Goal: Information Seeking & Learning: Learn about a topic

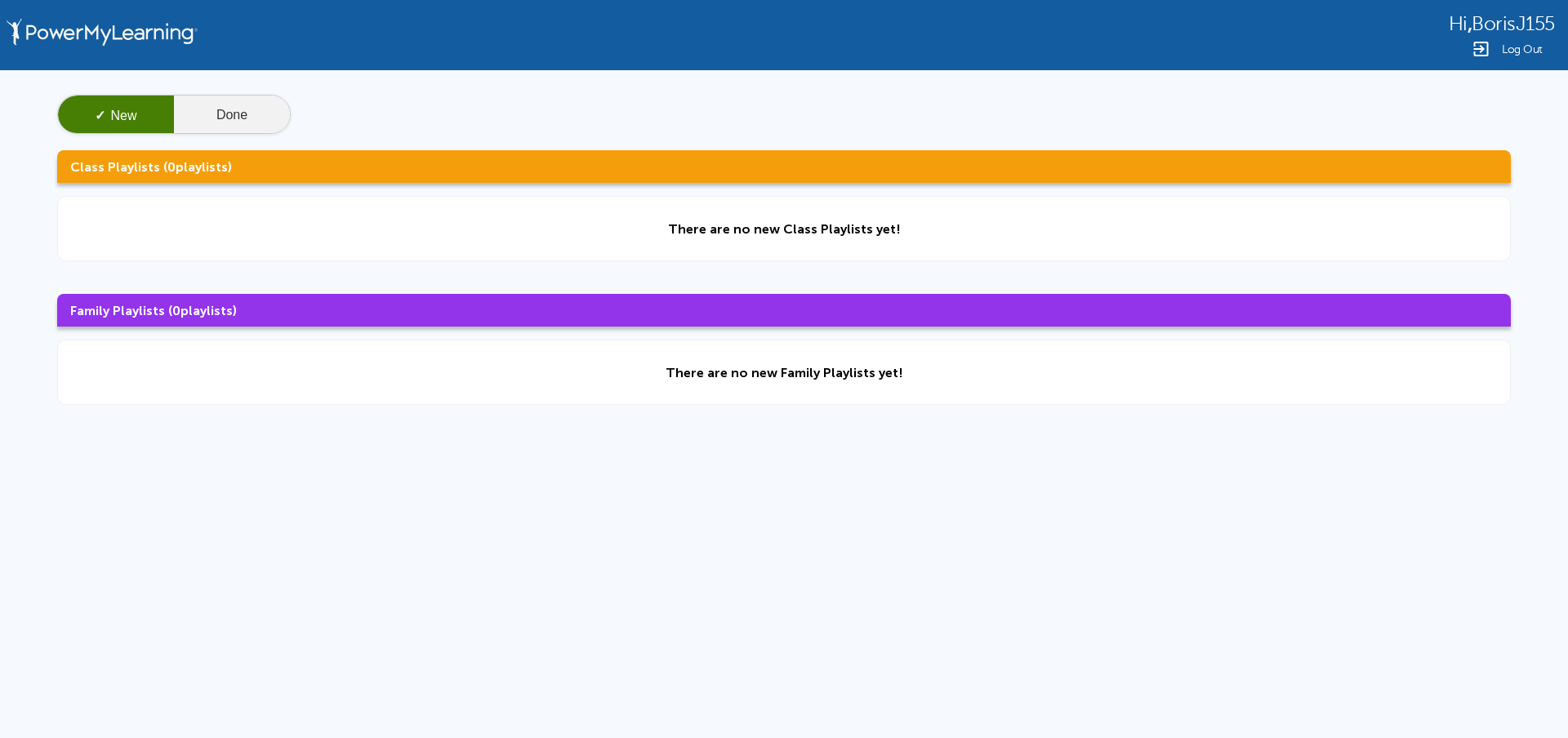
click at [242, 121] on button "Done" at bounding box center [231, 115] width 116 height 40
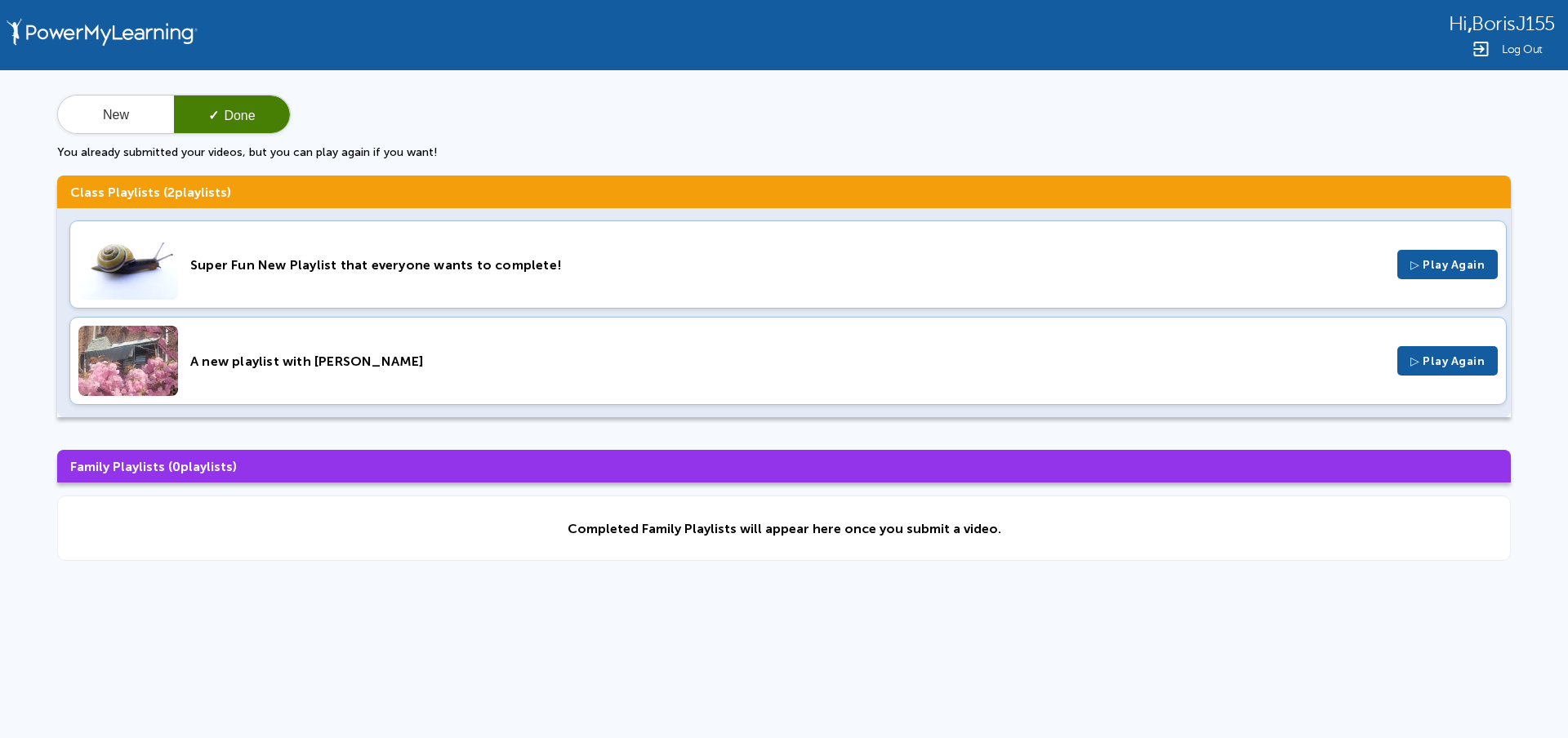
click at [363, 251] on div "Super Fun New Playlist that everyone wants to complete! ▷ Play Again" at bounding box center [788, 265] width 1437 height 88
click at [1496, 41] on div "Log Out" at bounding box center [1502, 49] width 107 height 20
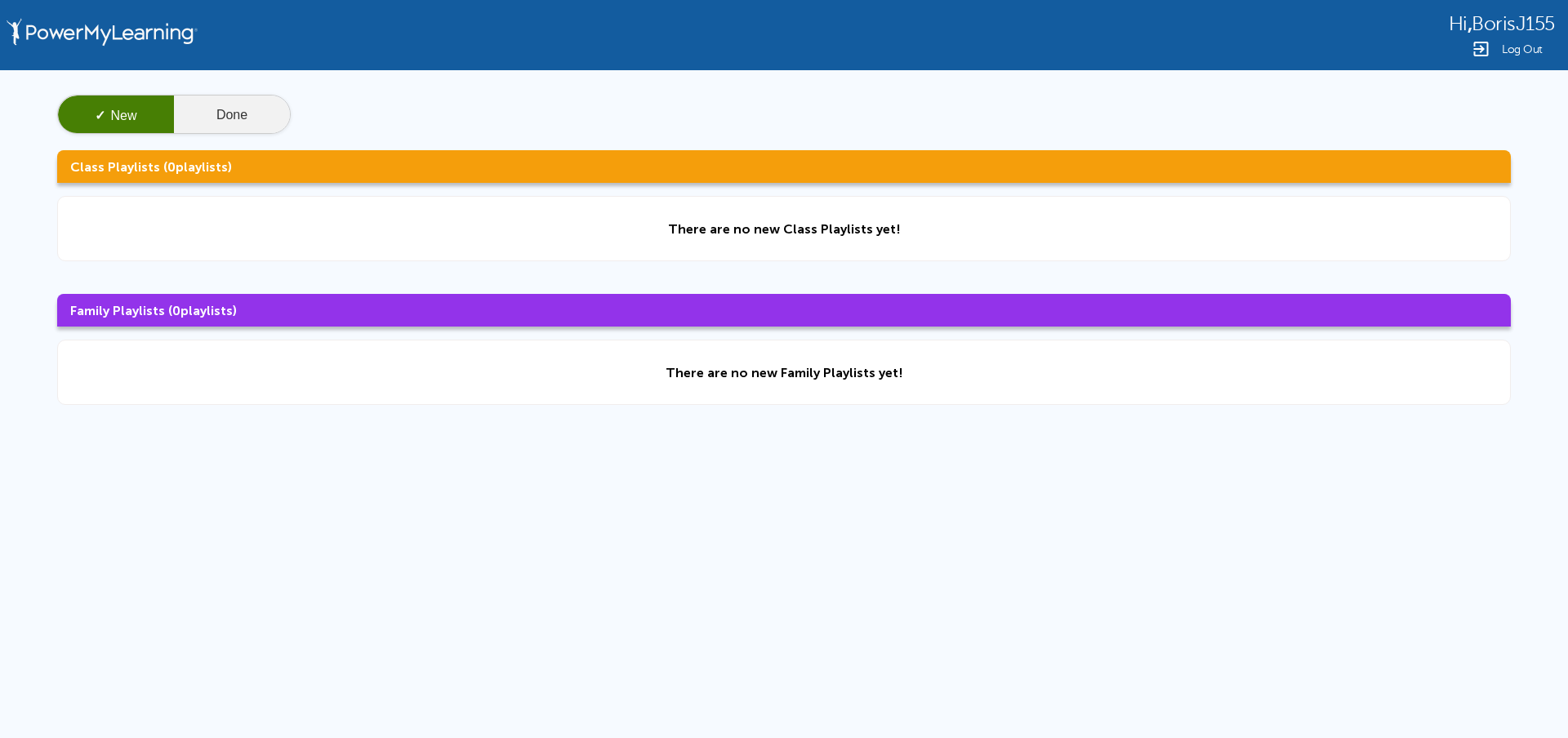
click at [256, 118] on button "Done" at bounding box center [231, 115] width 116 height 40
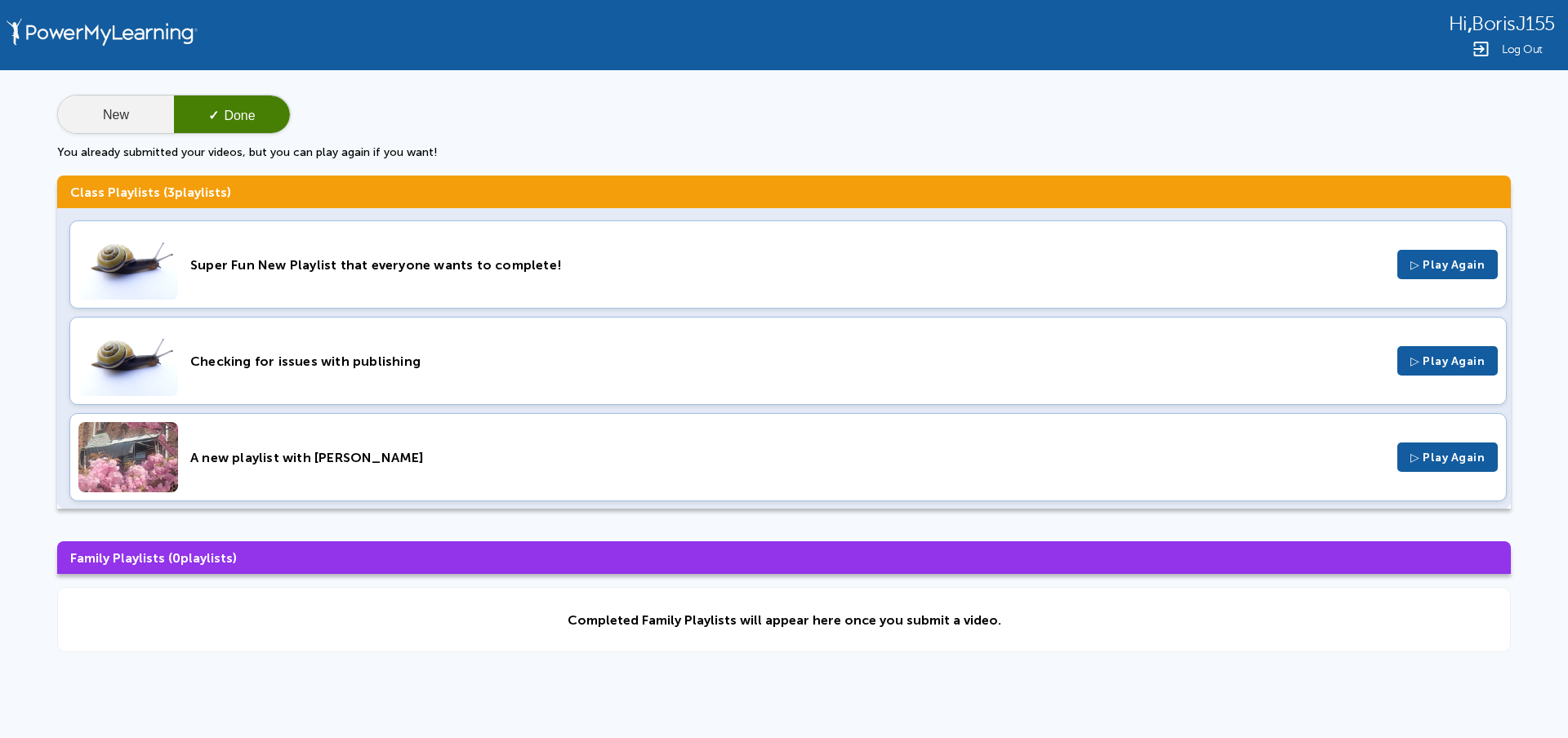
click at [130, 117] on button "New" at bounding box center [115, 115] width 116 height 40
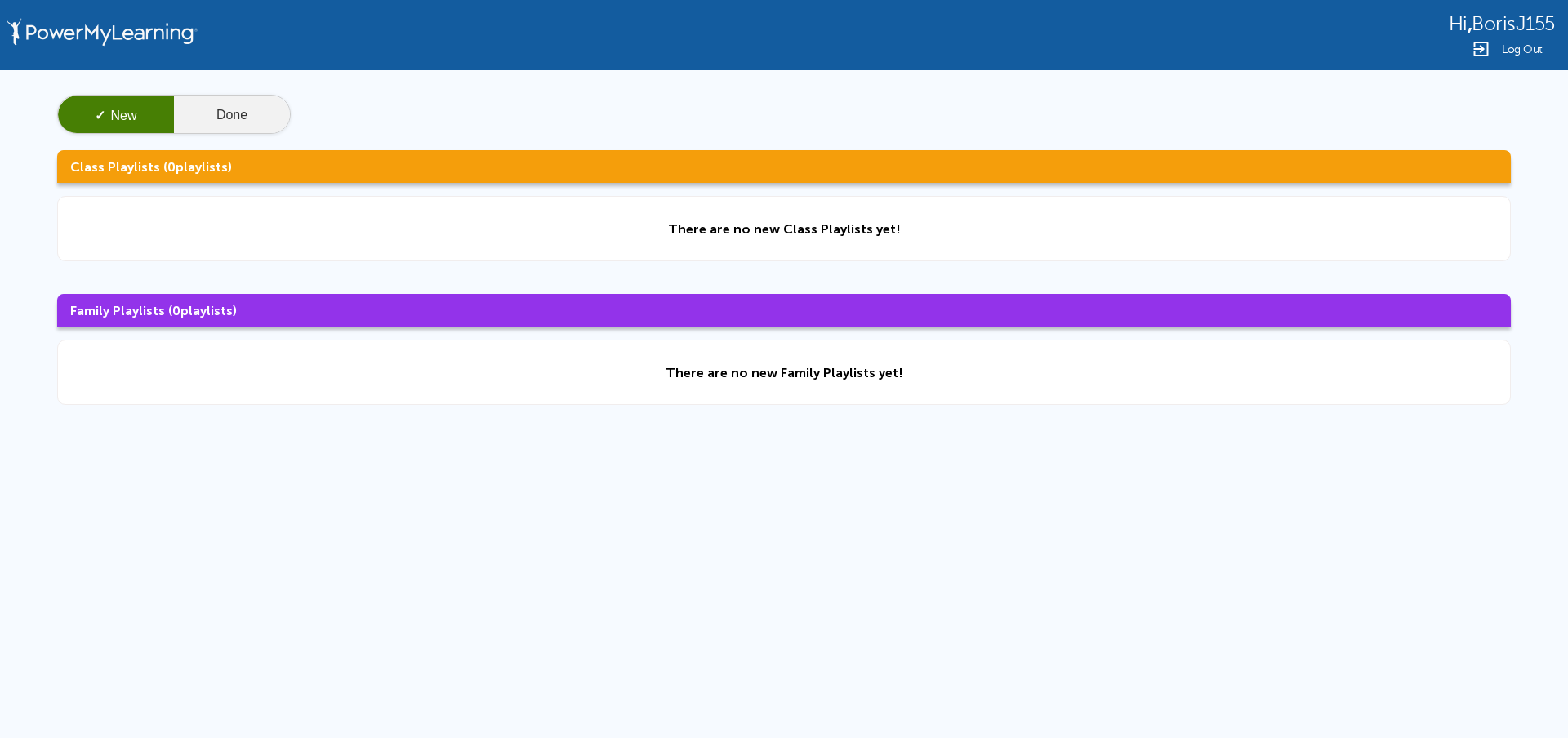
click at [217, 107] on button "Done" at bounding box center [231, 115] width 116 height 40
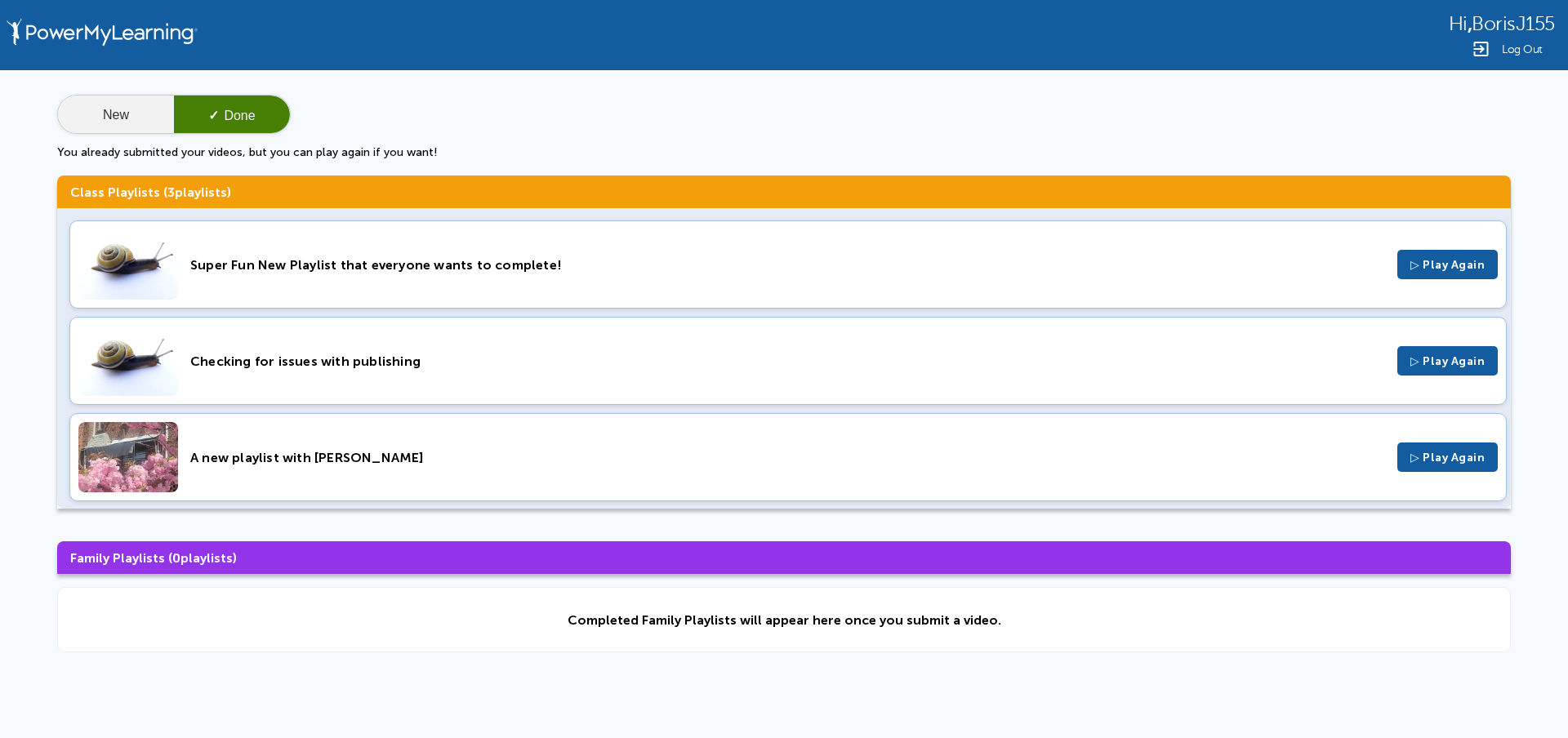
click at [107, 109] on button "New" at bounding box center [115, 115] width 116 height 40
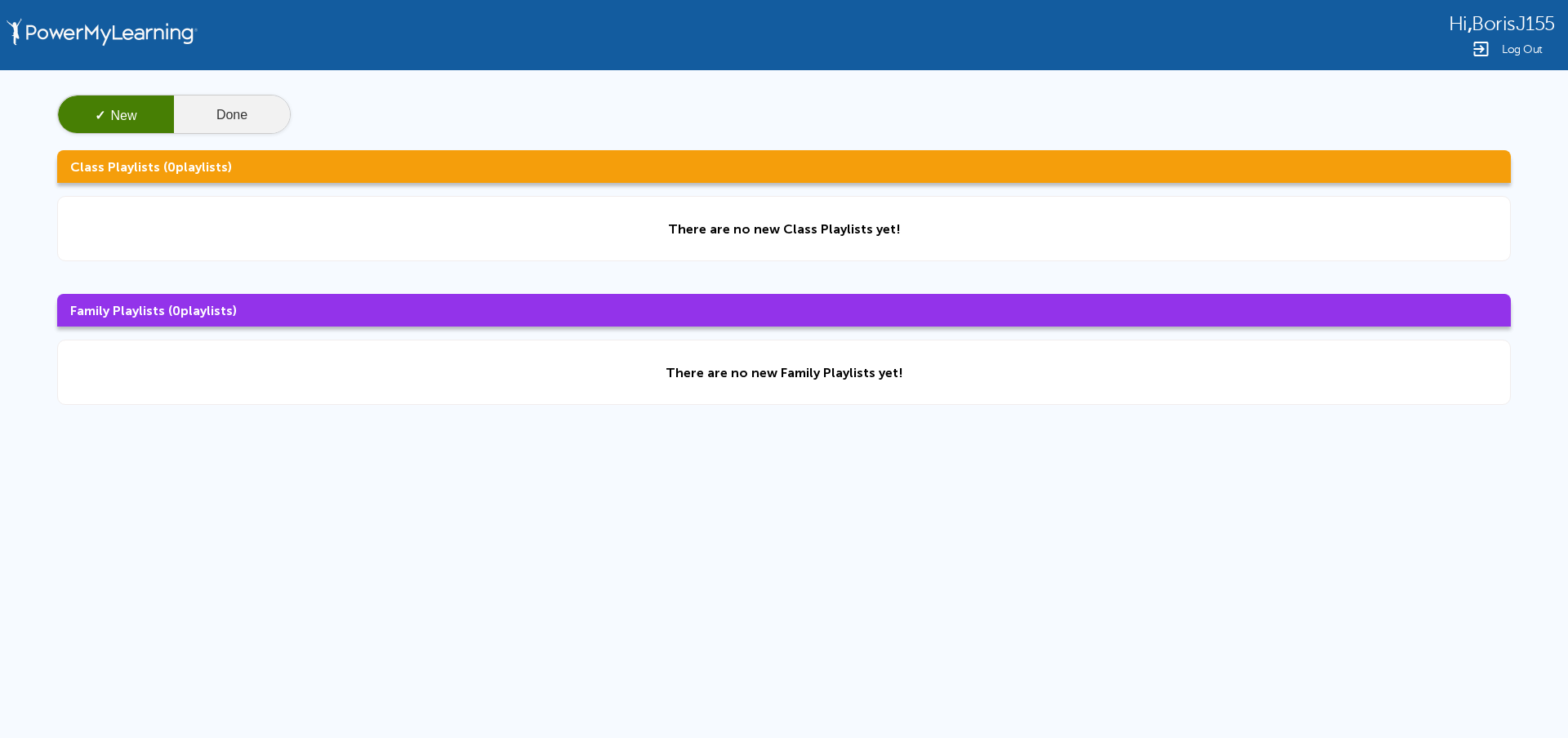
click at [228, 124] on button "Done" at bounding box center [231, 115] width 116 height 40
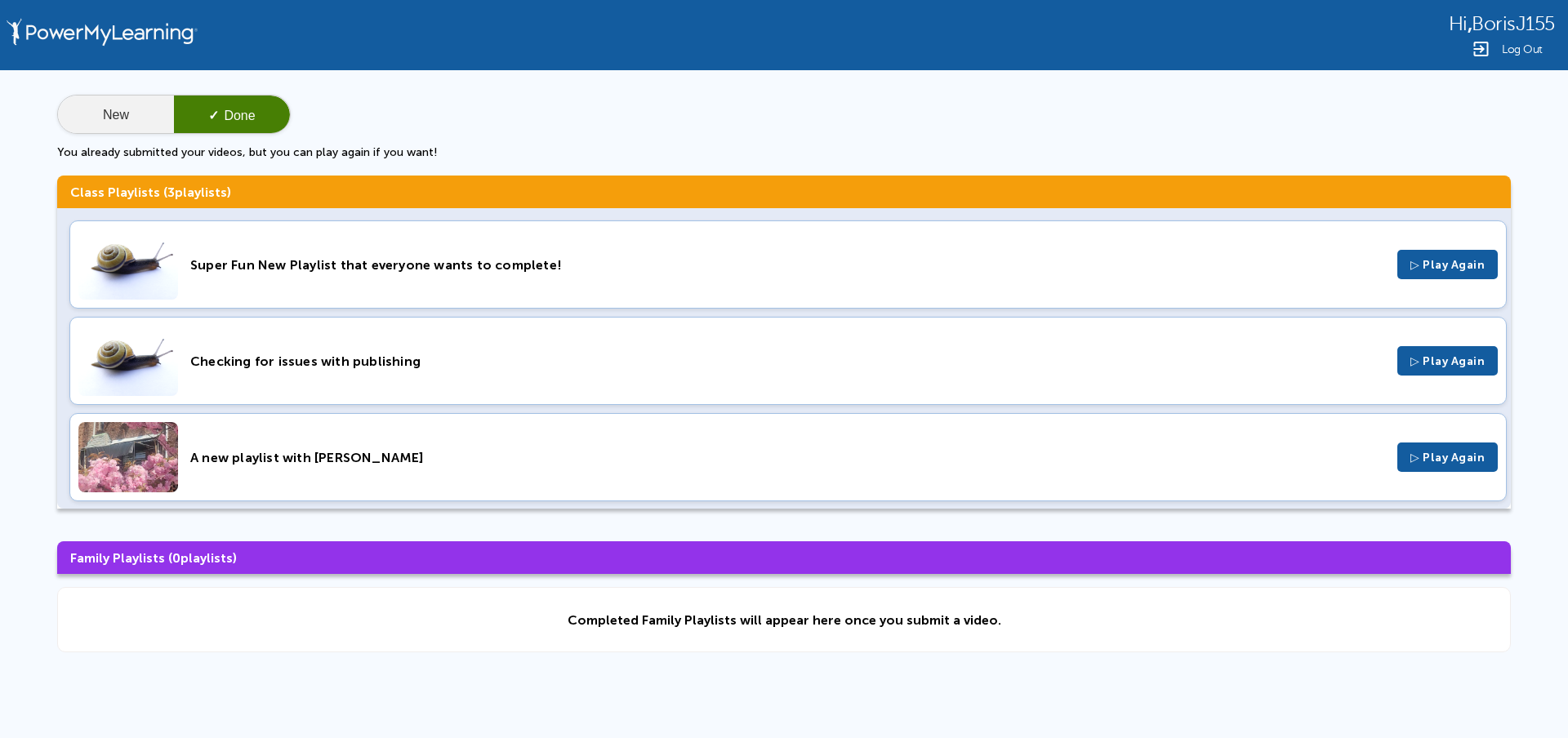
click at [113, 119] on button "New" at bounding box center [115, 115] width 116 height 40
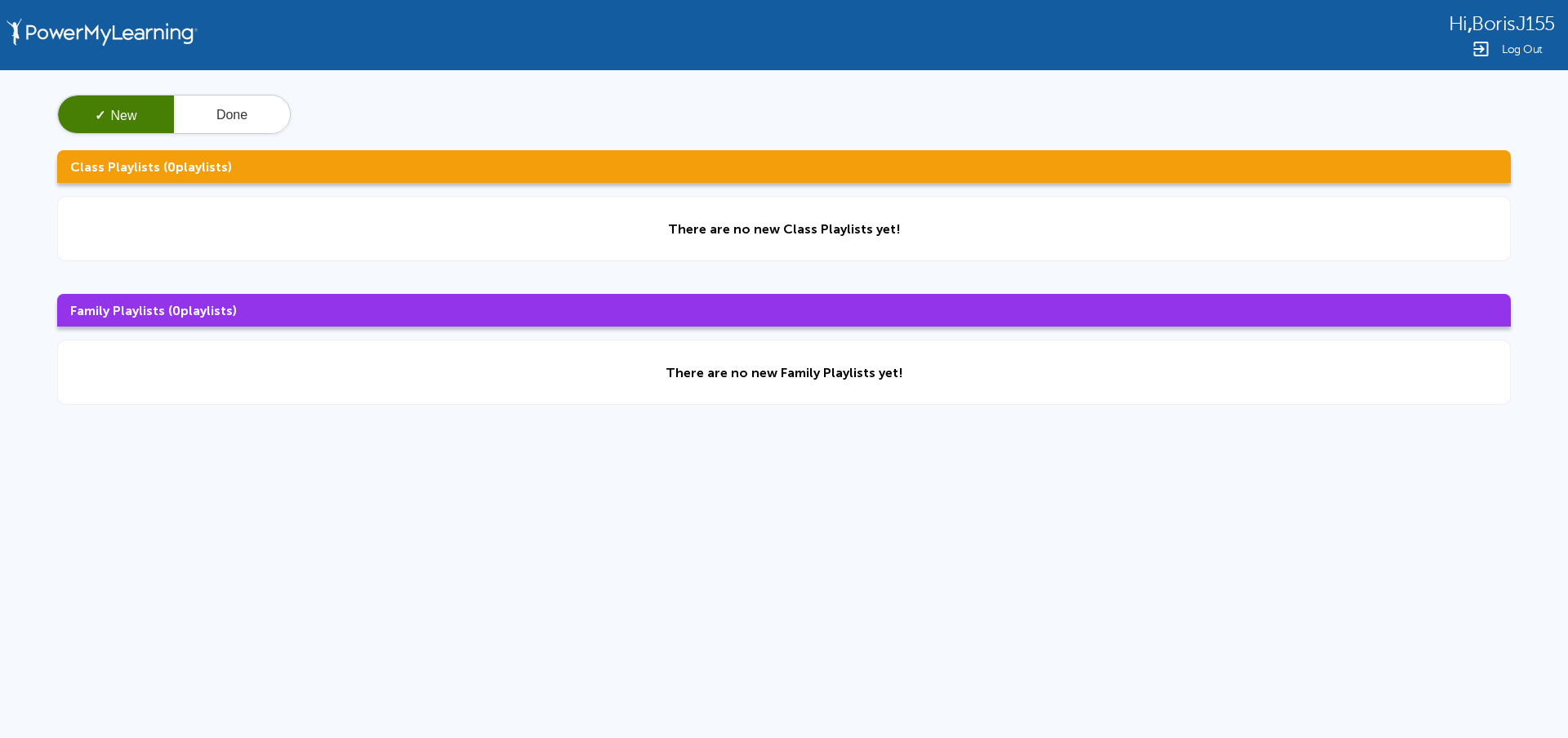
click at [1522, 43] on span "Log Out" at bounding box center [1522, 49] width 41 height 12
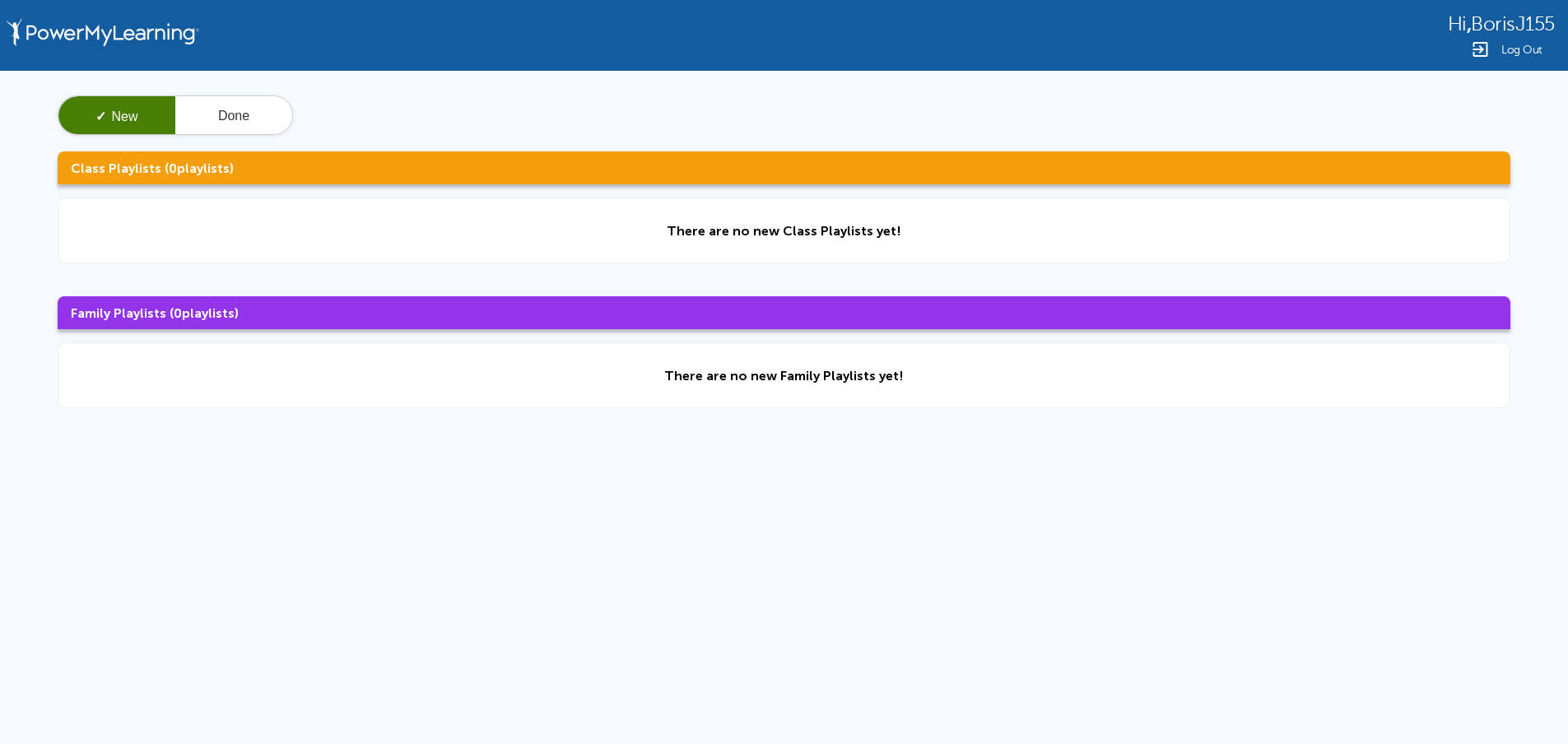
click at [266, 125] on button "Done" at bounding box center [233, 116] width 117 height 40
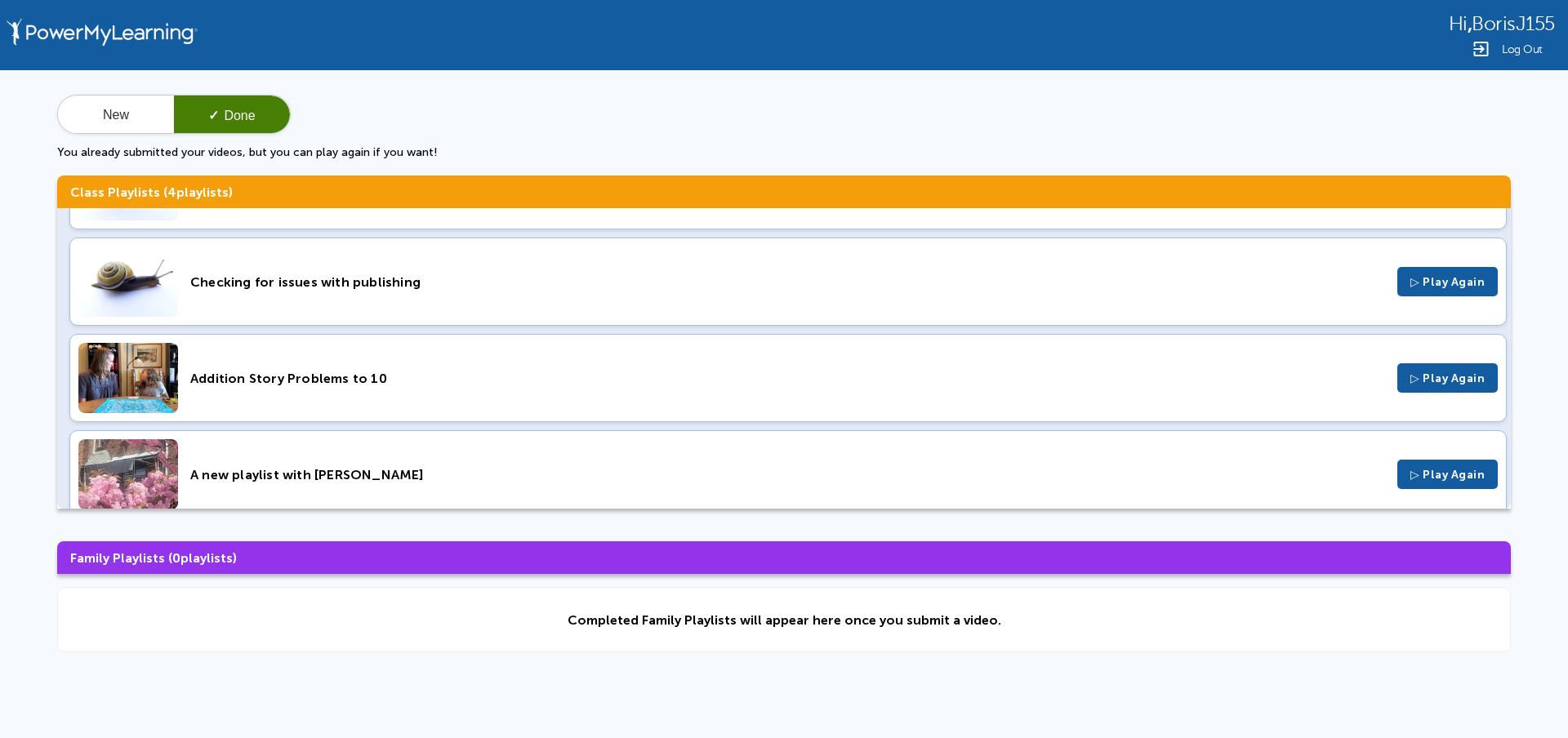
scroll to position [101, 0]
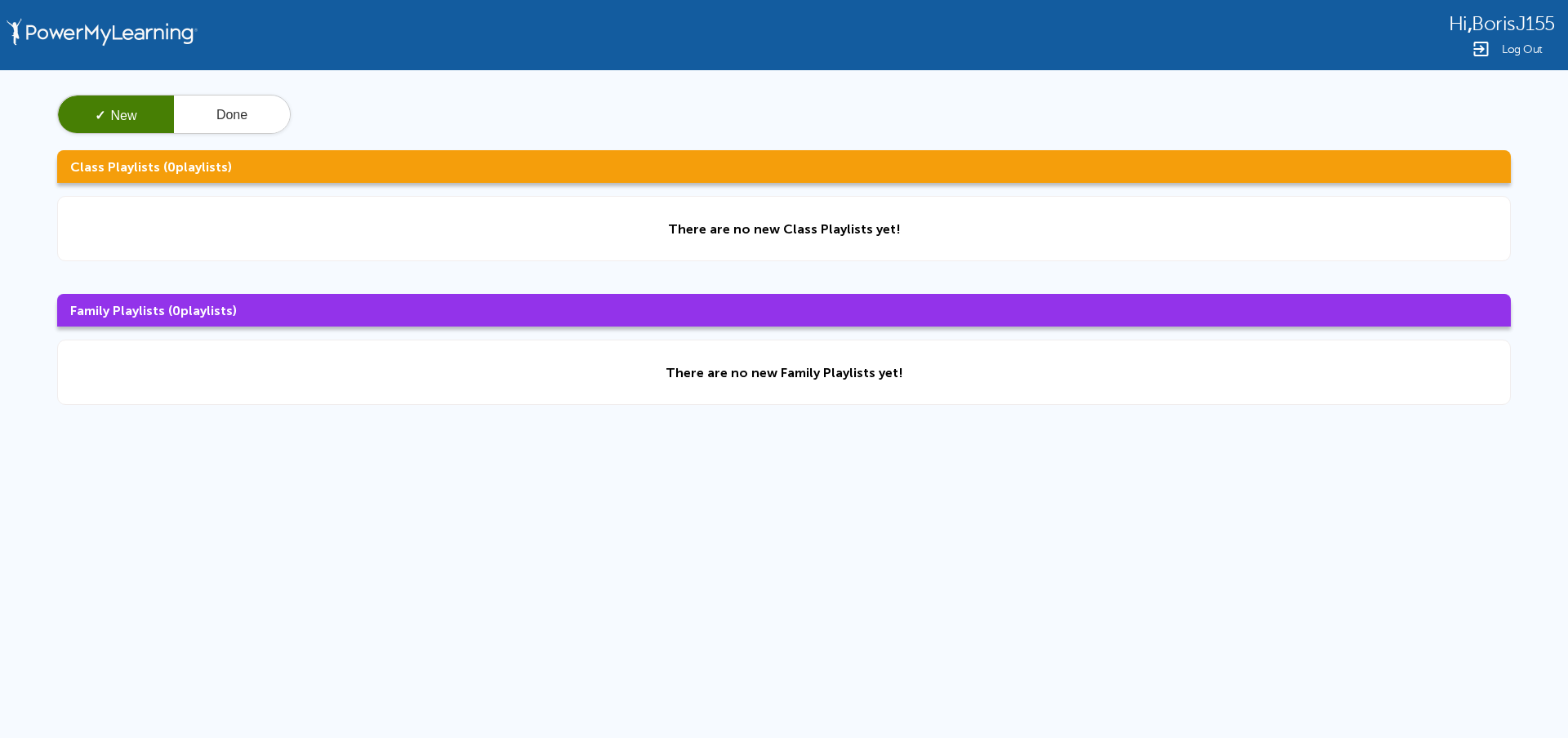
click at [1490, 46] on img at bounding box center [1480, 49] width 20 height 20
click at [230, 102] on button "Done" at bounding box center [231, 115] width 116 height 40
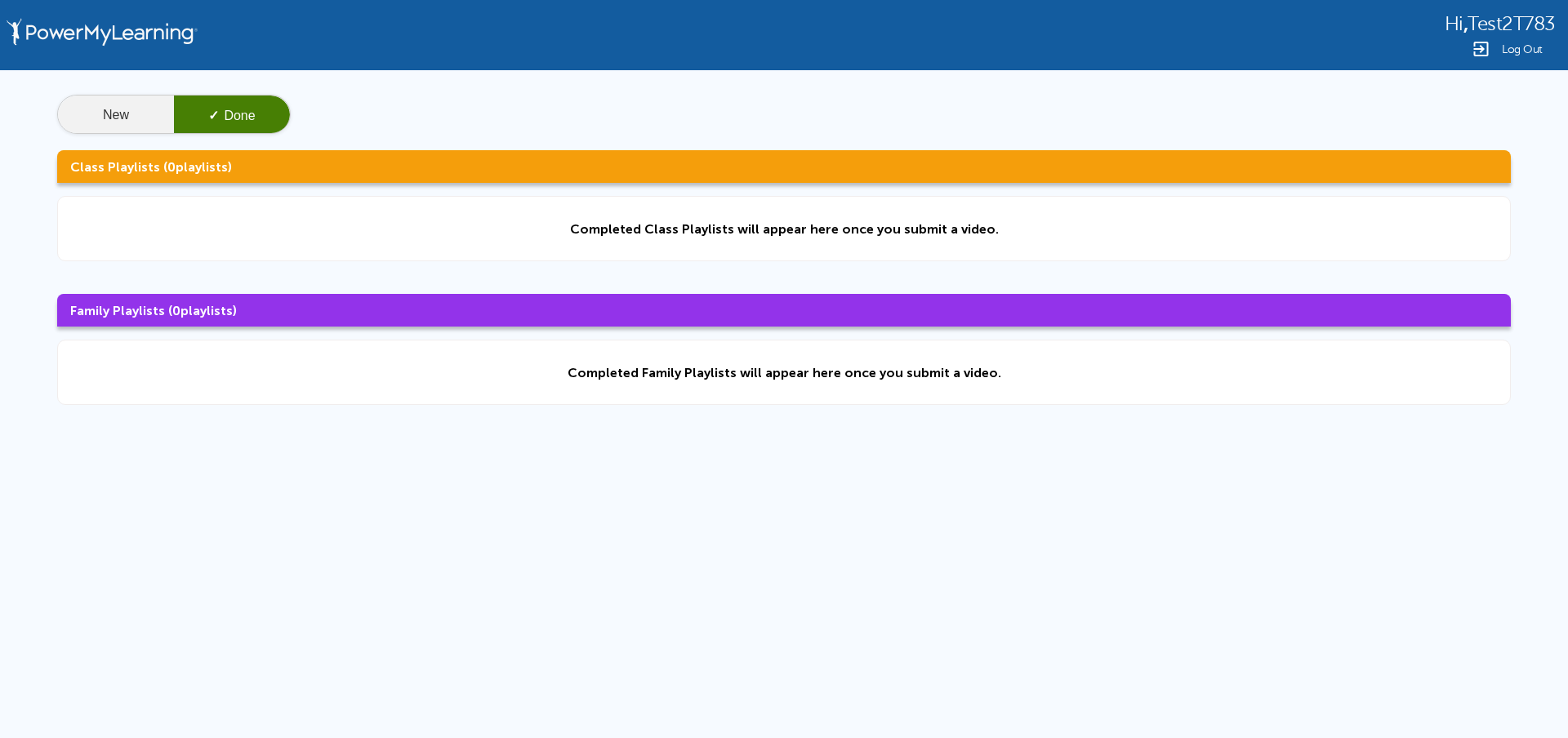
click at [76, 113] on button "New" at bounding box center [115, 115] width 116 height 40
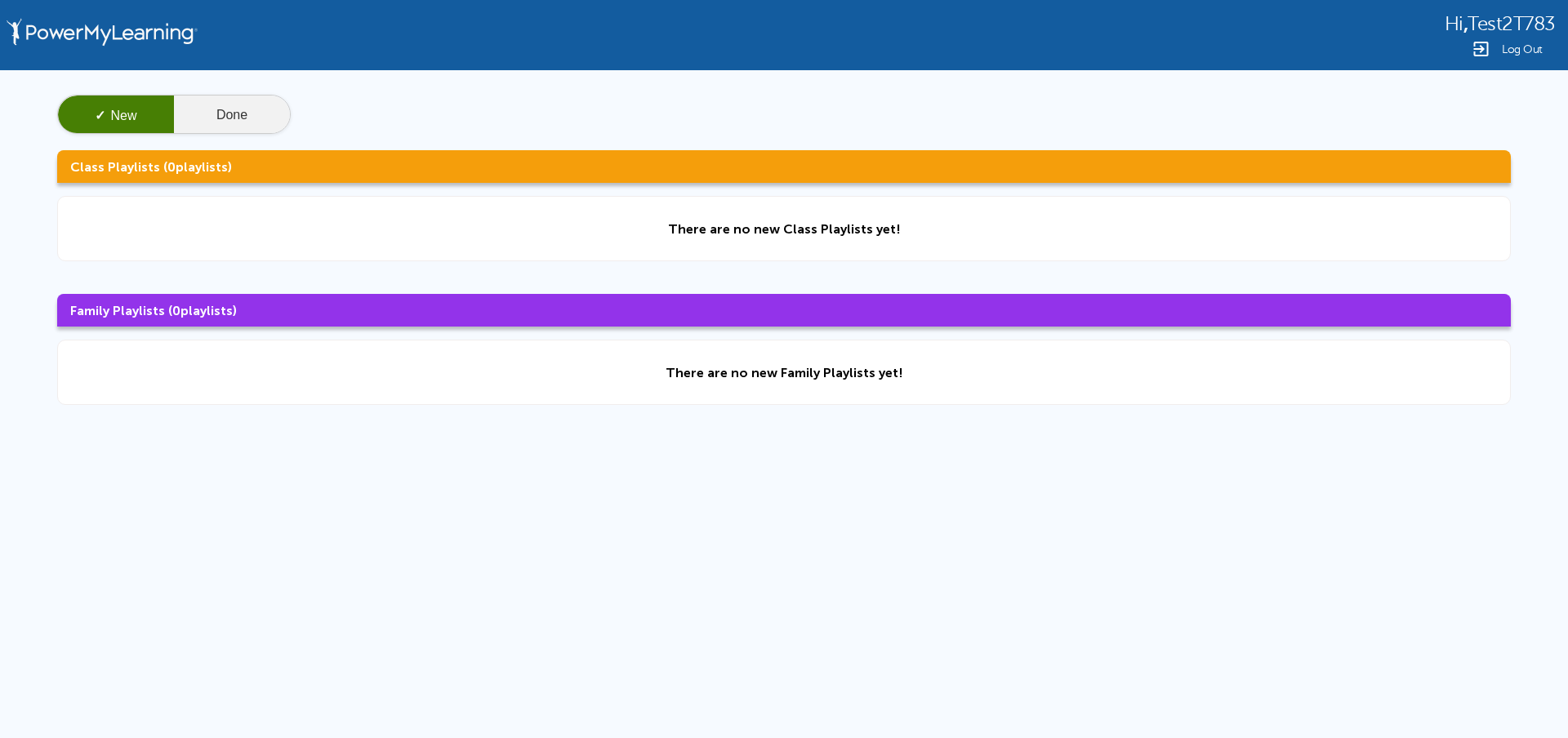
click at [239, 126] on button "Done" at bounding box center [231, 115] width 116 height 40
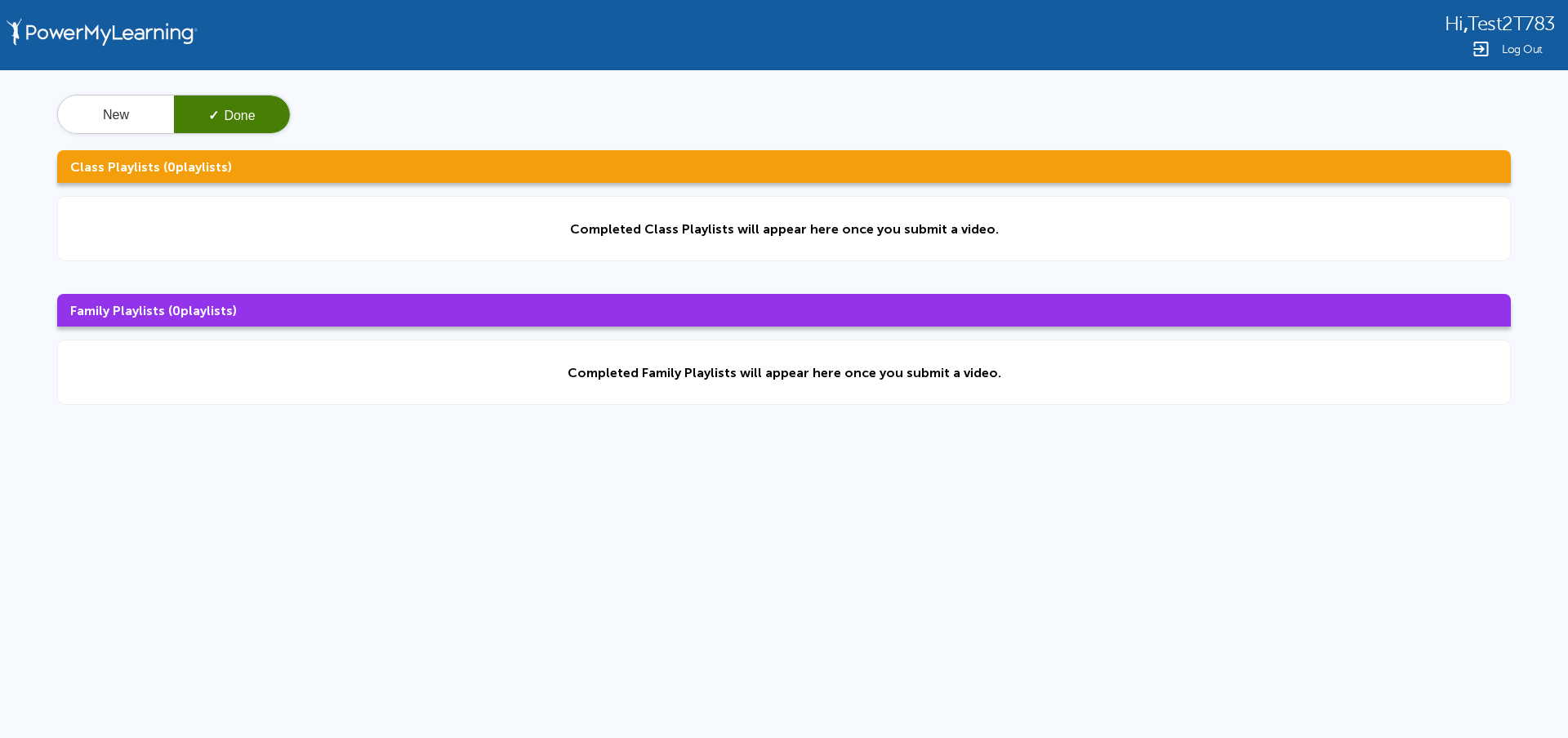
click at [1487, 50] on img at bounding box center [1480, 49] width 20 height 20
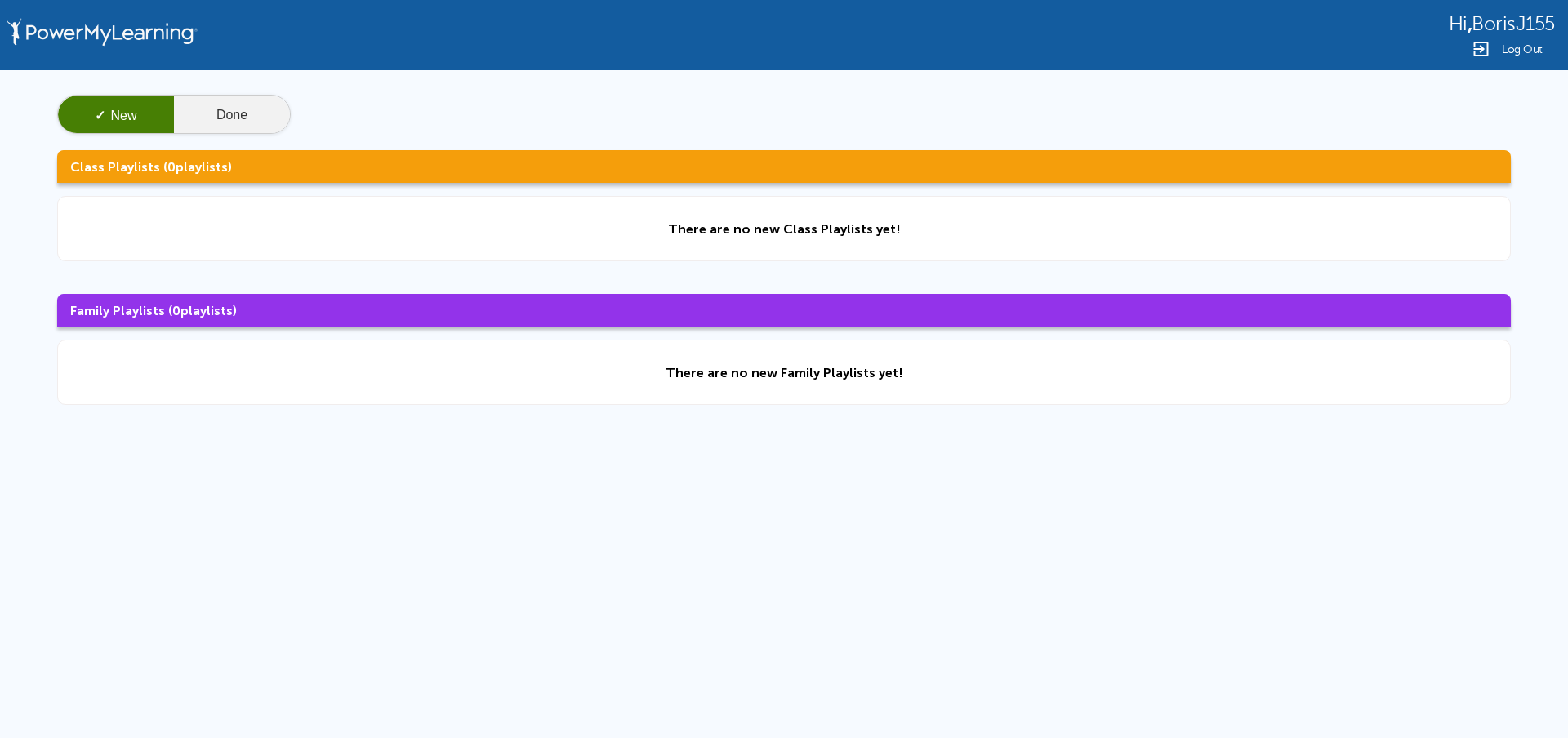
click at [213, 108] on button "Done" at bounding box center [231, 115] width 116 height 40
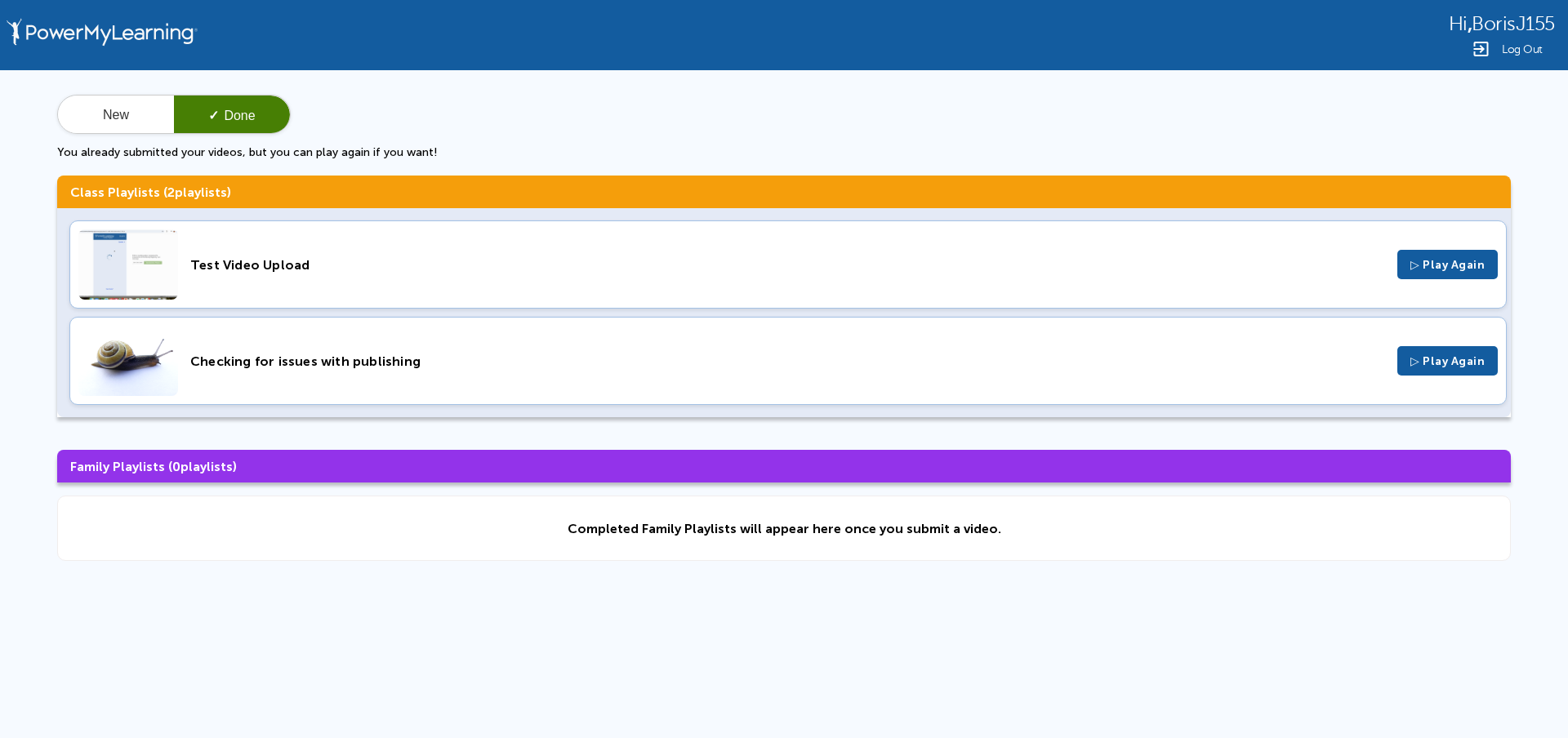
click at [616, 259] on div "Test Video Upload" at bounding box center [788, 265] width 1195 height 15
click at [1532, 41] on div "Log Out" at bounding box center [1502, 49] width 107 height 20
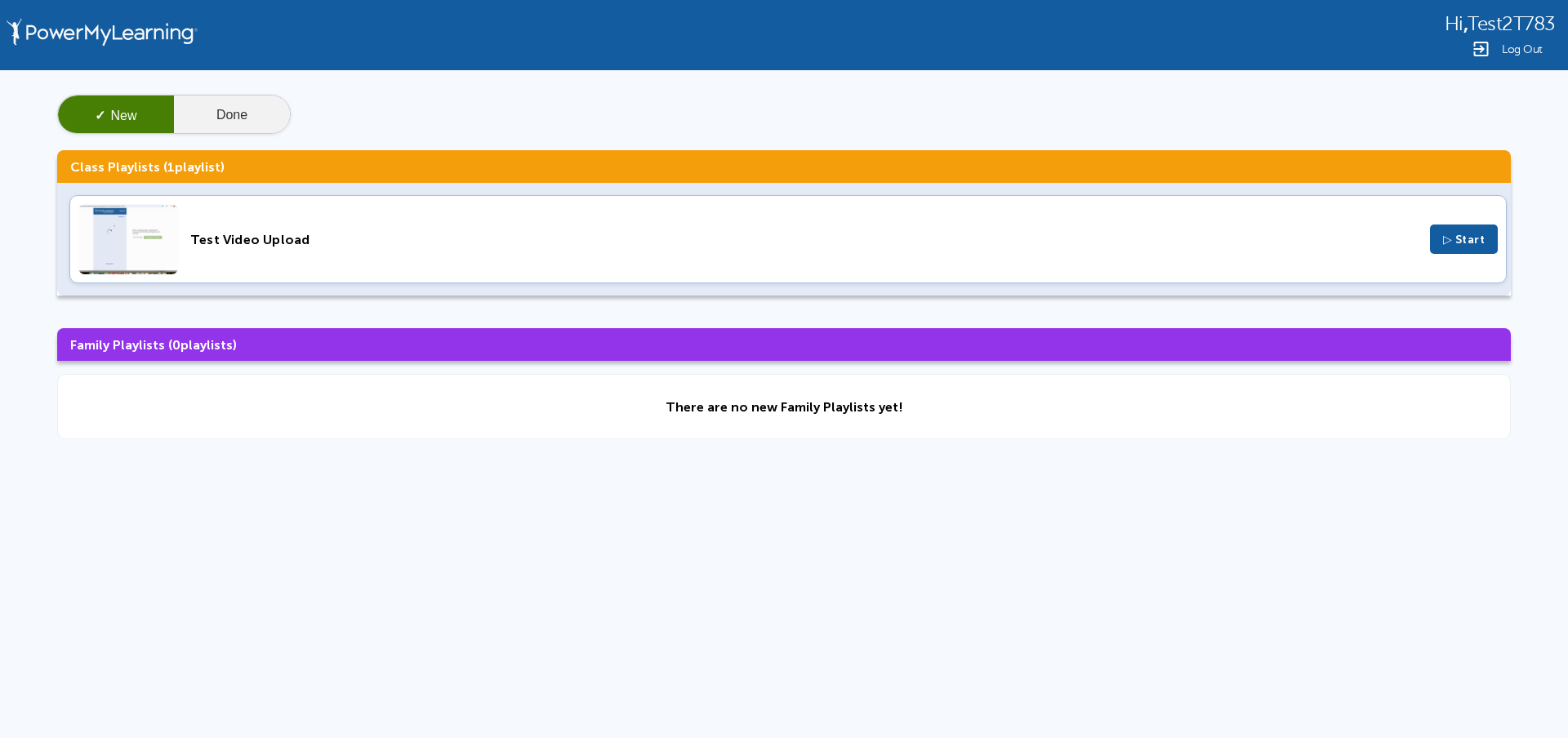
click at [225, 118] on button "Done" at bounding box center [231, 115] width 116 height 40
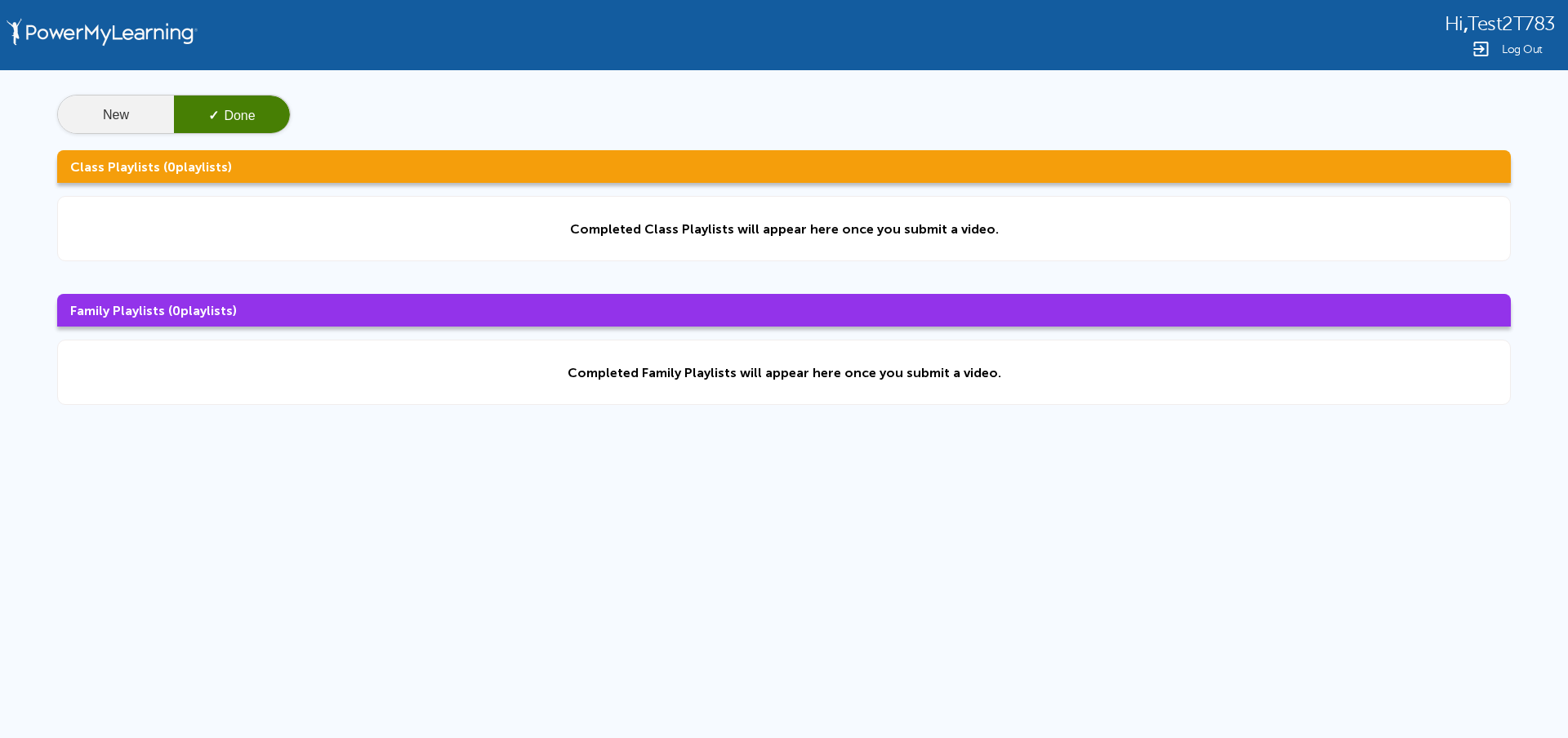
click at [138, 111] on button "New" at bounding box center [115, 115] width 116 height 40
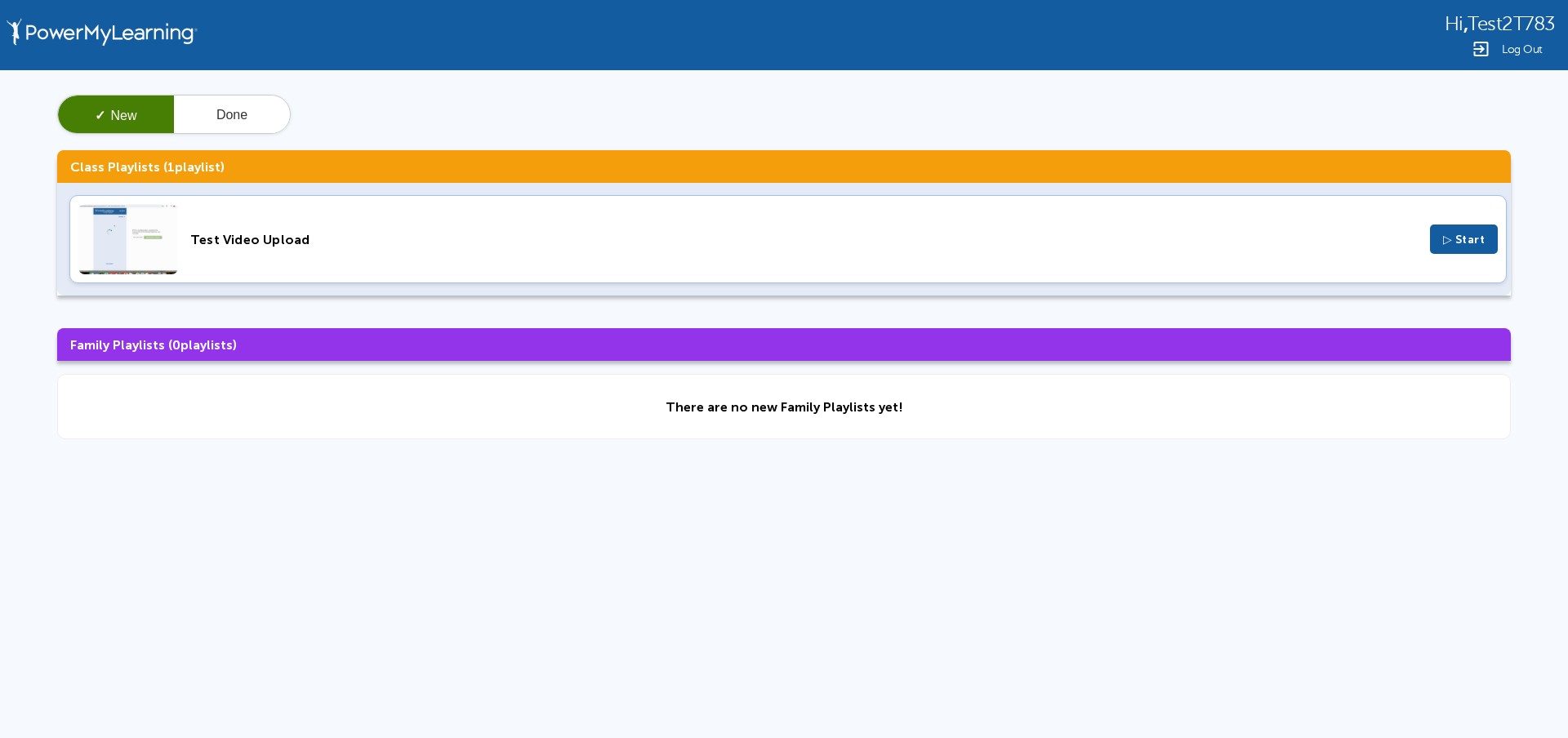
click at [1490, 25] on span "Test2T783" at bounding box center [1511, 24] width 88 height 22
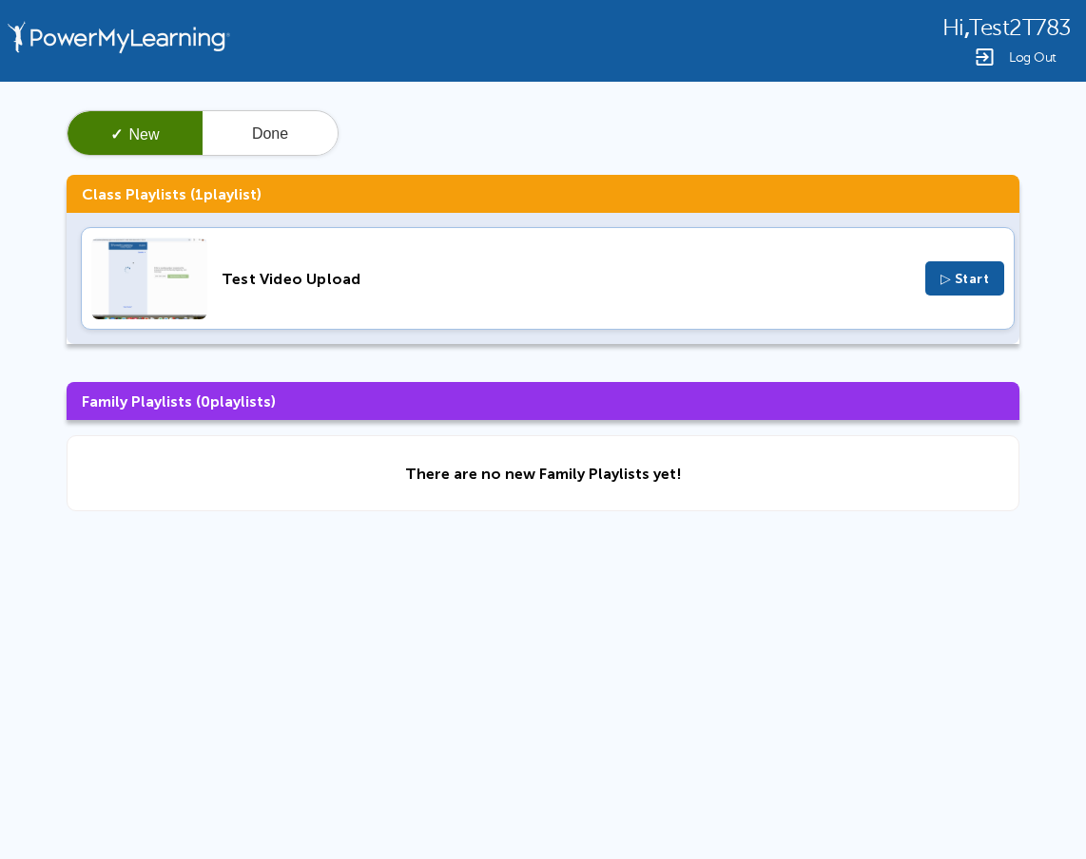
click at [566, 302] on div "Test Video Upload ▷ Start" at bounding box center [548, 278] width 934 height 103
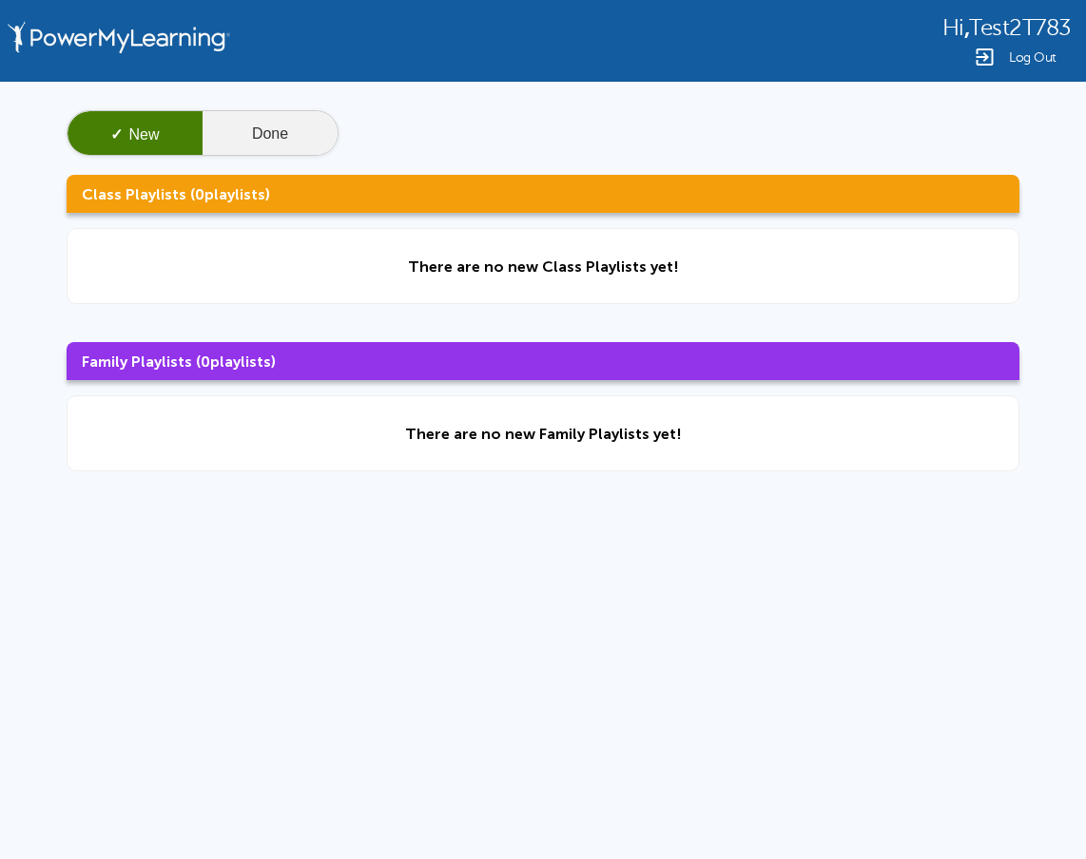
click at [308, 143] on button "Done" at bounding box center [269, 134] width 135 height 46
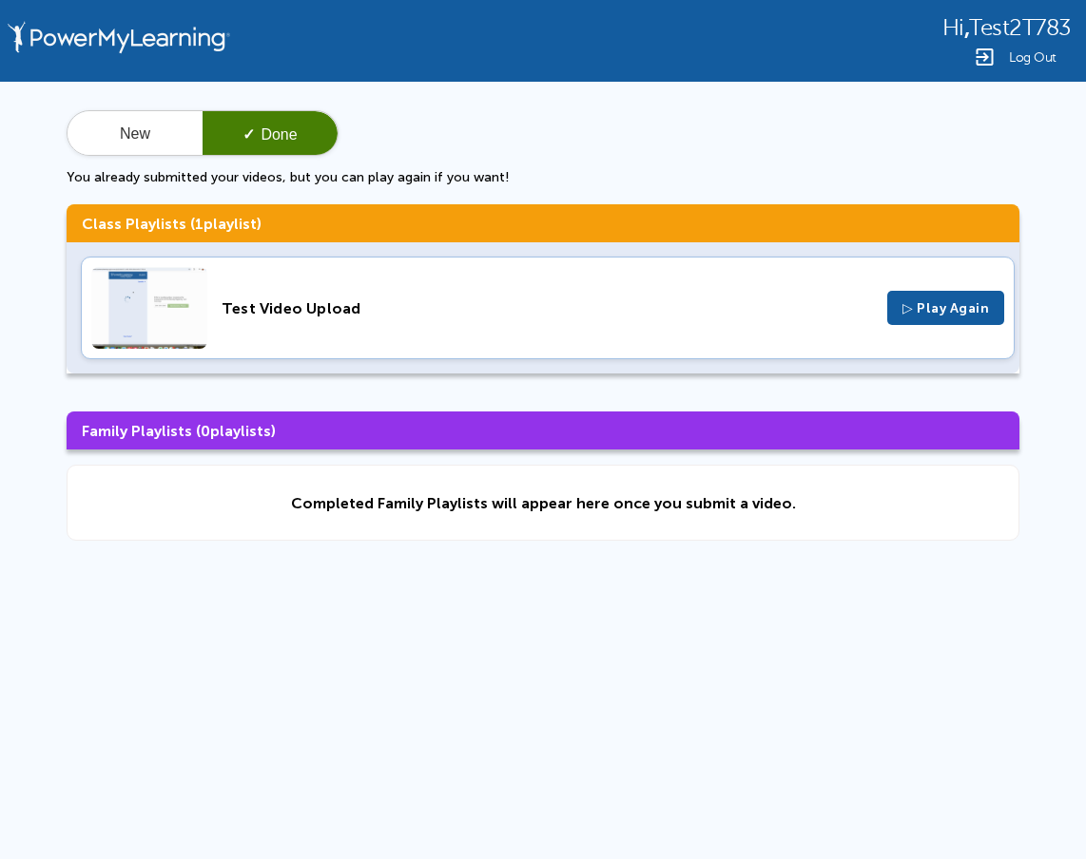
click at [460, 321] on div "Test Video Upload ▷ Play Again" at bounding box center [548, 308] width 934 height 103
click at [1025, 64] on span "Log Out" at bounding box center [1033, 57] width 48 height 14
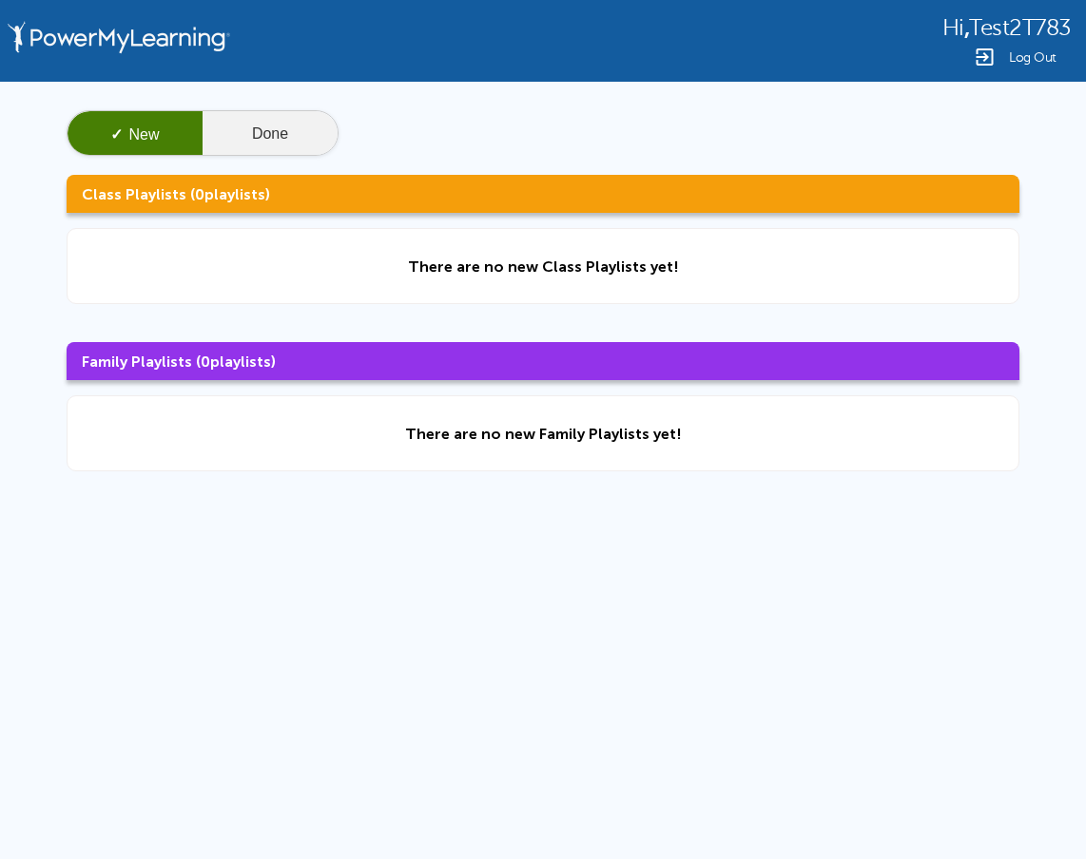
click at [285, 131] on button "Done" at bounding box center [269, 134] width 135 height 46
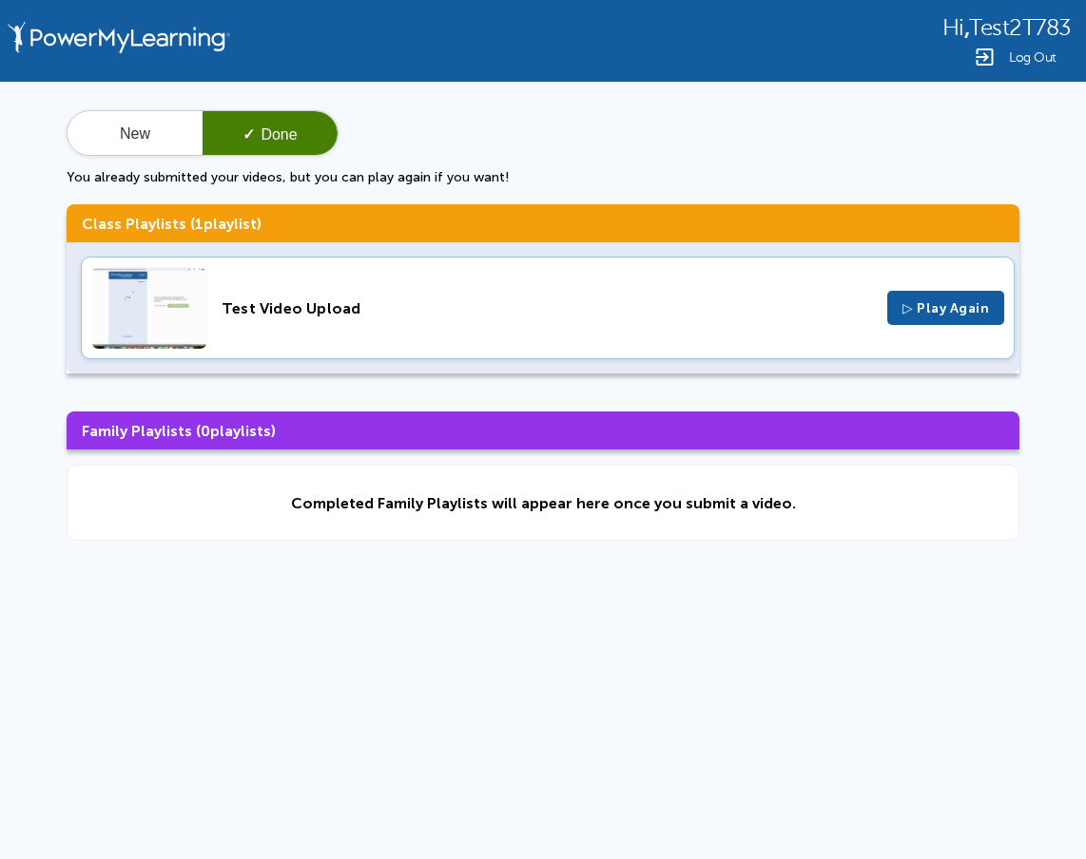
click at [1031, 58] on span "Log Out" at bounding box center [1033, 57] width 48 height 14
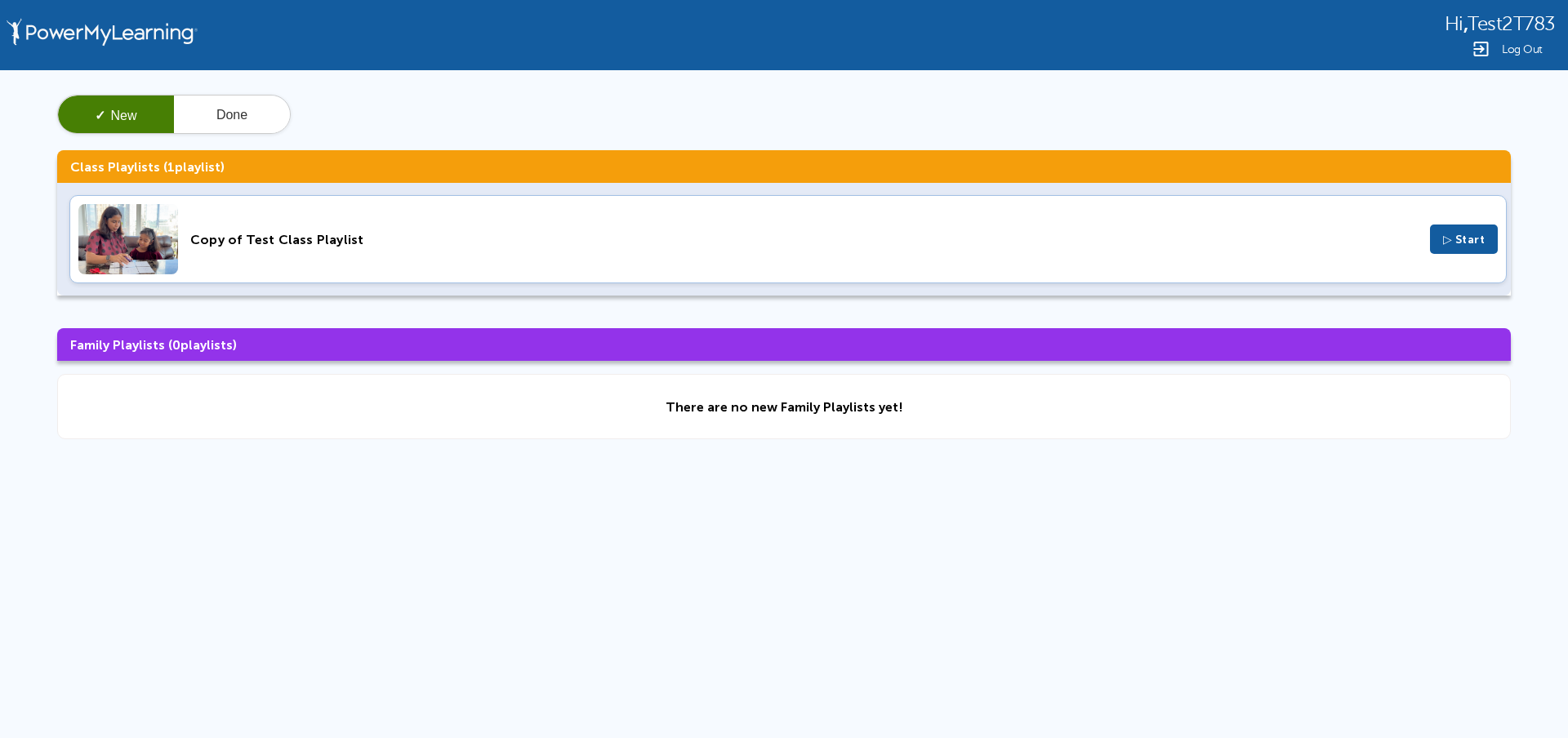
click at [370, 240] on div "Copy of Test Class Playlist" at bounding box center [804, 240] width 1228 height 15
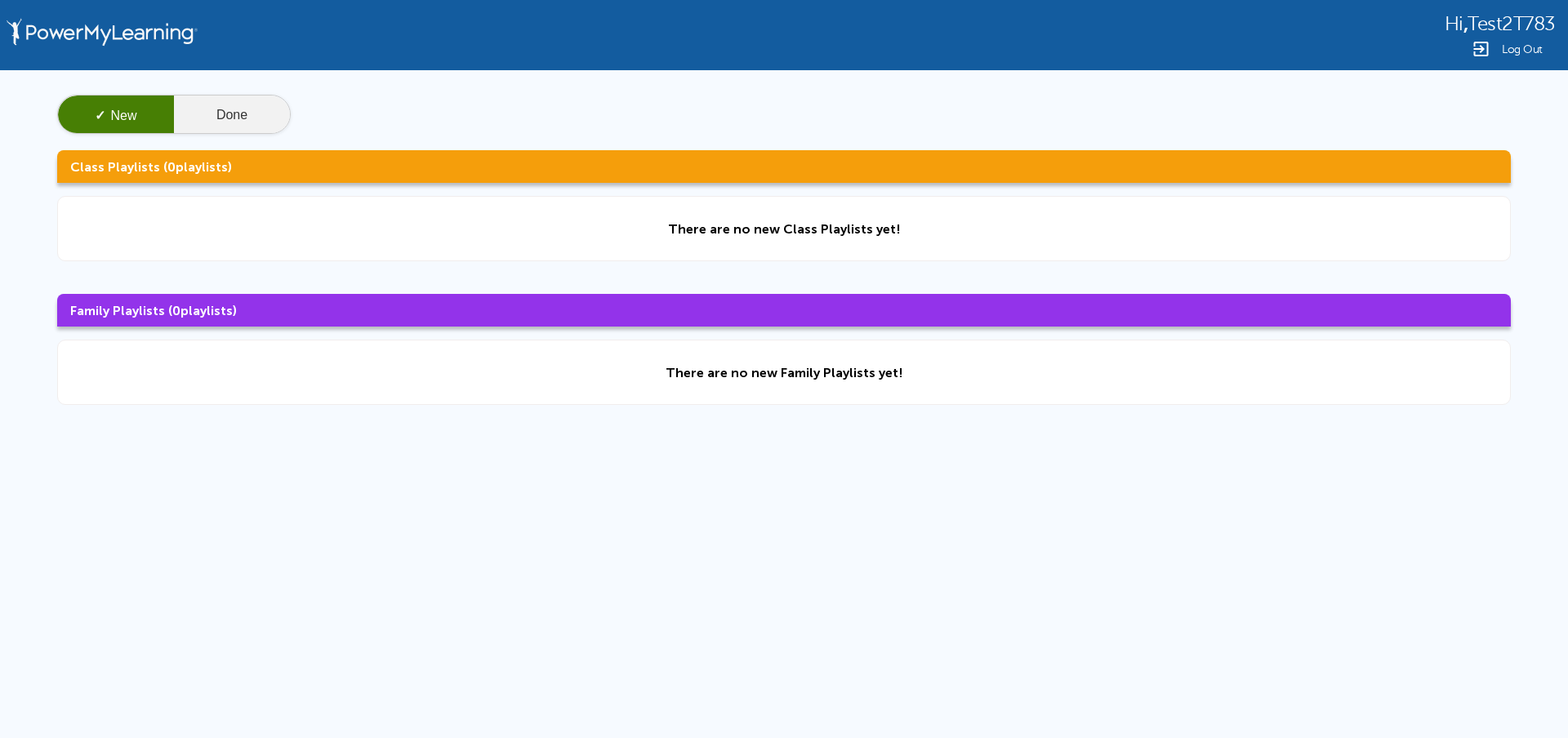
click at [259, 105] on button "Done" at bounding box center [231, 115] width 116 height 40
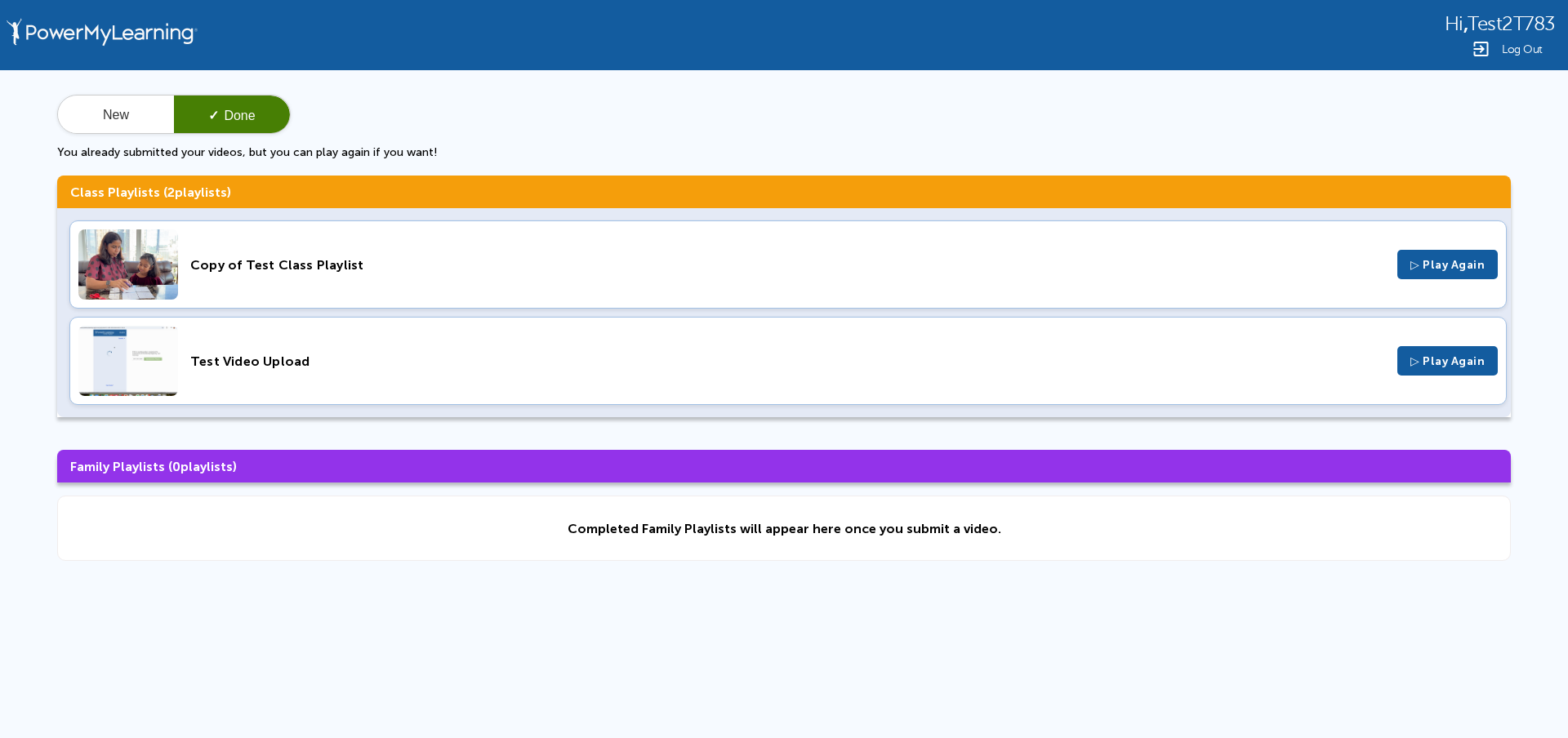
click at [336, 265] on div "Copy of Test Class Playlist" at bounding box center [788, 265] width 1195 height 15
click at [1534, 46] on span "Log Out" at bounding box center [1522, 49] width 41 height 12
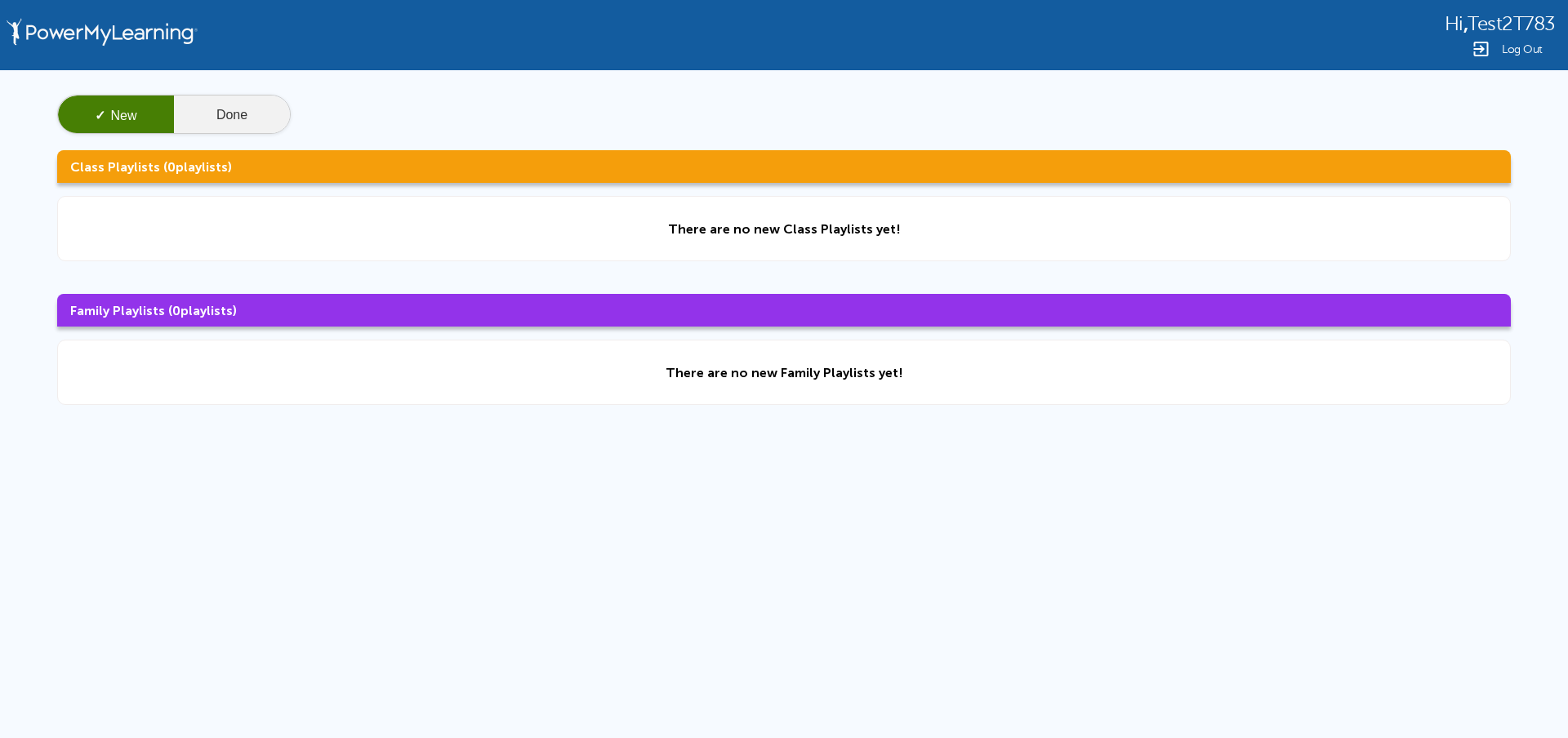
click at [227, 101] on button "Done" at bounding box center [231, 115] width 116 height 40
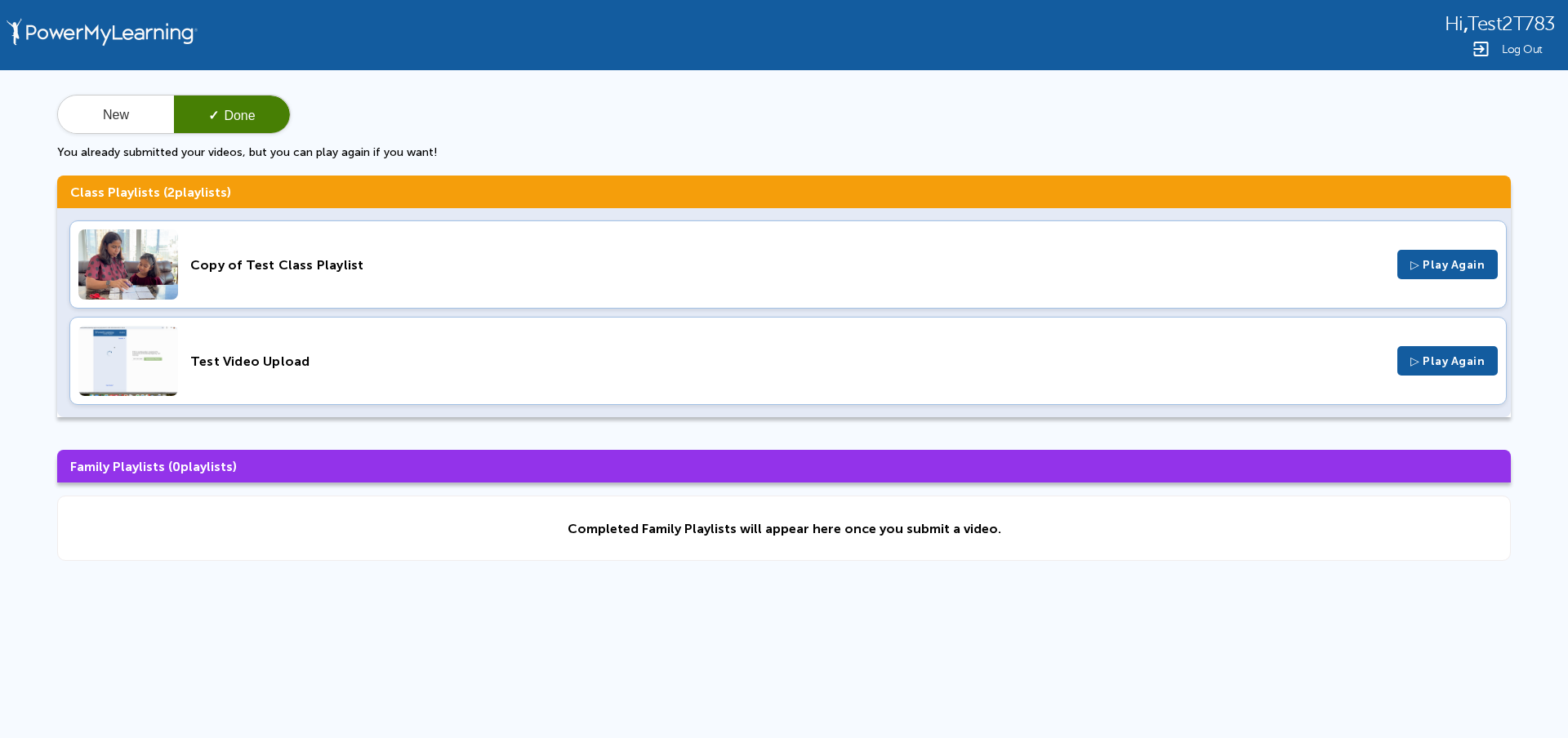
click at [367, 241] on div "Copy of Test Class Playlist ▷ Play Again" at bounding box center [788, 265] width 1437 height 88
click at [1508, 51] on span "Log Out" at bounding box center [1522, 49] width 41 height 12
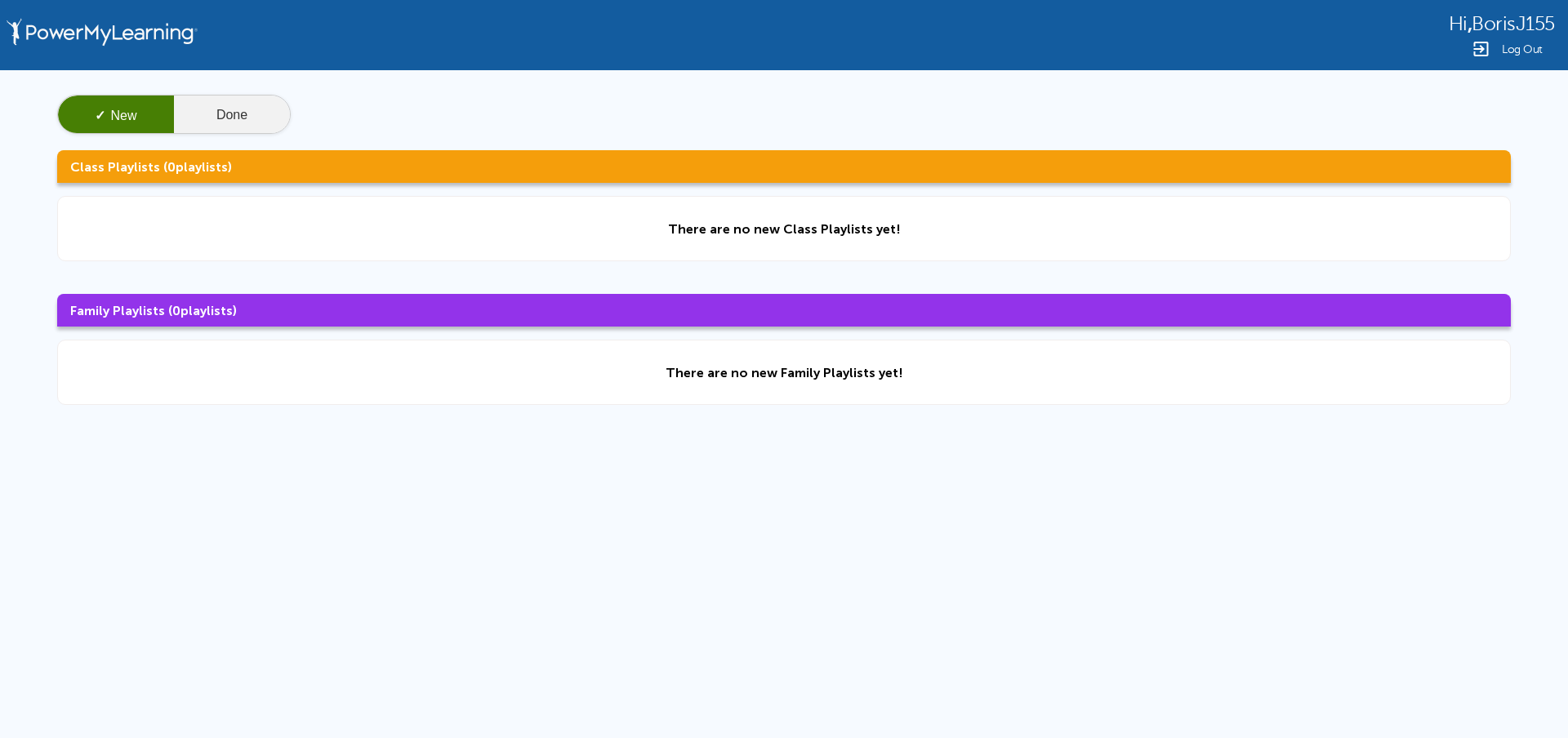
click at [227, 106] on button "Done" at bounding box center [231, 115] width 116 height 40
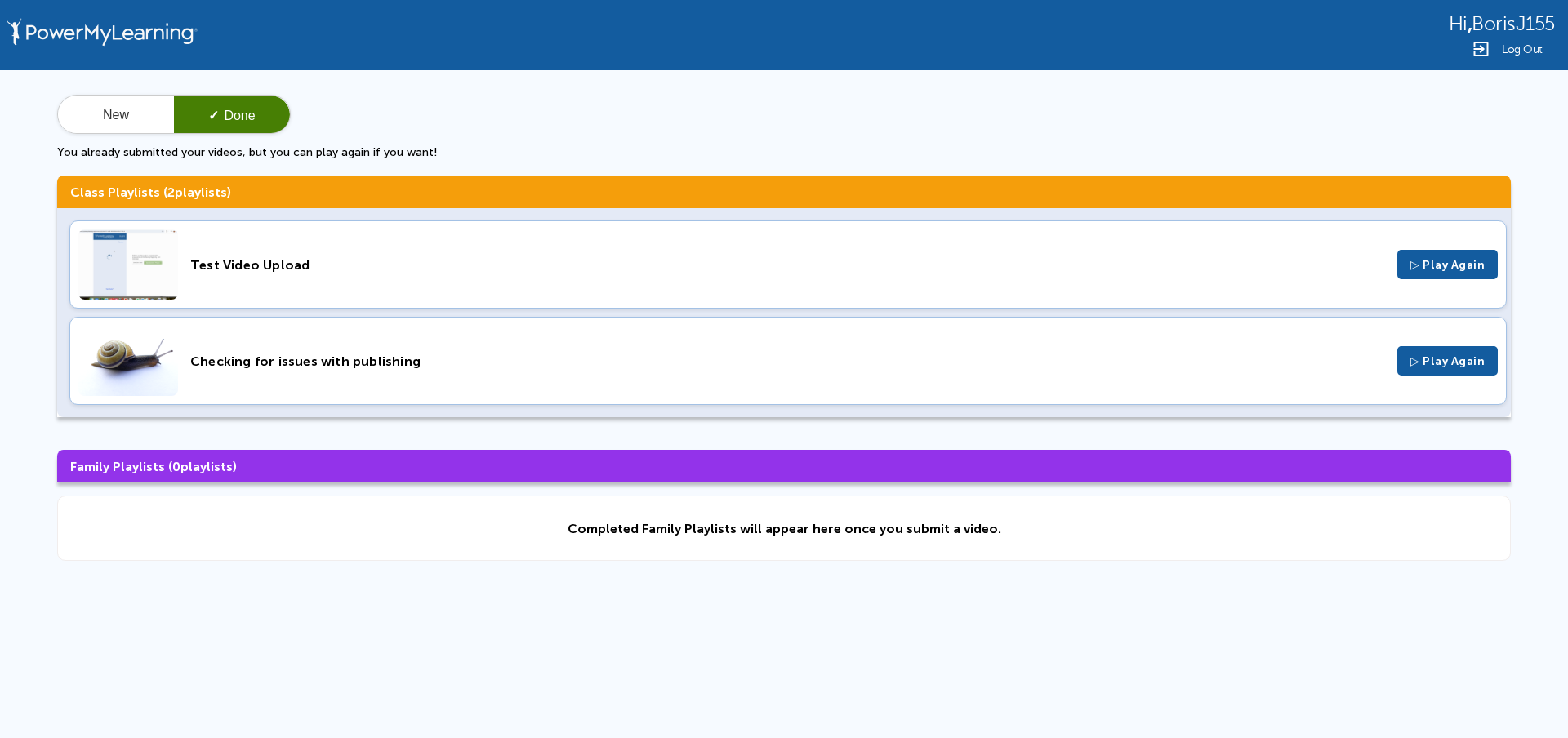
click at [483, 346] on div "Checking for issues with publishing ▷ Play Again" at bounding box center [788, 361] width 1437 height 88
click at [291, 259] on div "Test Video Upload" at bounding box center [788, 265] width 1195 height 15
click at [77, 112] on button "New" at bounding box center [115, 115] width 116 height 40
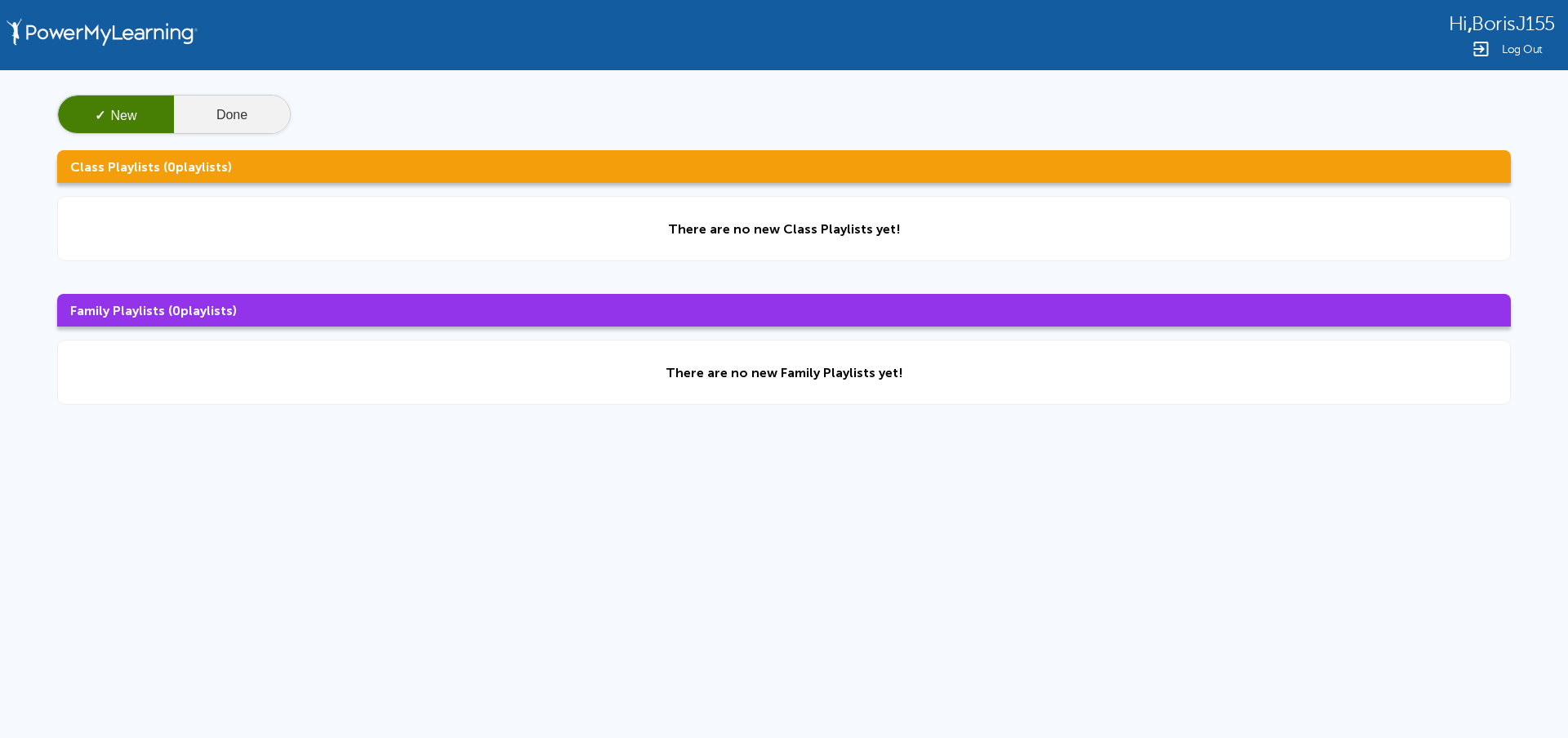
click at [282, 112] on button "Done" at bounding box center [231, 115] width 116 height 40
click at [210, 124] on button "Done" at bounding box center [231, 115] width 116 height 40
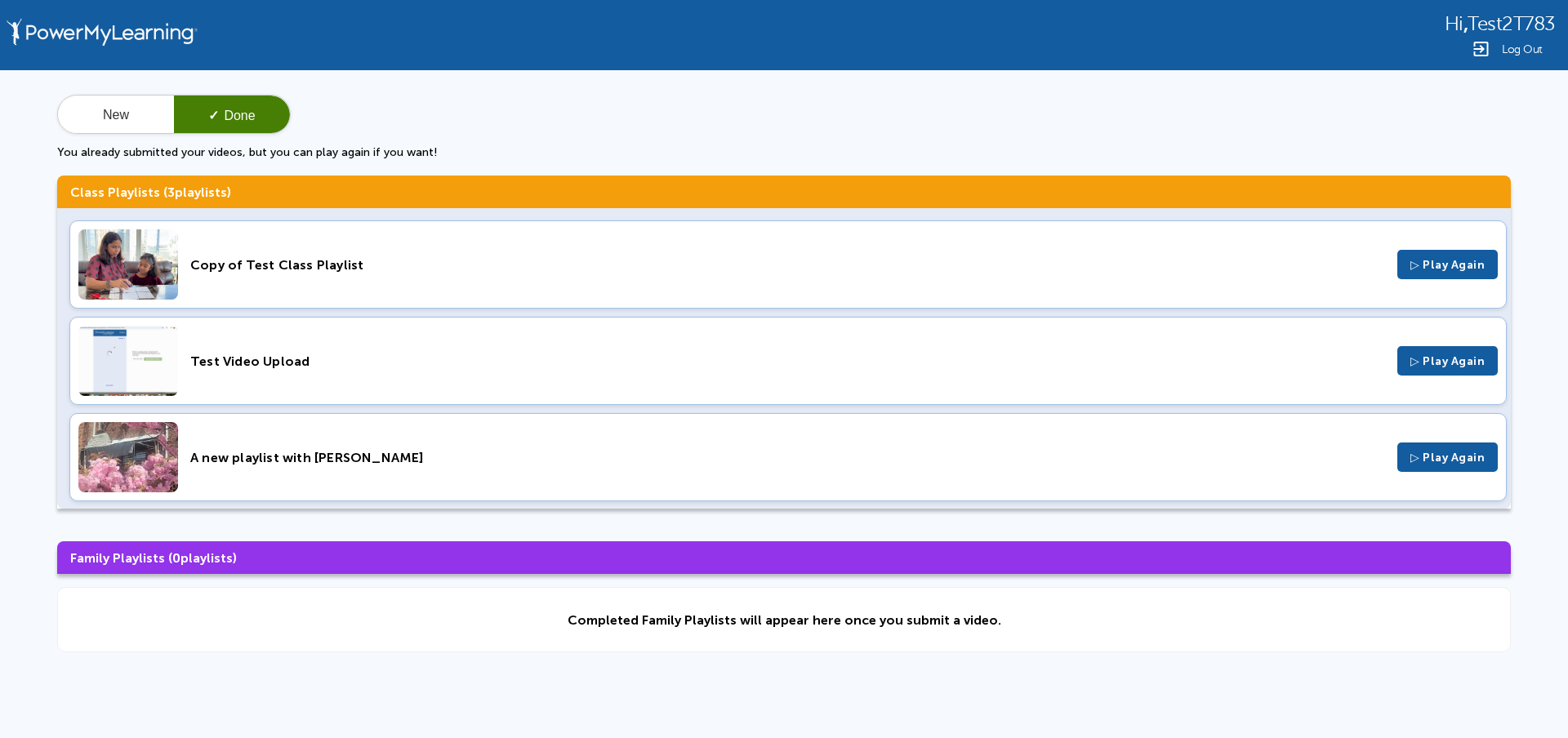
click at [1504, 52] on span "Log Out" at bounding box center [1522, 49] width 41 height 12
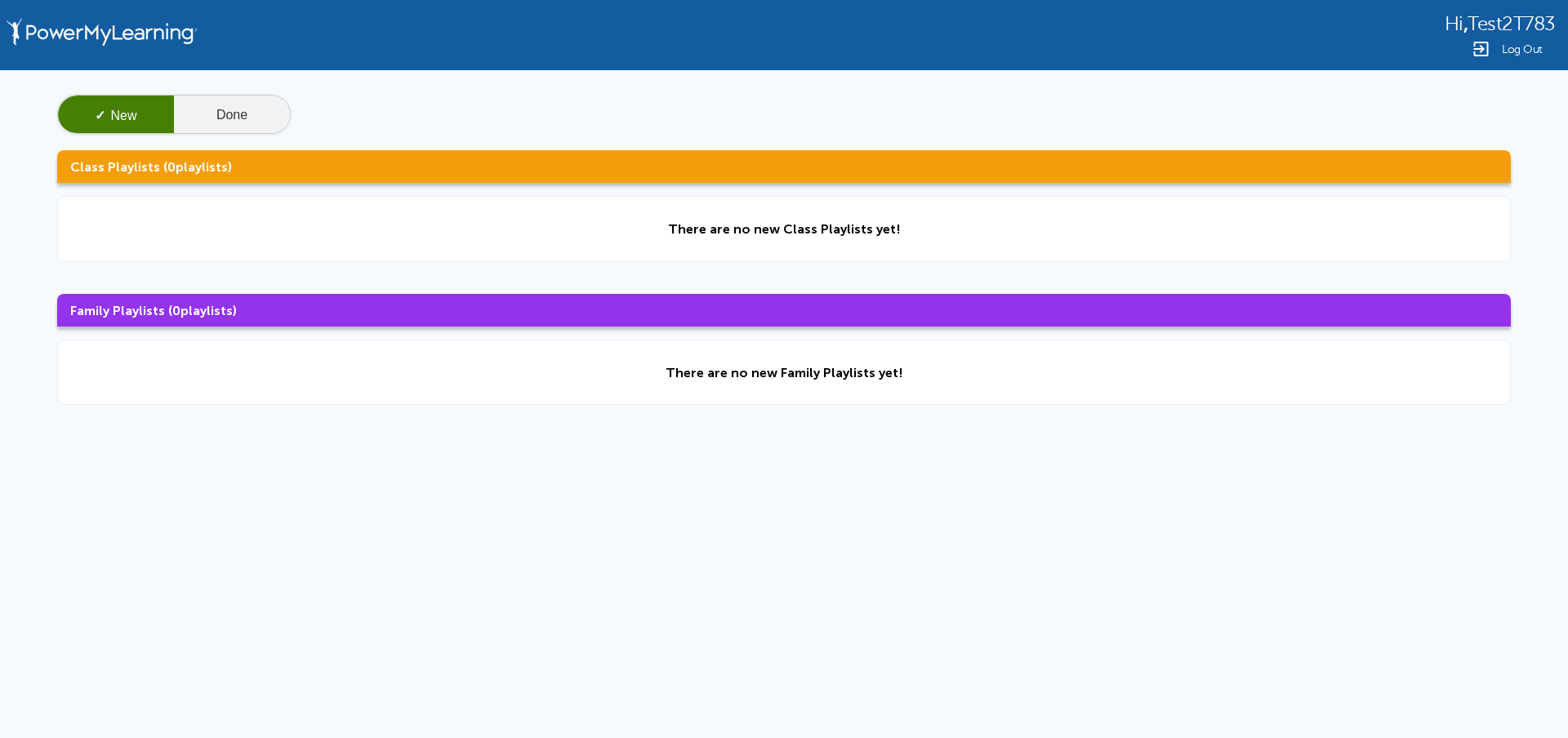
click at [212, 120] on button "Done" at bounding box center [231, 115] width 116 height 40
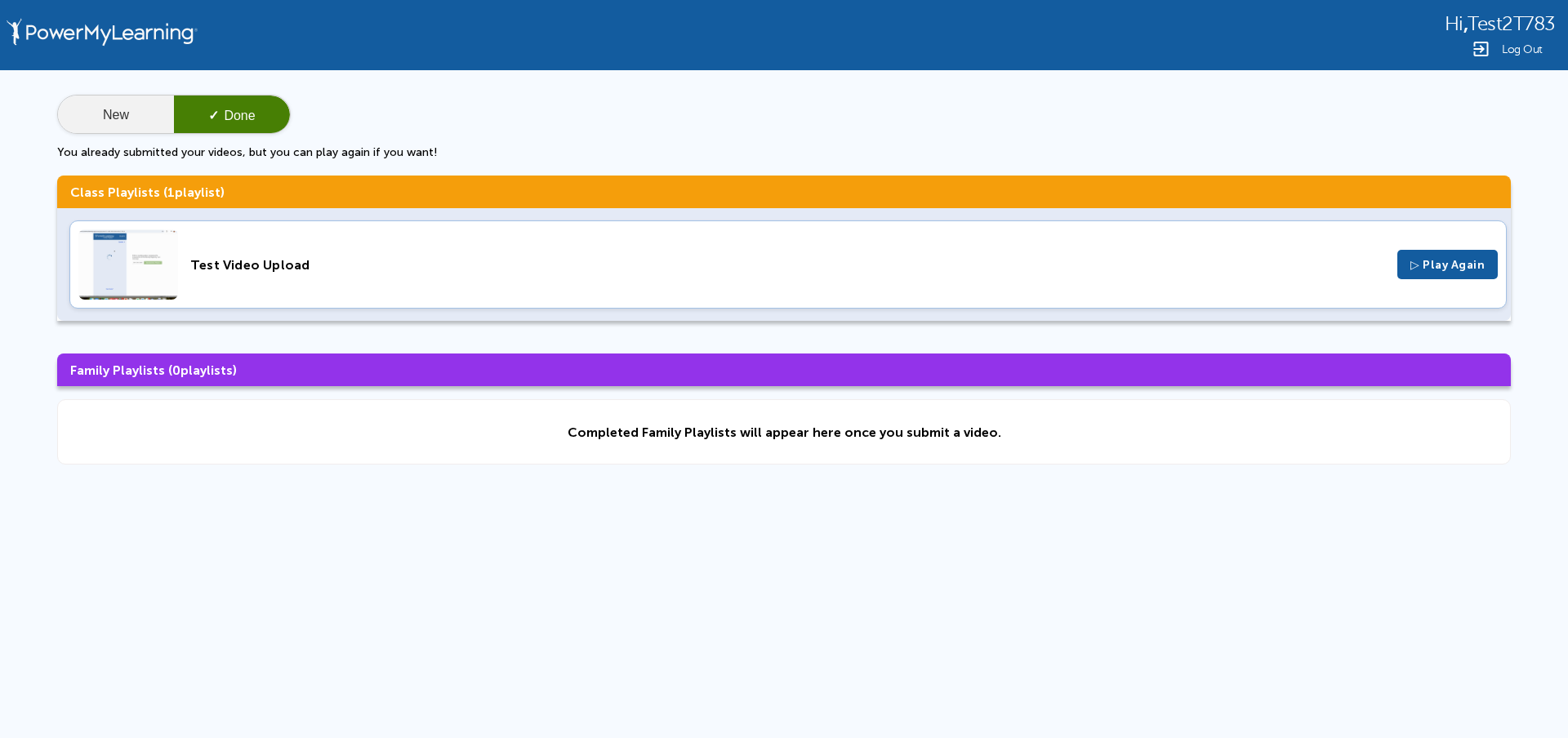
click at [128, 112] on button "New" at bounding box center [115, 115] width 116 height 40
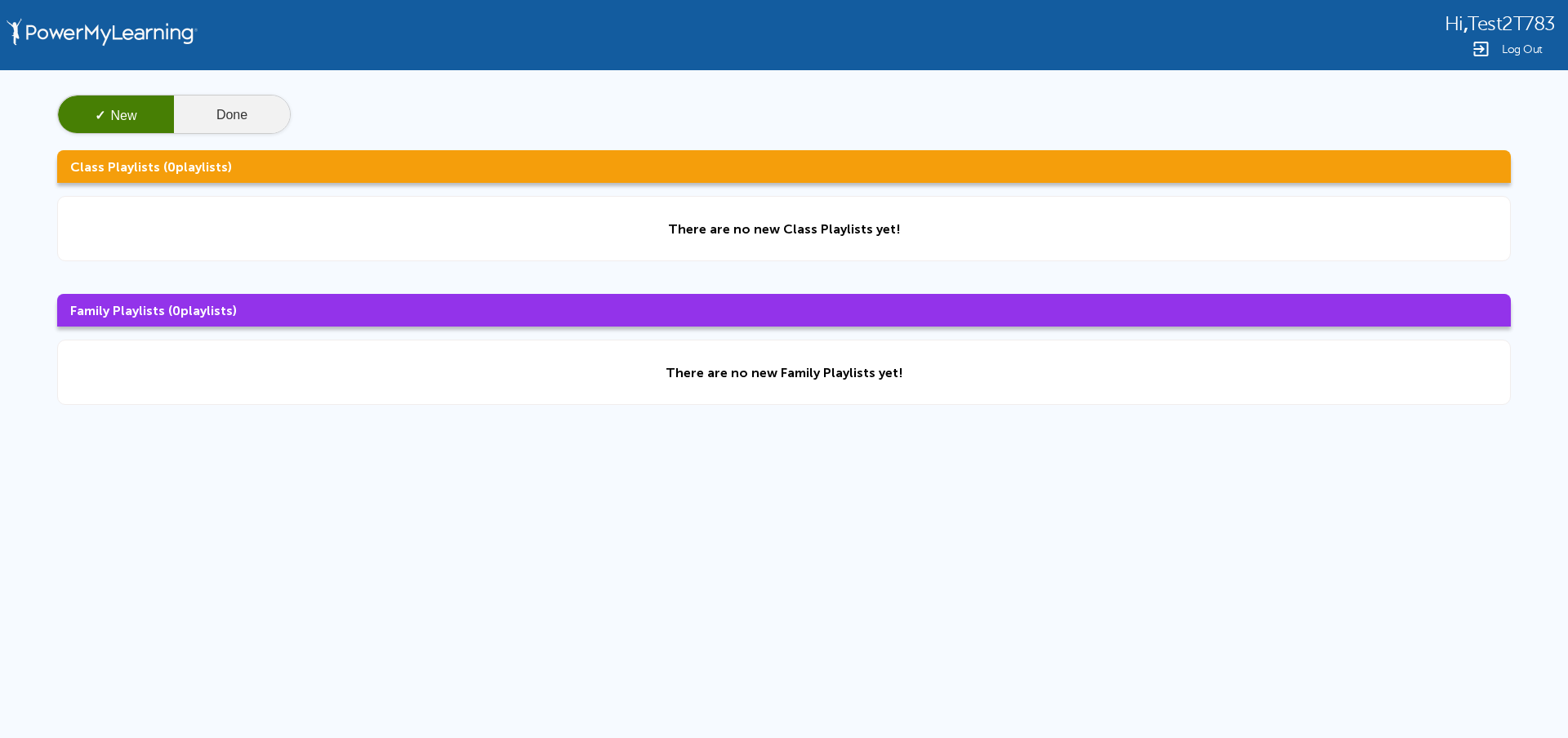
click at [216, 108] on button "Done" at bounding box center [231, 115] width 116 height 40
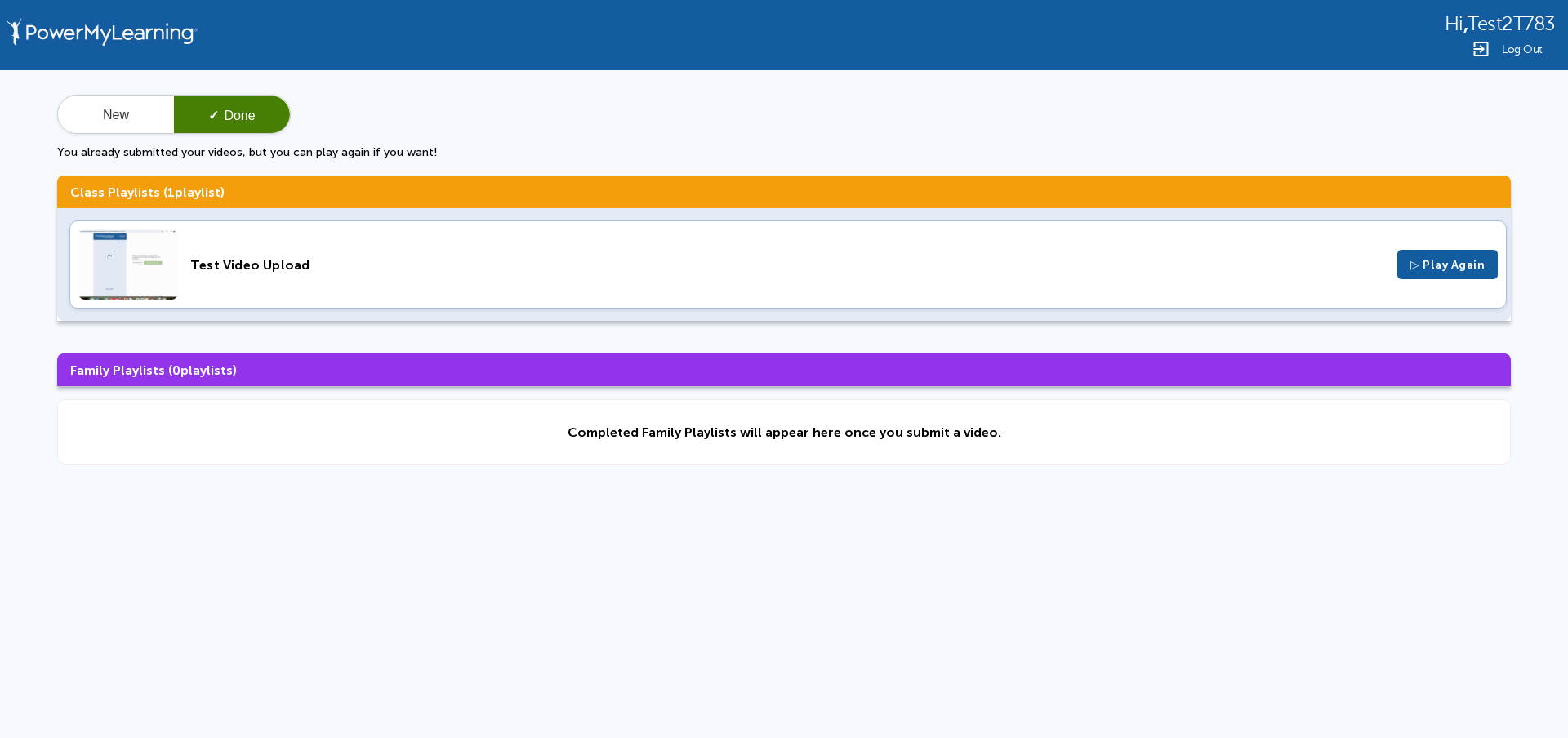
click at [1530, 53] on span "Log Out" at bounding box center [1522, 49] width 41 height 12
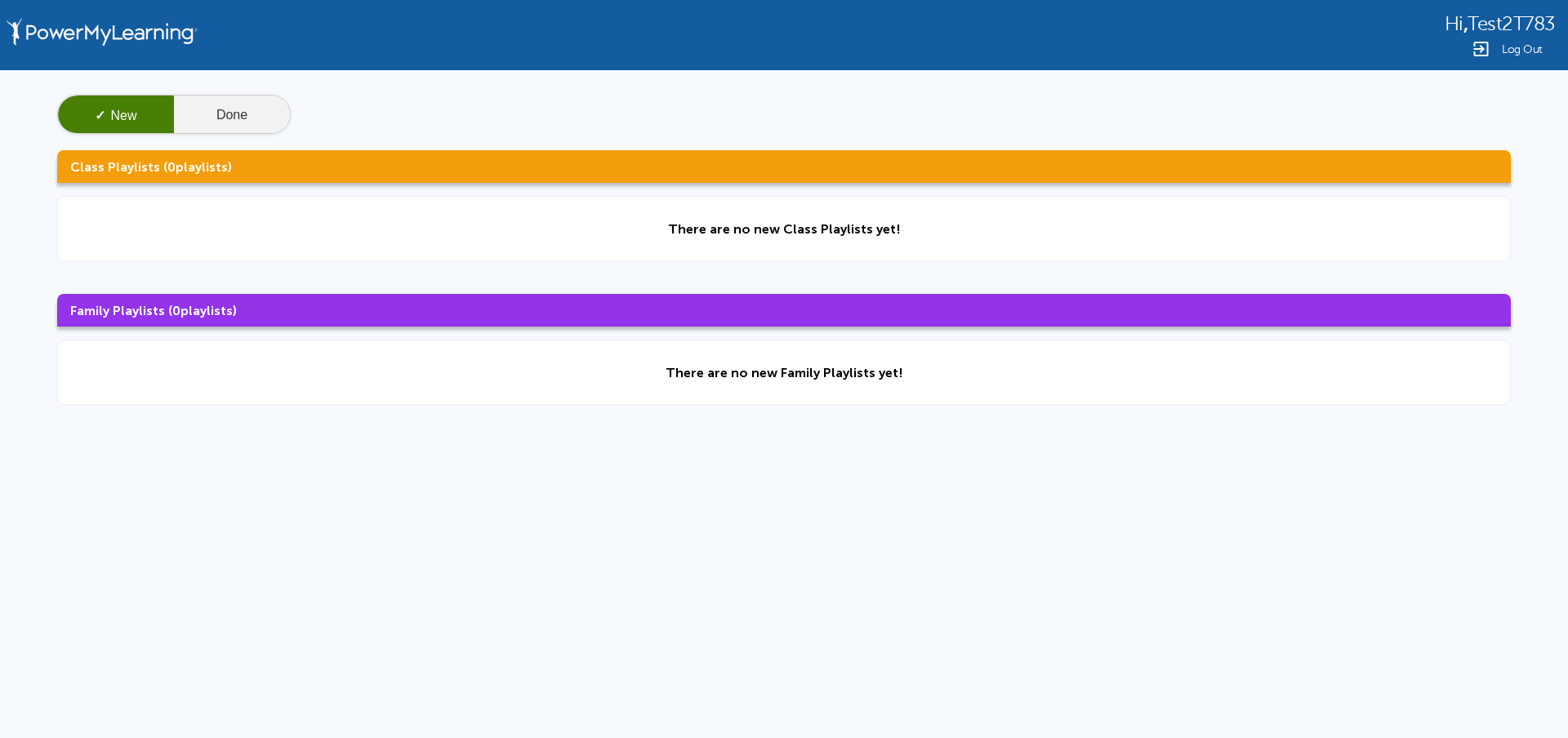
click at [243, 119] on button "Done" at bounding box center [231, 115] width 116 height 40
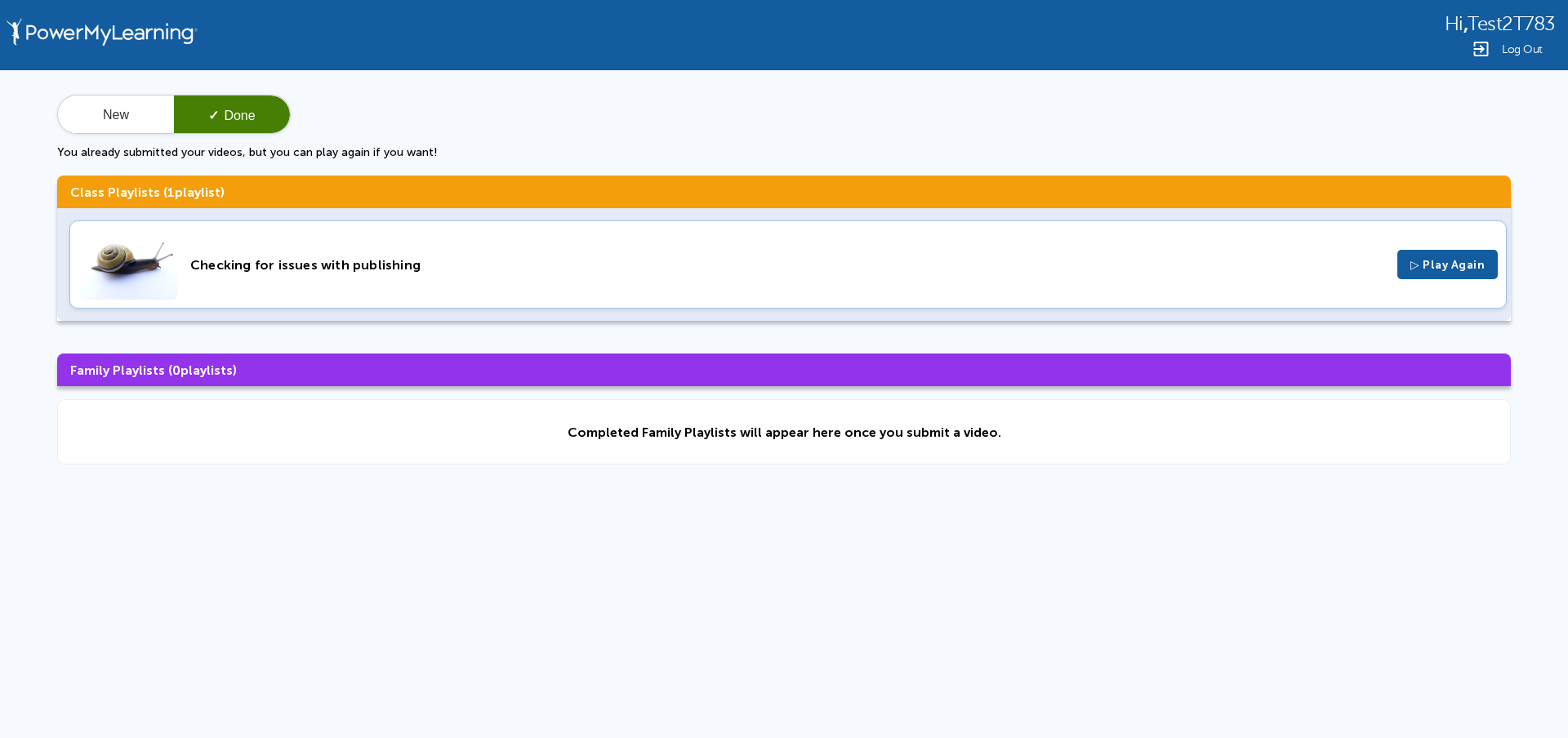
click at [594, 231] on div "Checking for issues with publishing ▷ Play Again" at bounding box center [788, 265] width 1437 height 88
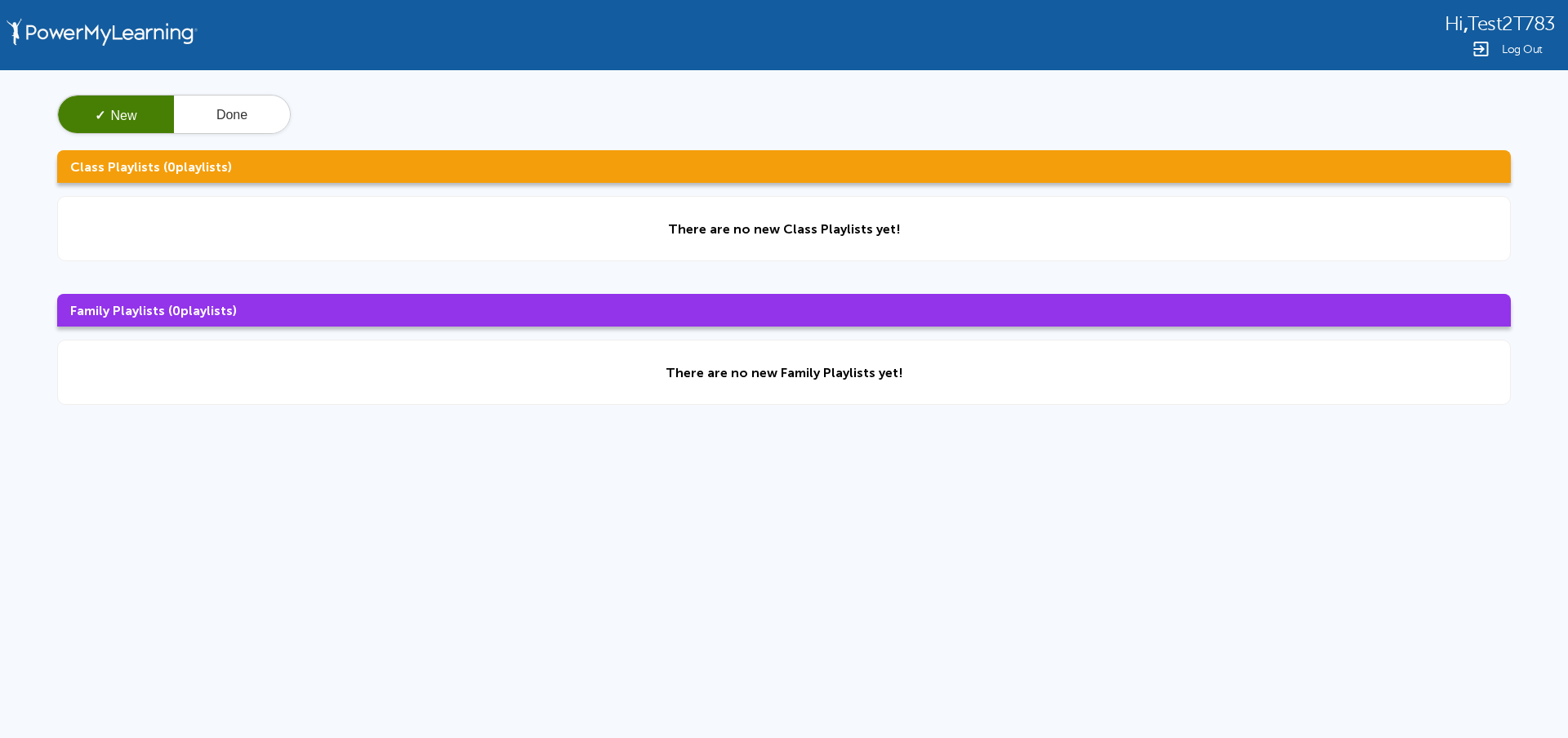
click at [1488, 46] on img at bounding box center [1480, 49] width 20 height 20
click at [257, 113] on button "Done" at bounding box center [231, 115] width 116 height 40
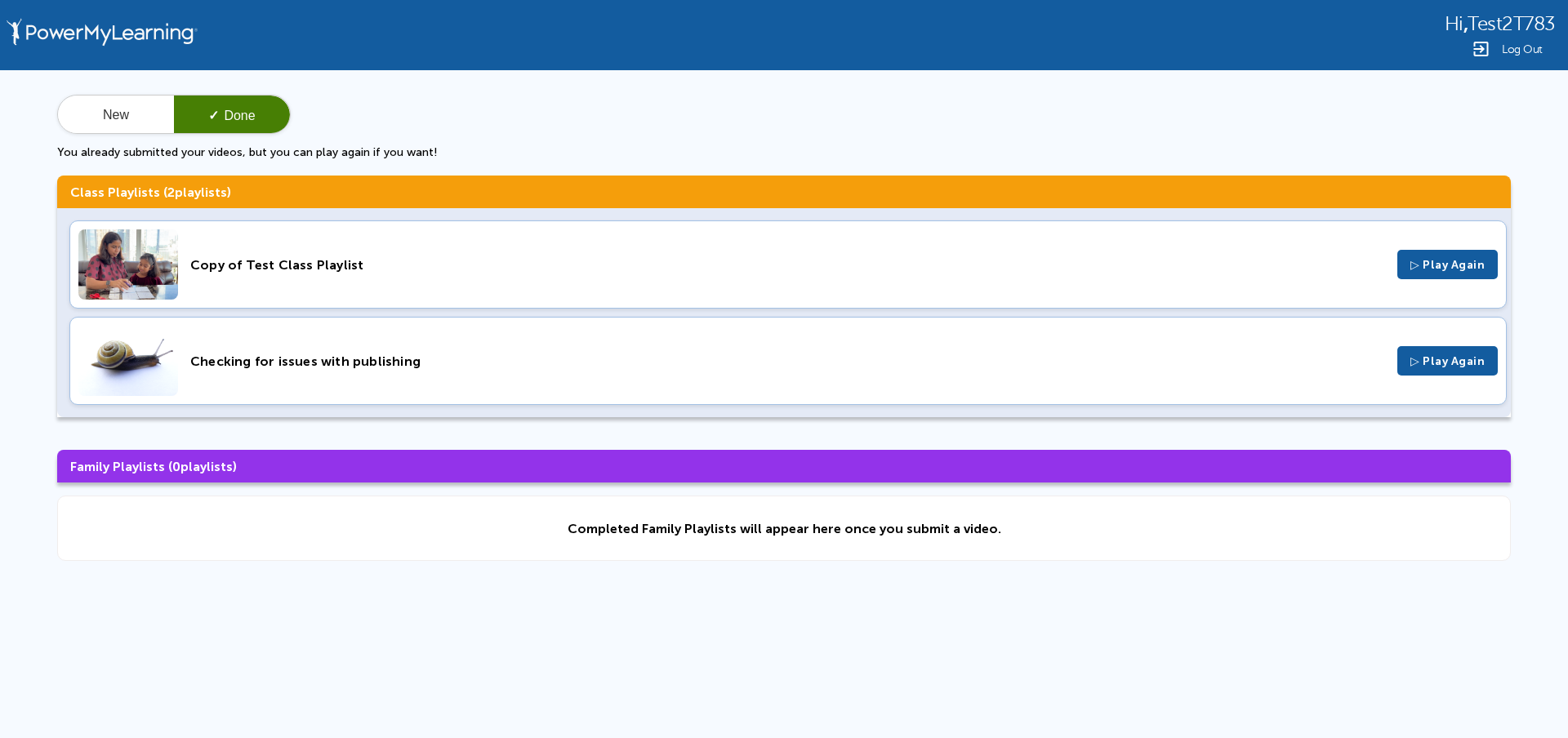
click at [597, 272] on div "Copy of Test Class Playlist" at bounding box center [788, 265] width 1195 height 15
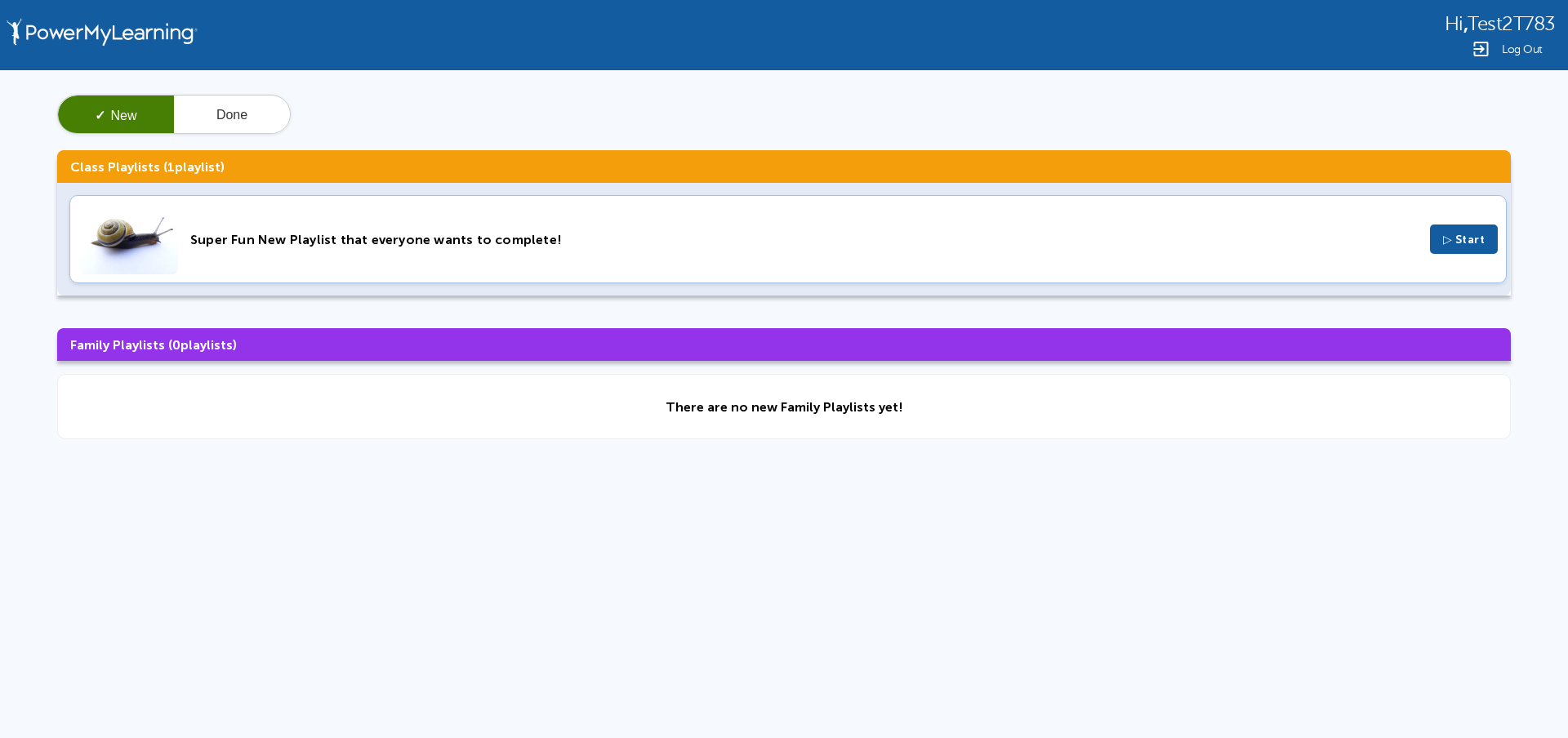
click at [340, 239] on div "Super Fun New Playlist that everyone wants to complete!" at bounding box center [804, 240] width 1228 height 15
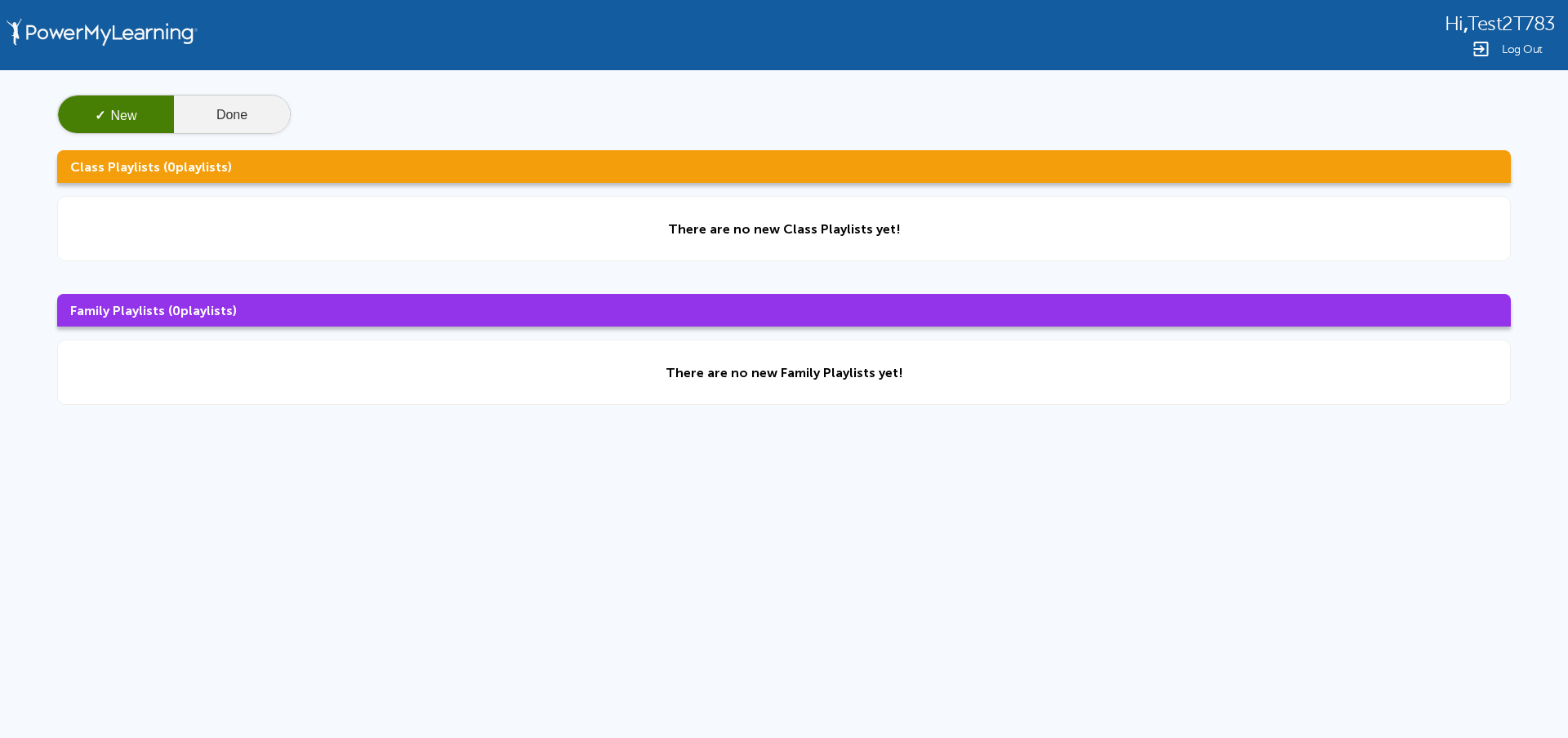
click at [241, 118] on button "Done" at bounding box center [231, 115] width 116 height 40
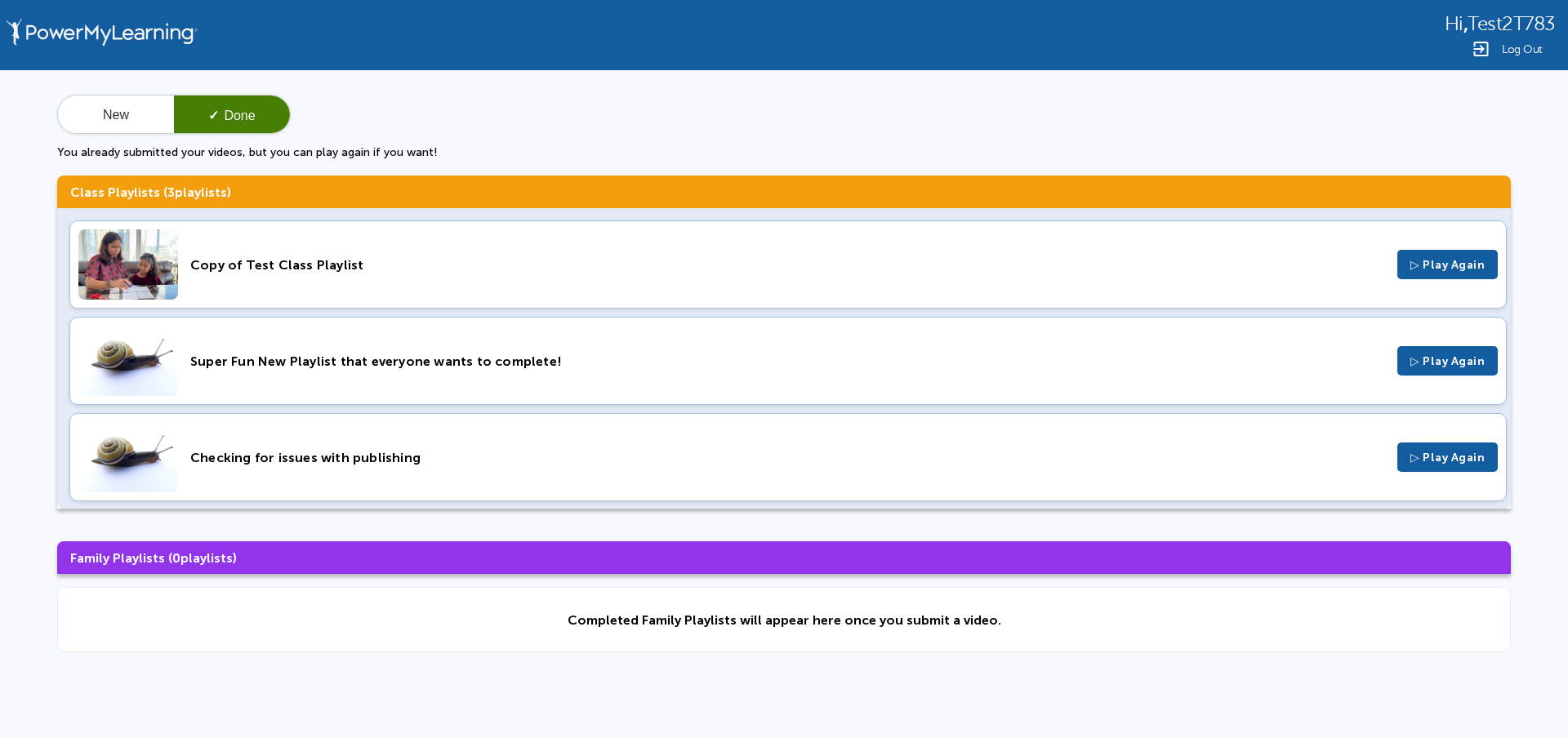
click at [418, 370] on div "Super Fun New Playlist that everyone wants to complete! ▷ Play Again" at bounding box center [788, 361] width 1437 height 88
click at [351, 360] on div "Super Fun New Playlist that everyone wants to complete!" at bounding box center [788, 362] width 1195 height 15
click at [314, 354] on div "Super Fun New Playlist that everyone wants to complete!" at bounding box center [788, 362] width 1195 height 15
click at [359, 278] on div "Copy of Test Class Playlist ▷ Play Again" at bounding box center [788, 265] width 1437 height 88
click at [335, 458] on div "Checking for issues with publishing" at bounding box center [788, 458] width 1195 height 15
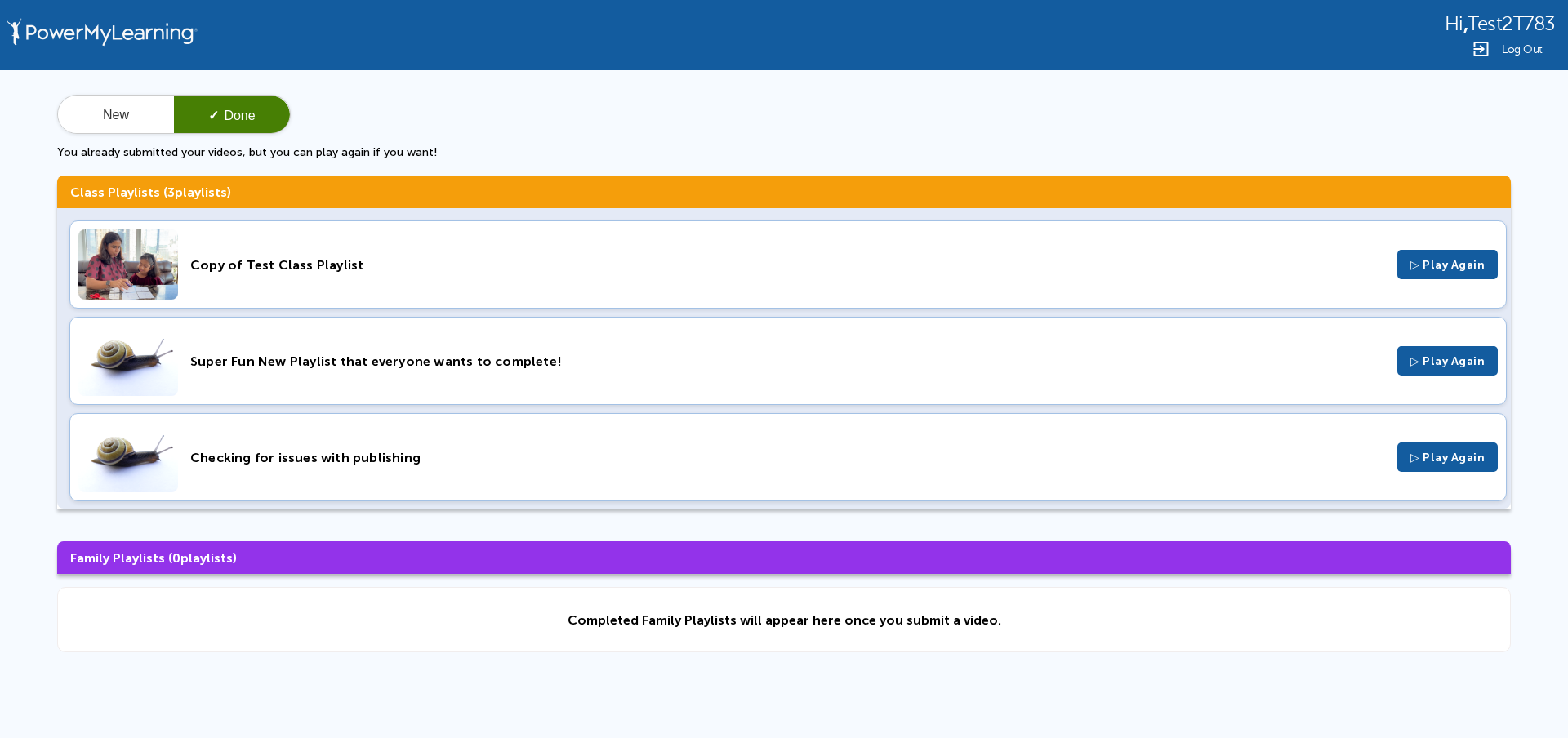
click at [1506, 46] on span "Log Out" at bounding box center [1522, 49] width 41 height 12
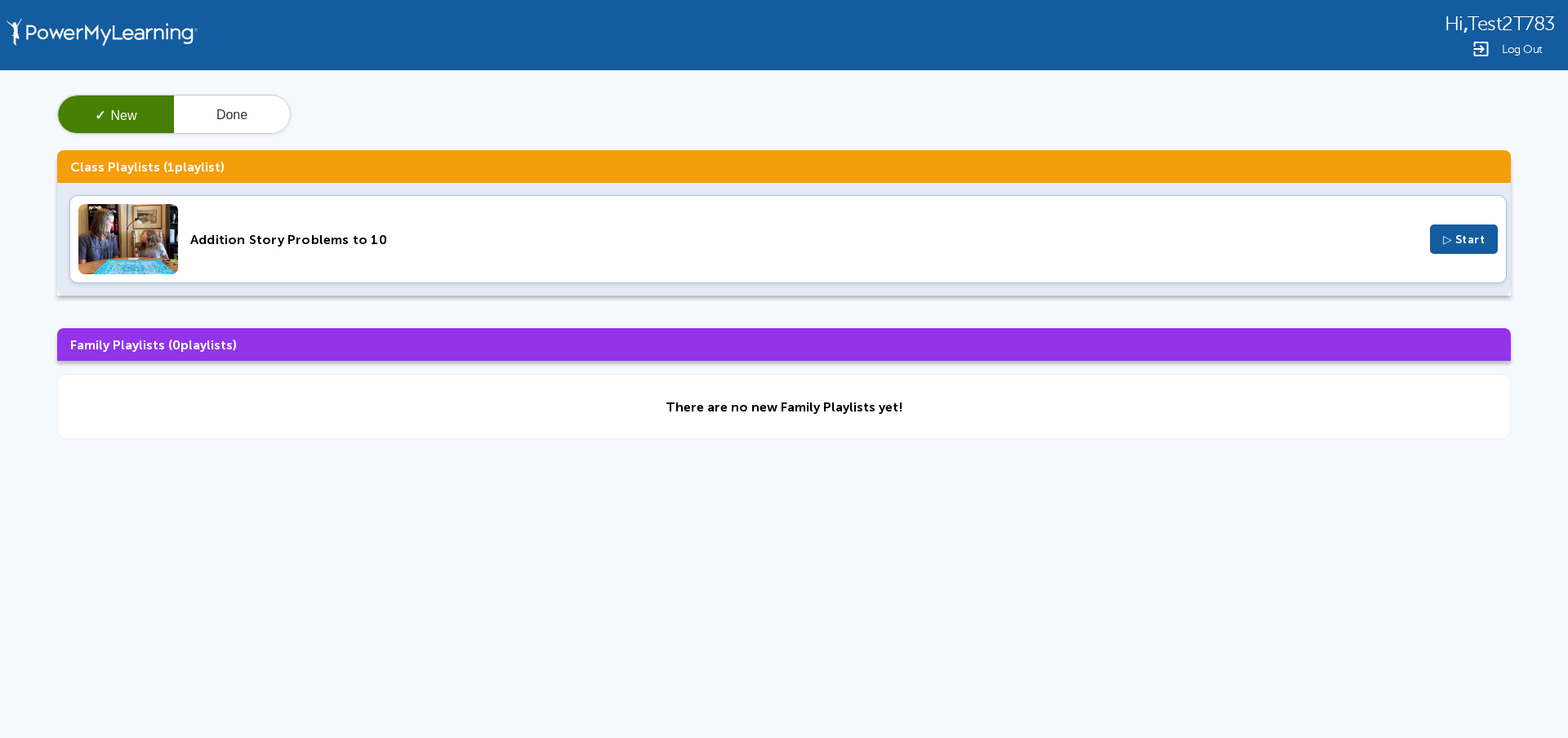
click at [390, 237] on div "Addition Story Problems to 10" at bounding box center [804, 240] width 1228 height 15
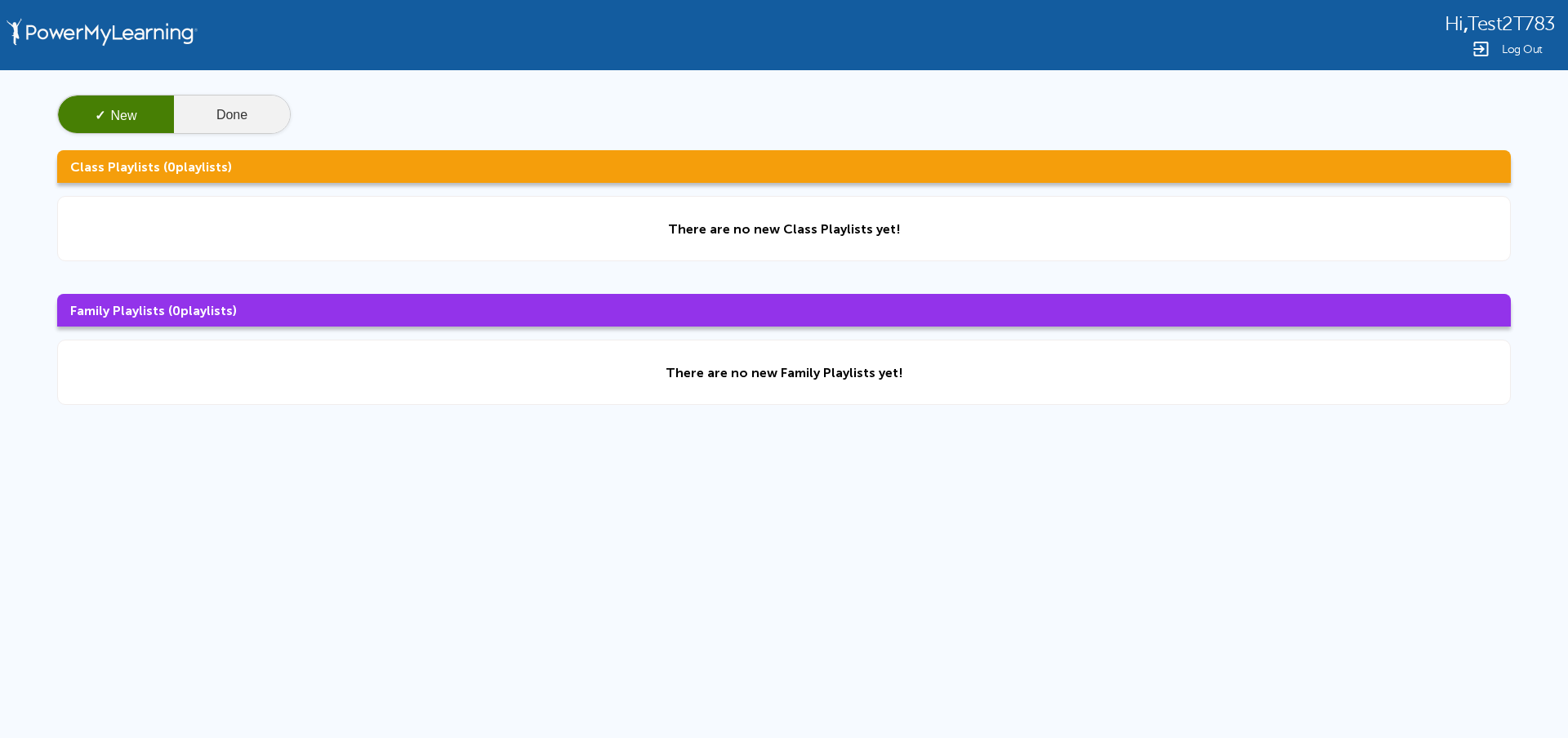
click at [233, 125] on button "Done" at bounding box center [231, 115] width 116 height 40
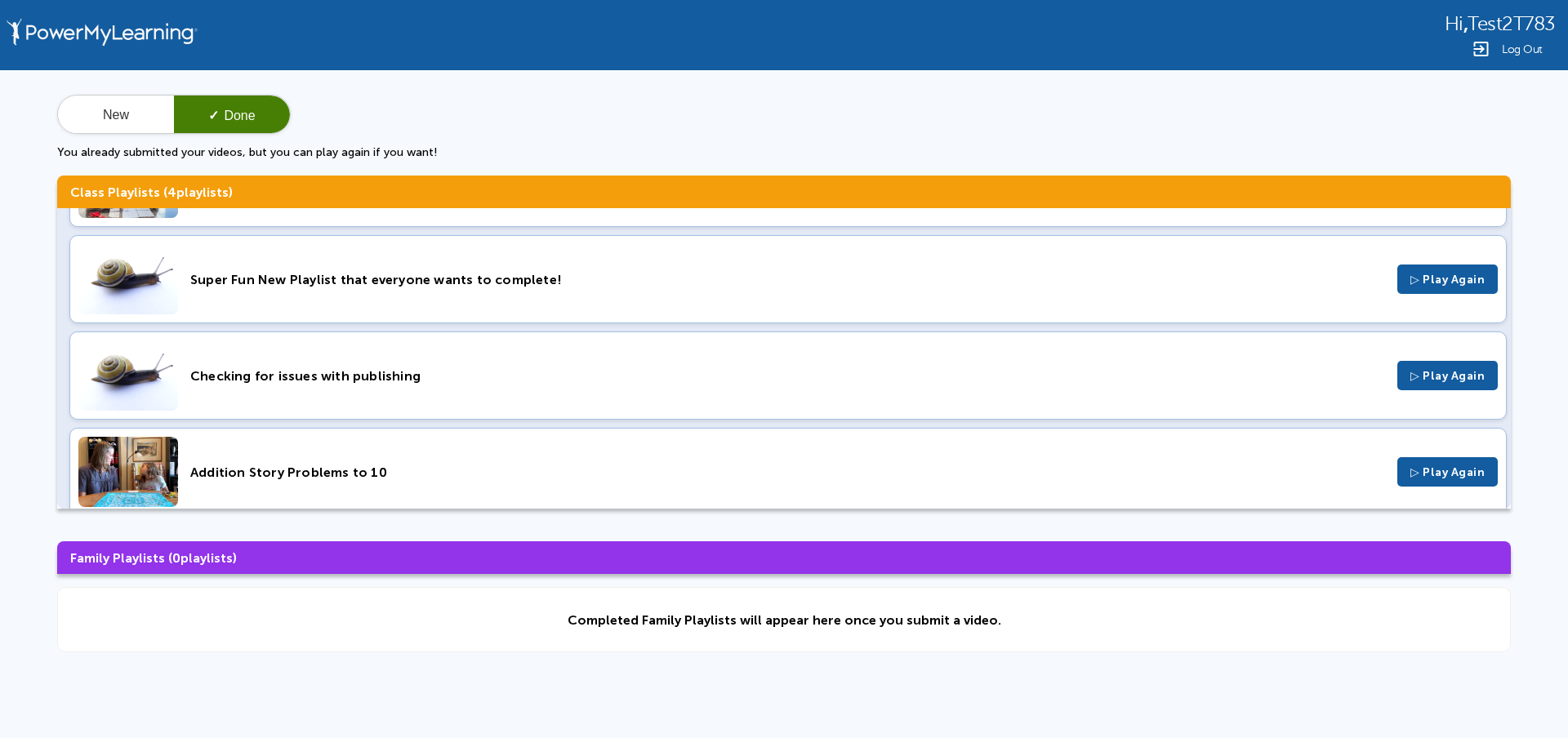
scroll to position [101, 0]
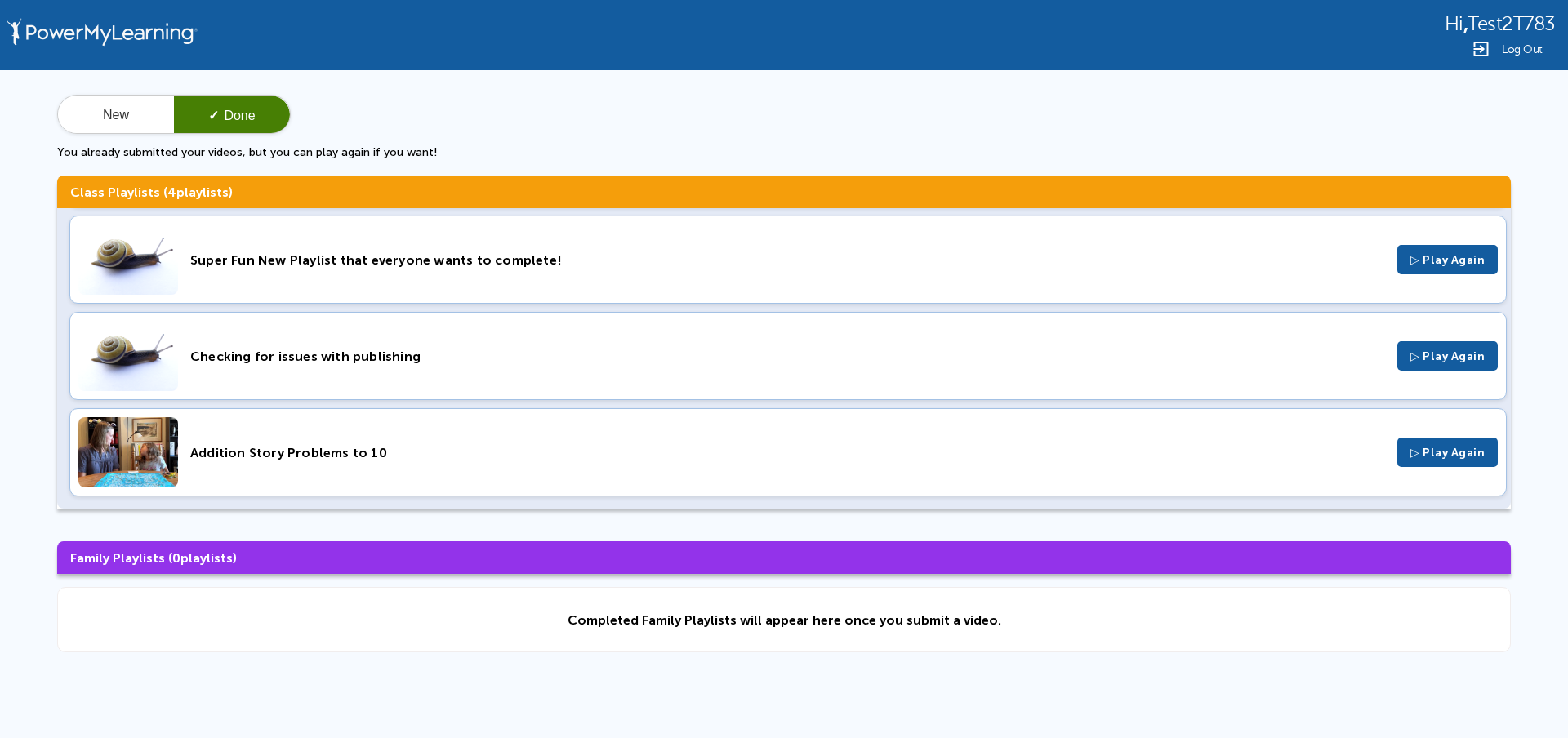
click at [423, 458] on div "Addition Story Problems to 10" at bounding box center [788, 453] width 1195 height 15
click at [1534, 49] on span "Log Out" at bounding box center [1522, 49] width 41 height 12
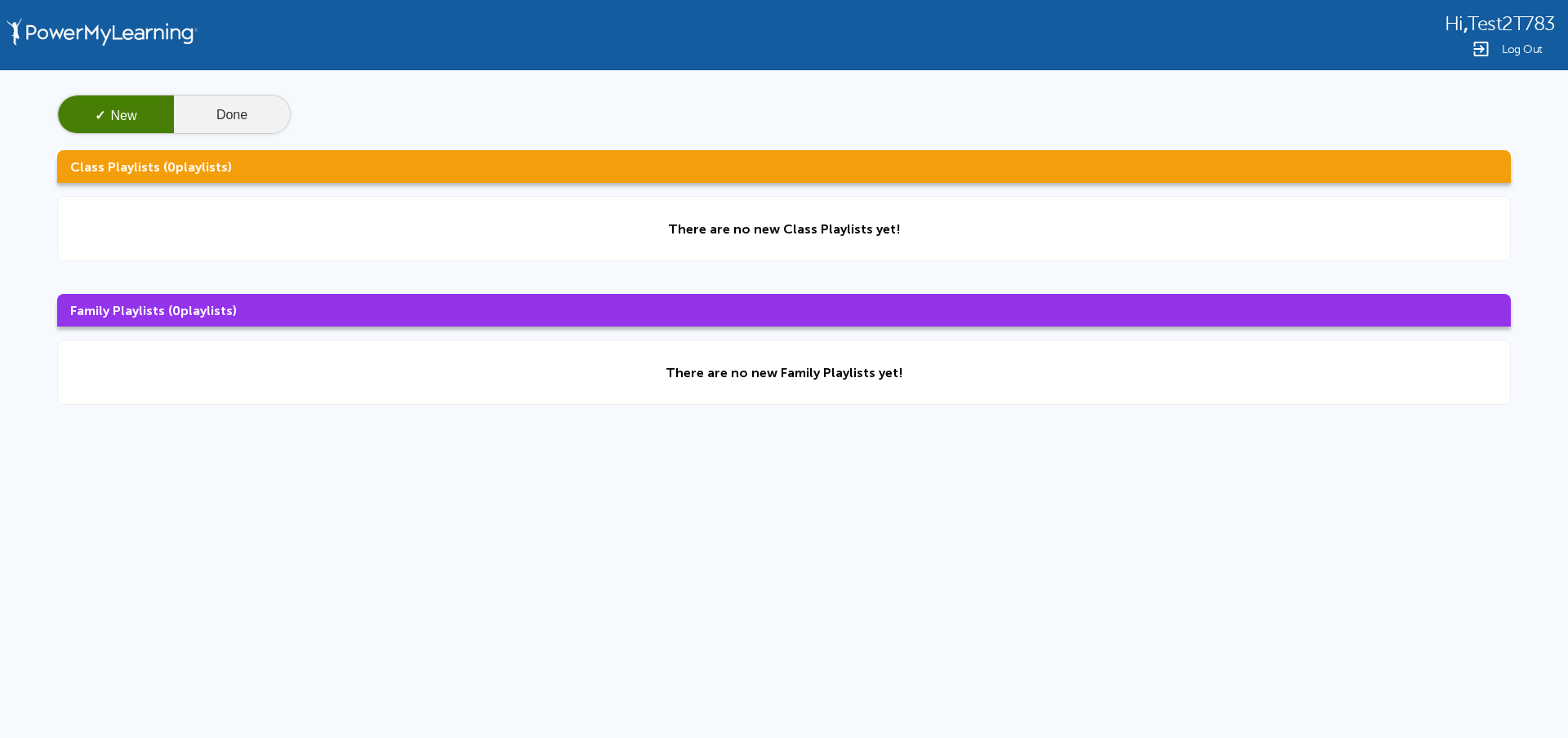
click at [238, 117] on button "Done" at bounding box center [231, 115] width 116 height 40
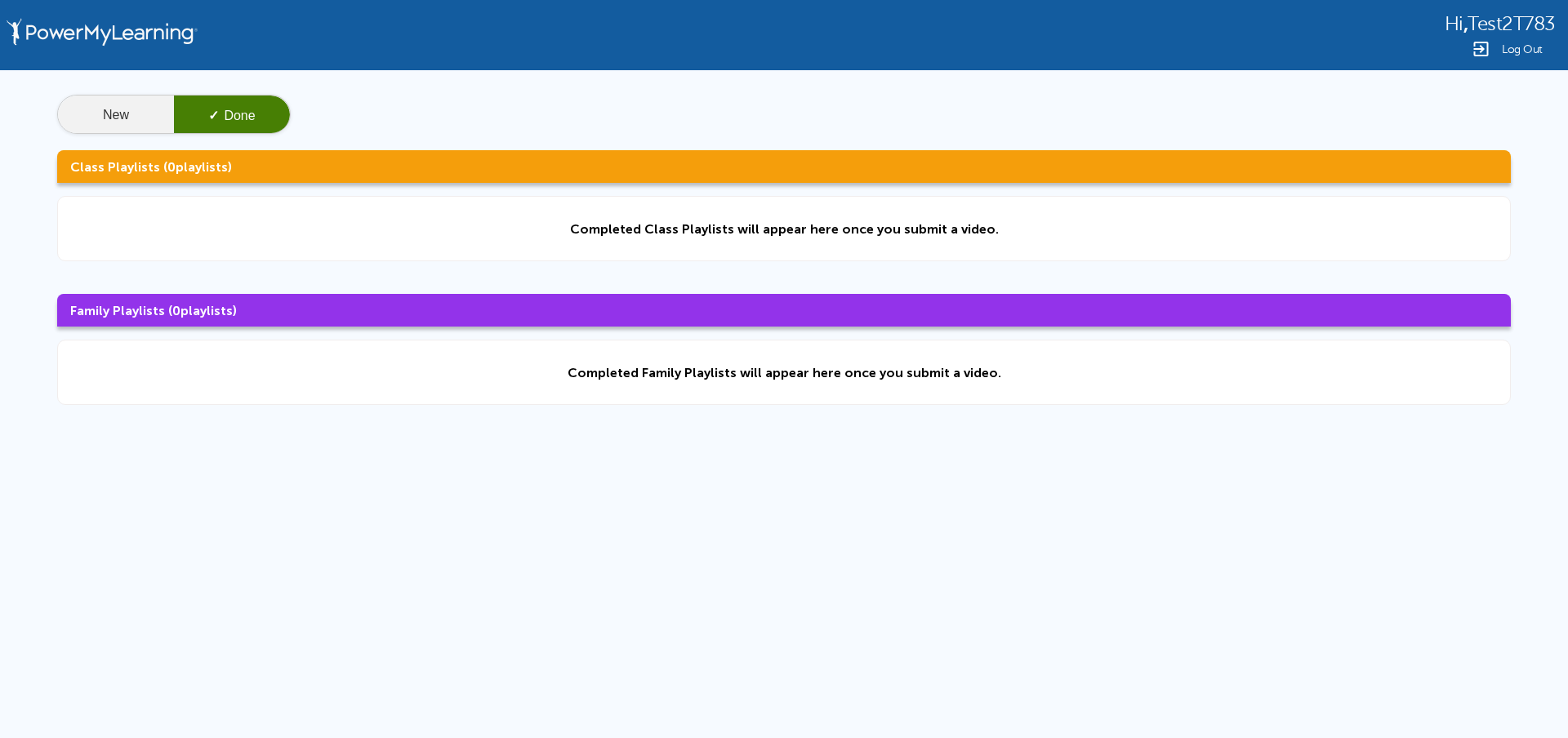
click at [98, 104] on button "New" at bounding box center [115, 115] width 116 height 40
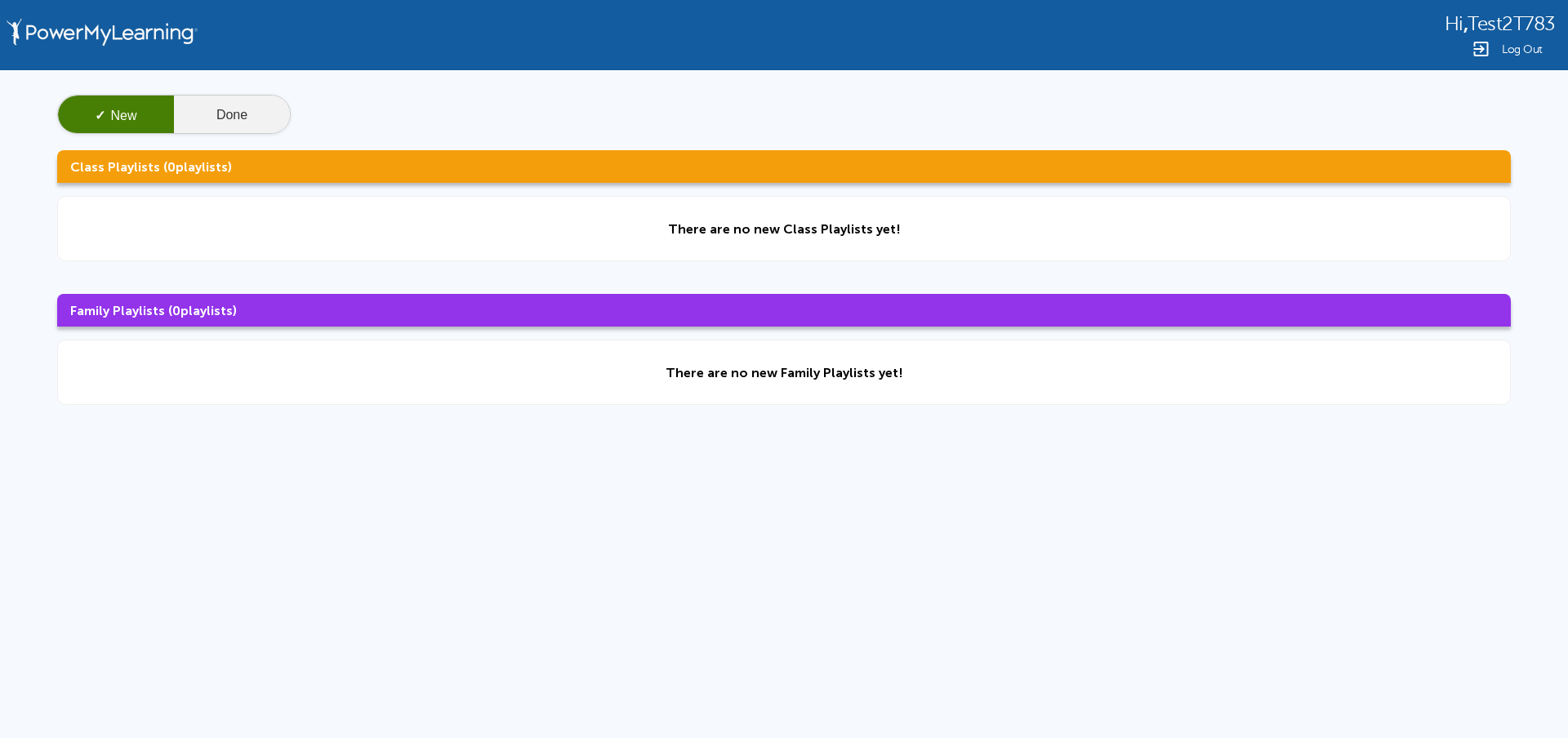
click at [195, 107] on button "Done" at bounding box center [231, 115] width 116 height 40
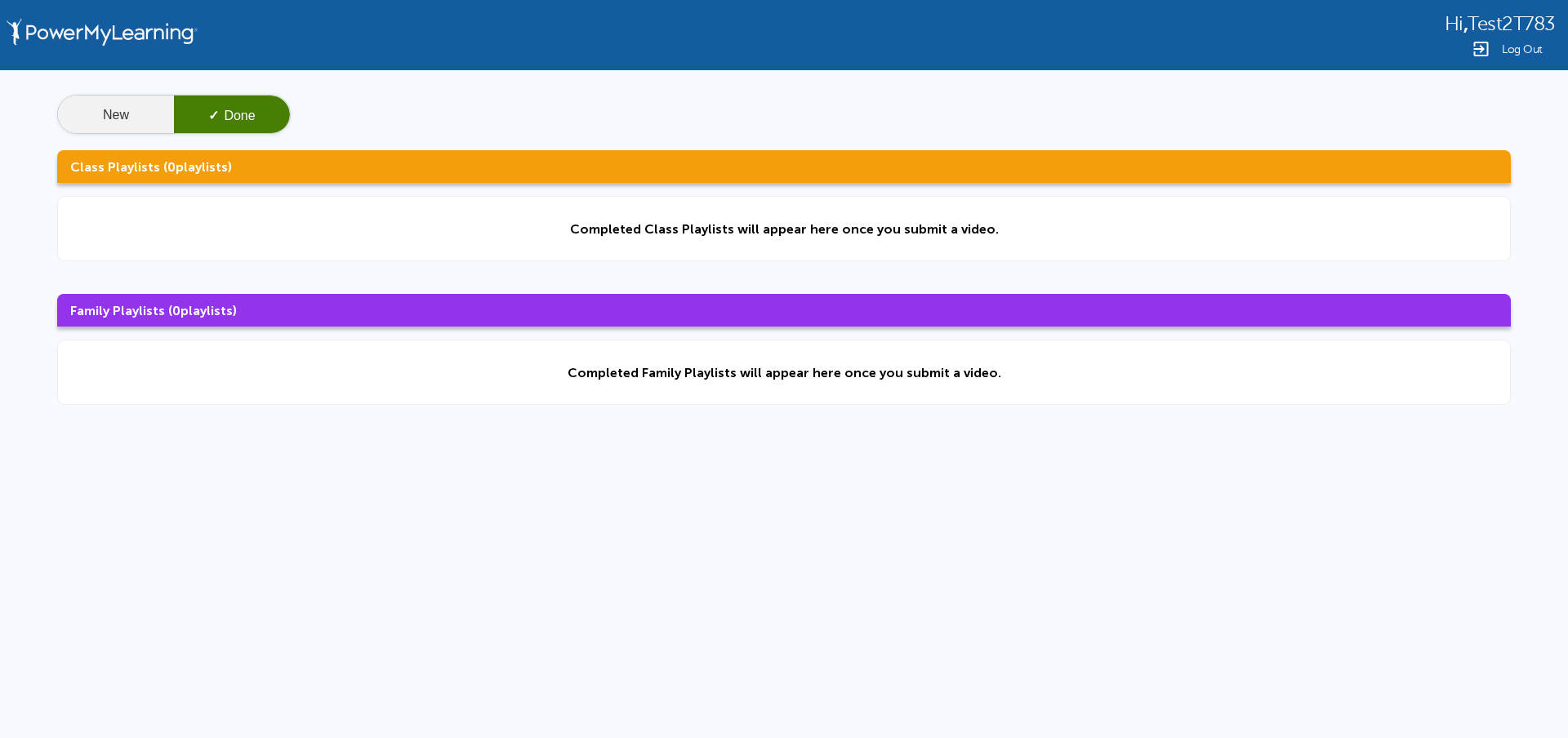
click at [110, 108] on button "New" at bounding box center [115, 115] width 116 height 40
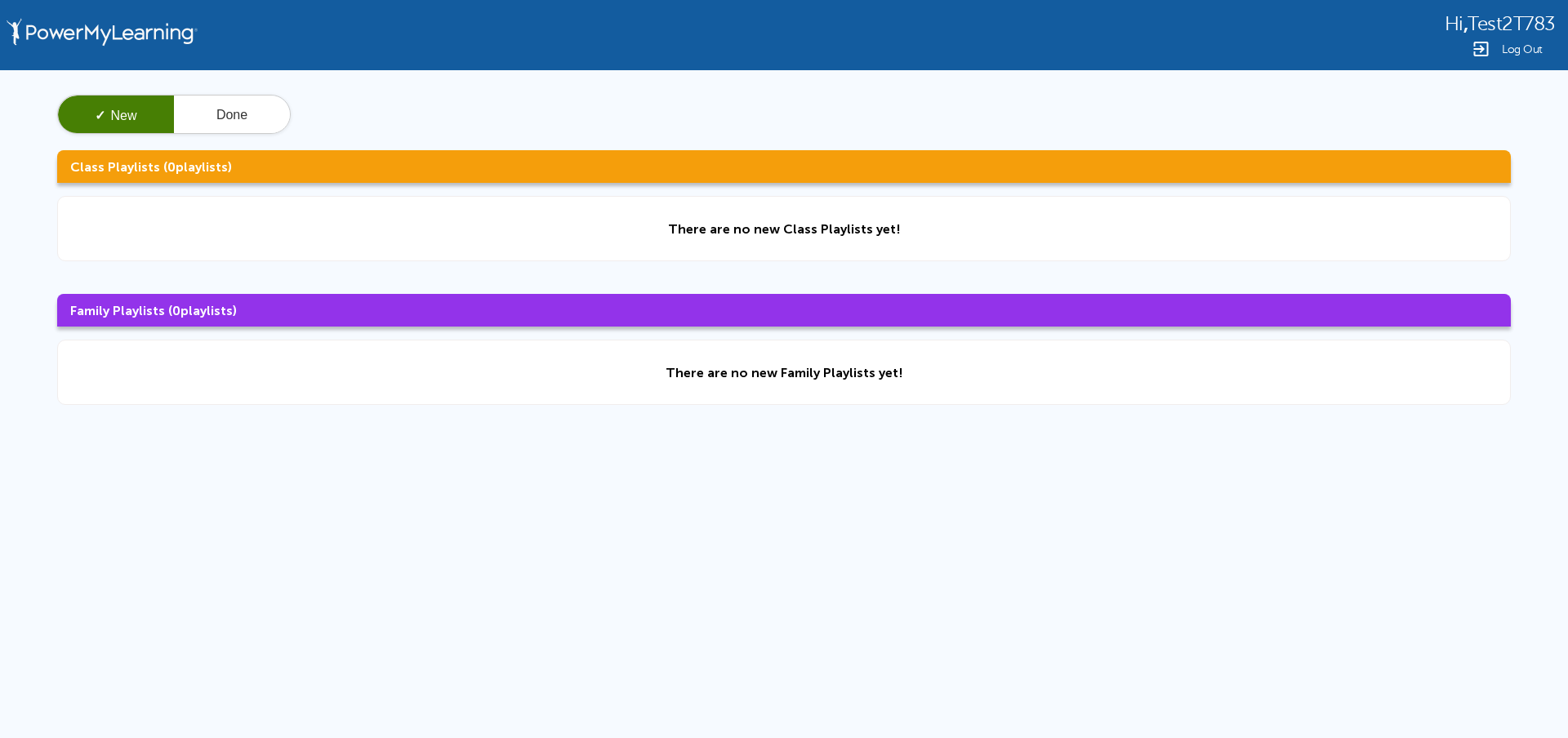
click at [1486, 45] on img at bounding box center [1480, 49] width 20 height 20
click at [207, 120] on button "Done" at bounding box center [231, 115] width 116 height 40
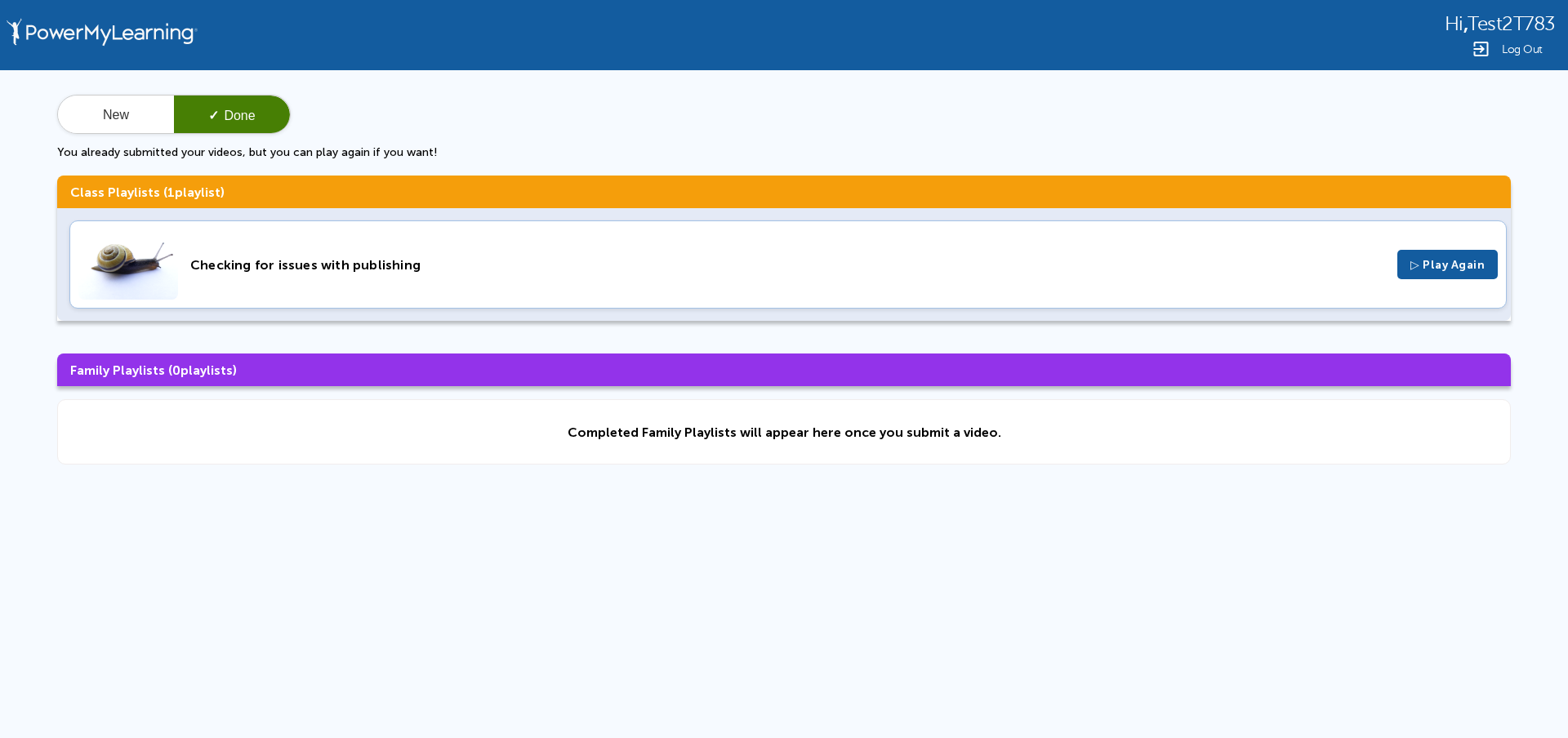
click at [437, 293] on div "Checking for issues with publishing ▷ Play Again" at bounding box center [788, 265] width 1437 height 88
click at [123, 115] on button "New" at bounding box center [115, 115] width 116 height 40
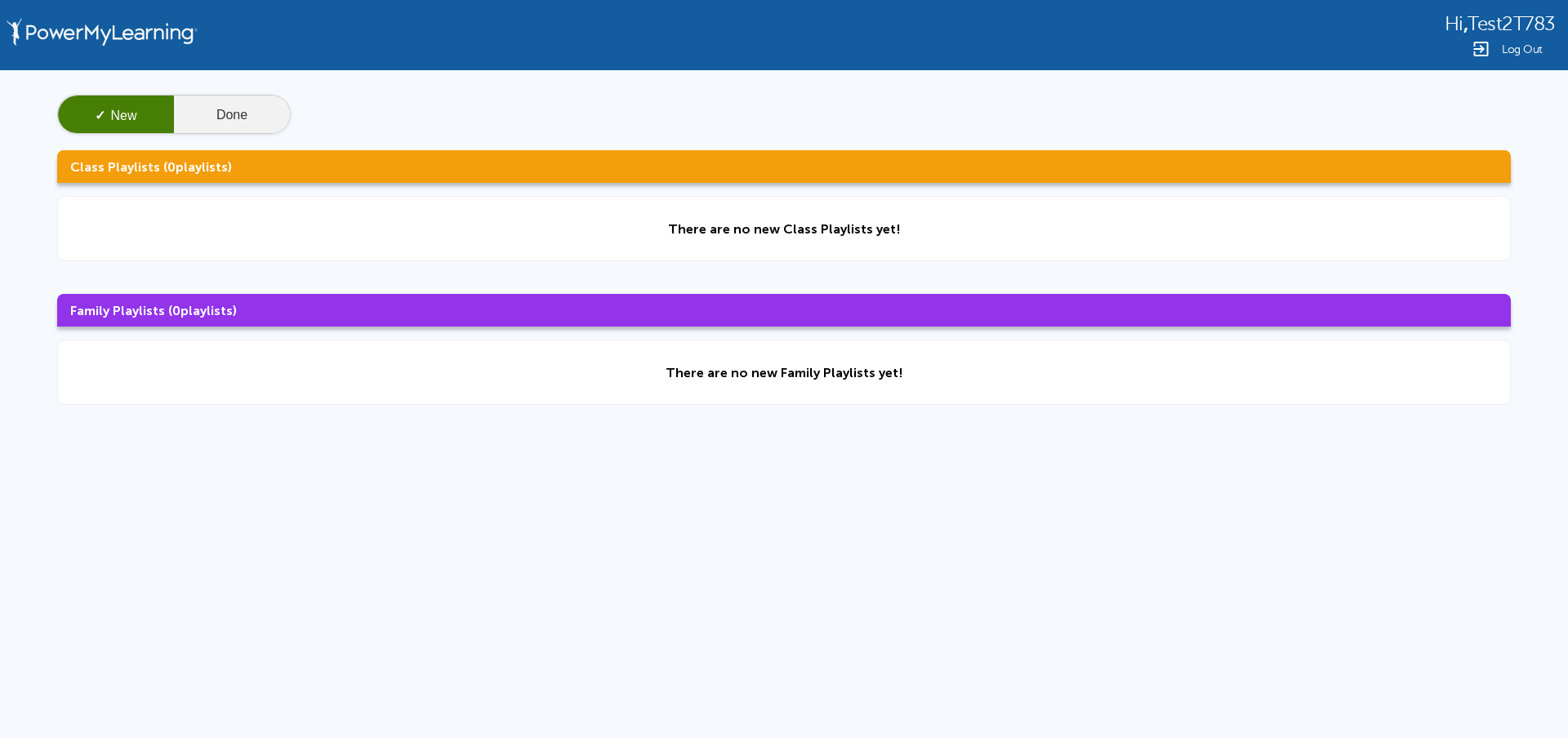
click at [210, 107] on button "Done" at bounding box center [231, 115] width 116 height 40
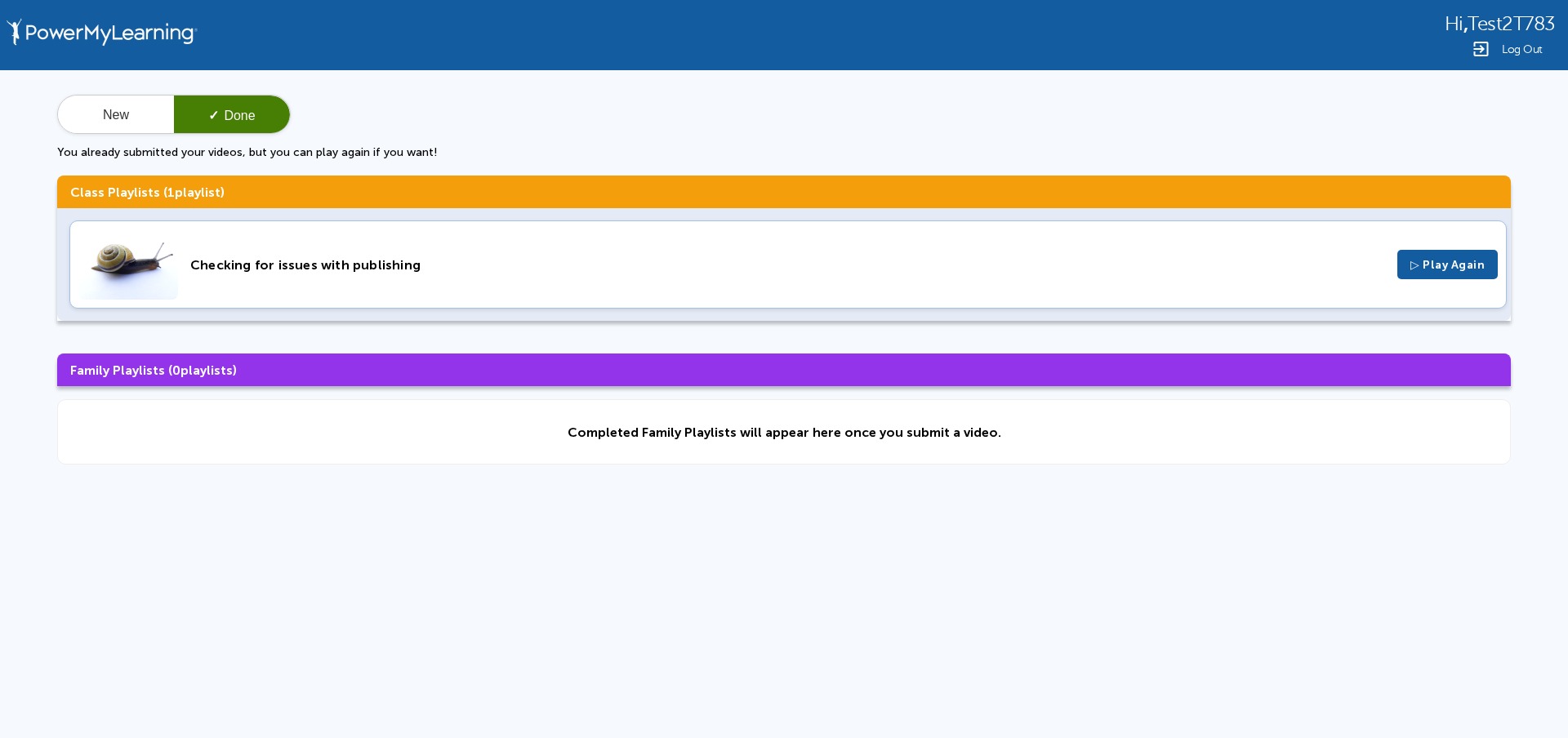
click at [332, 257] on div "Checking for issues with publishing" at bounding box center [788, 265] width 1195 height 15
click at [1511, 49] on span "Log Out" at bounding box center [1522, 49] width 41 height 12
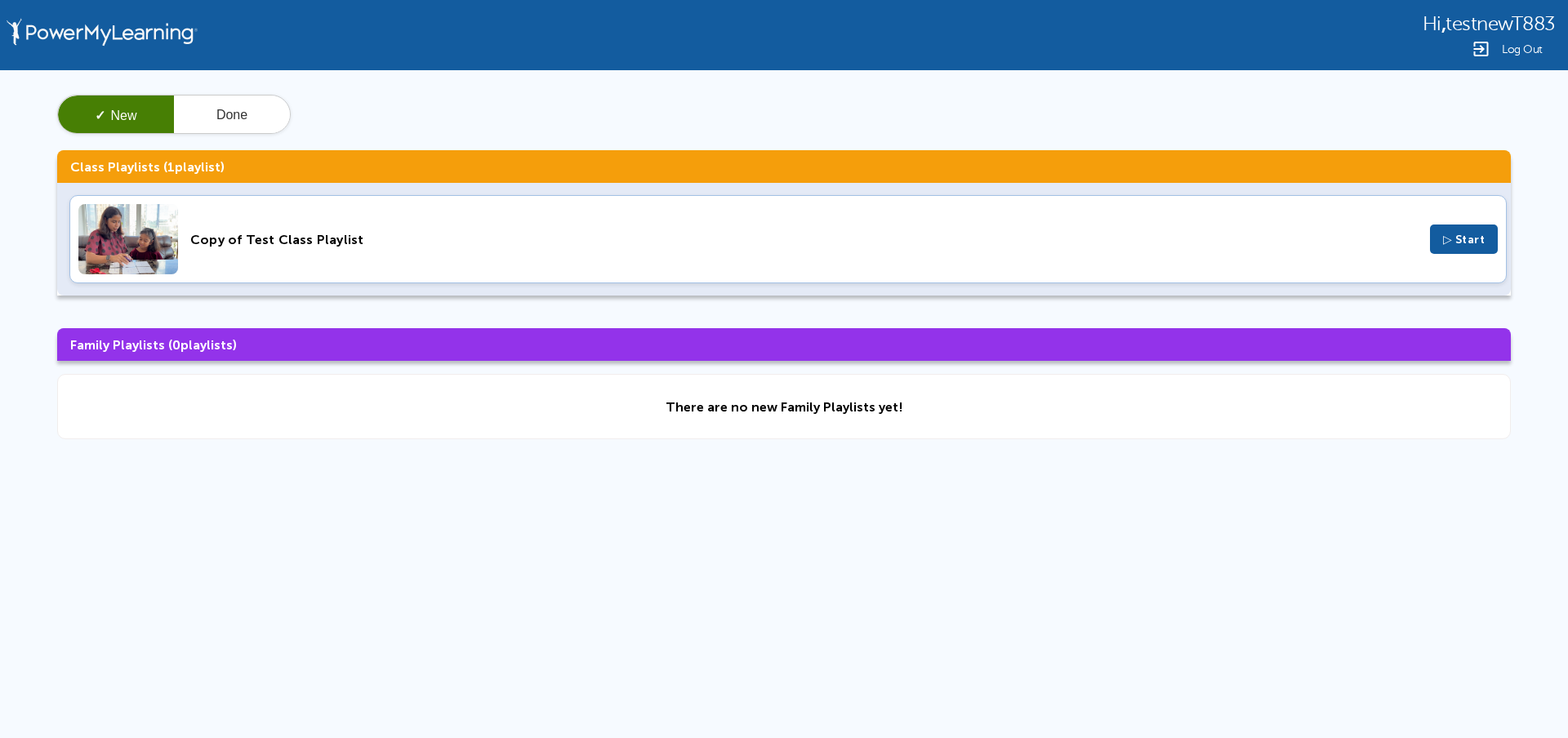
click at [662, 108] on div "✓ New Done" at bounding box center [784, 114] width 1454 height 40
click at [523, 248] on div "Copy of Test Class Playlist ▷ Start" at bounding box center [788, 239] width 1437 height 88
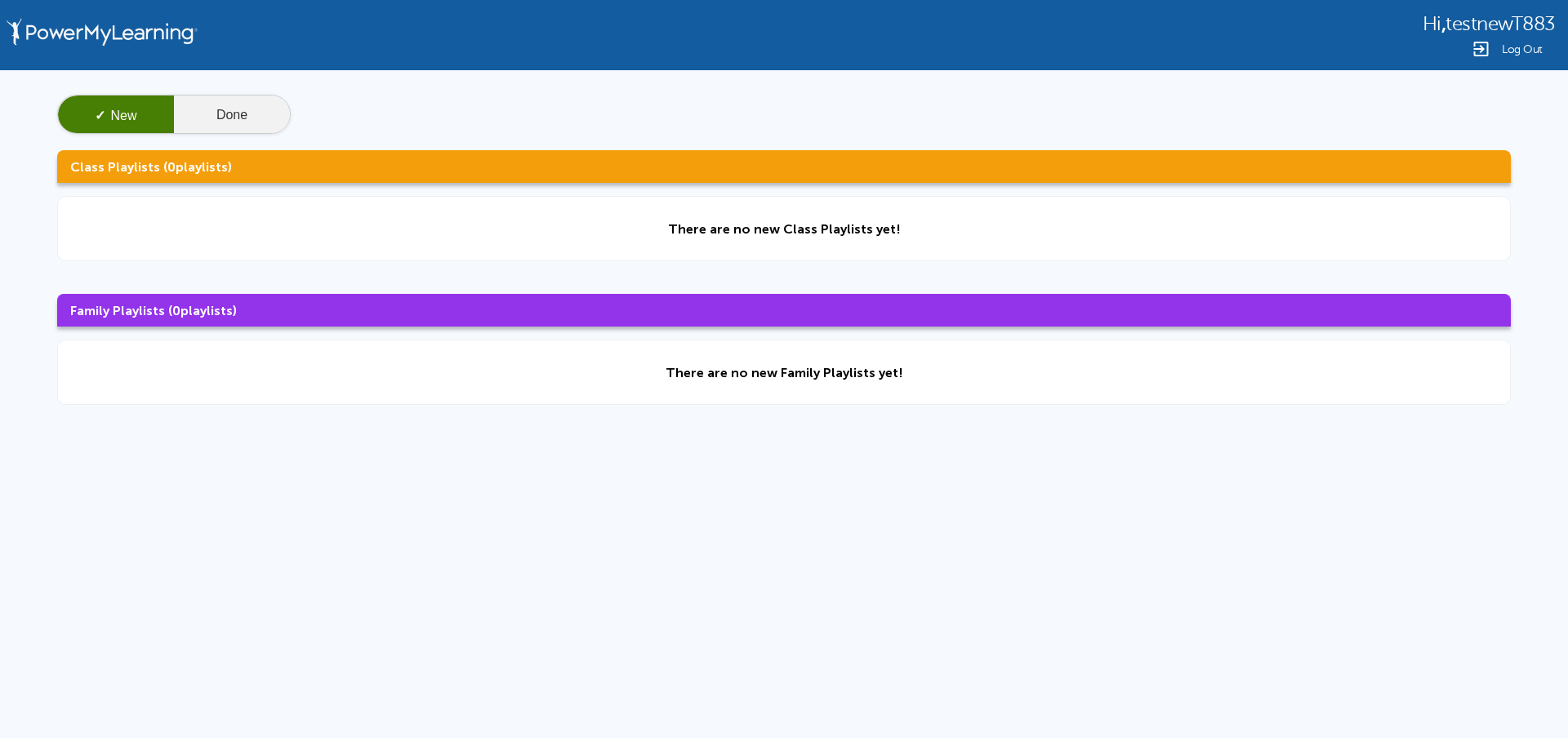
click at [229, 113] on button "Done" at bounding box center [231, 115] width 116 height 40
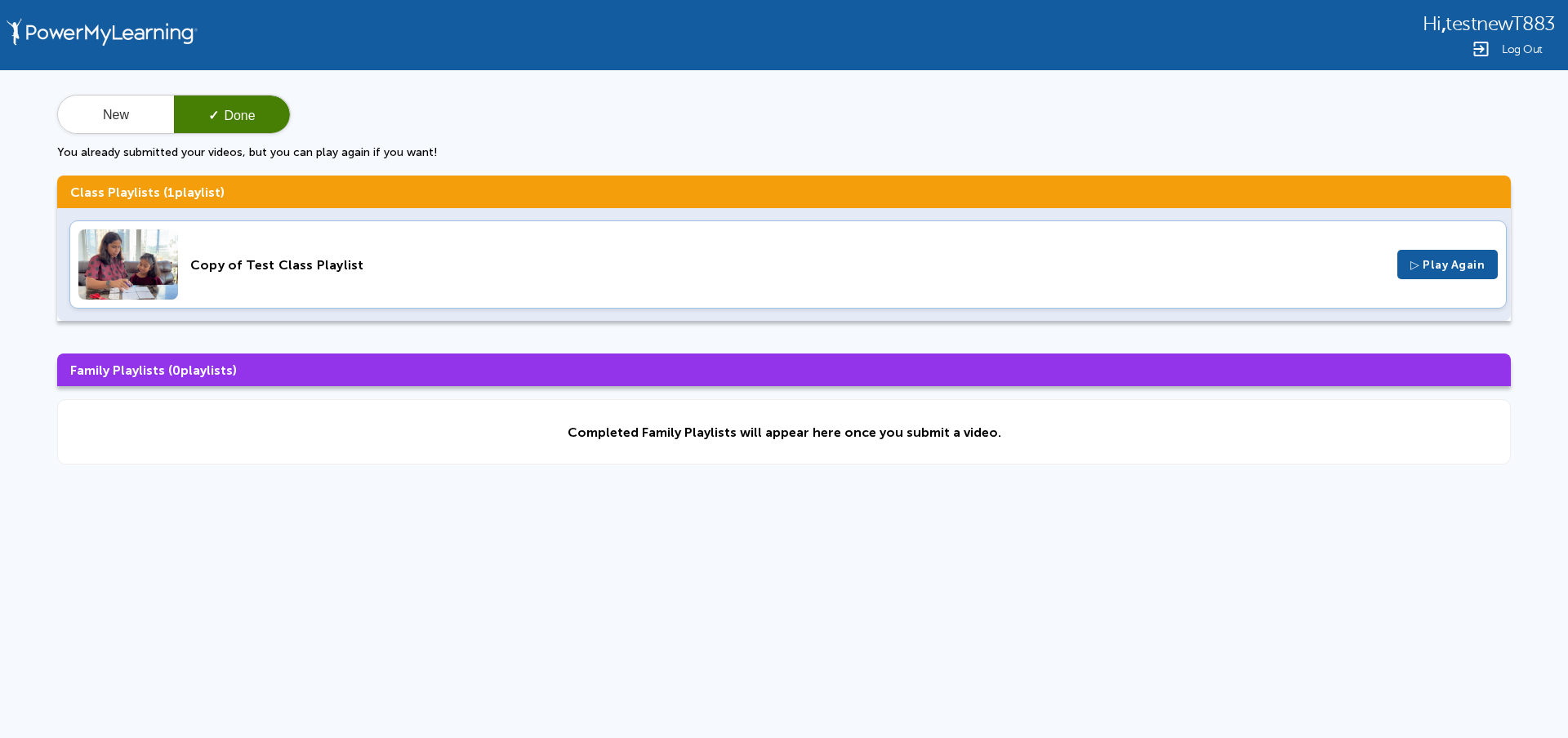
click at [521, 271] on div "Copy of Test Class Playlist" at bounding box center [788, 265] width 1195 height 15
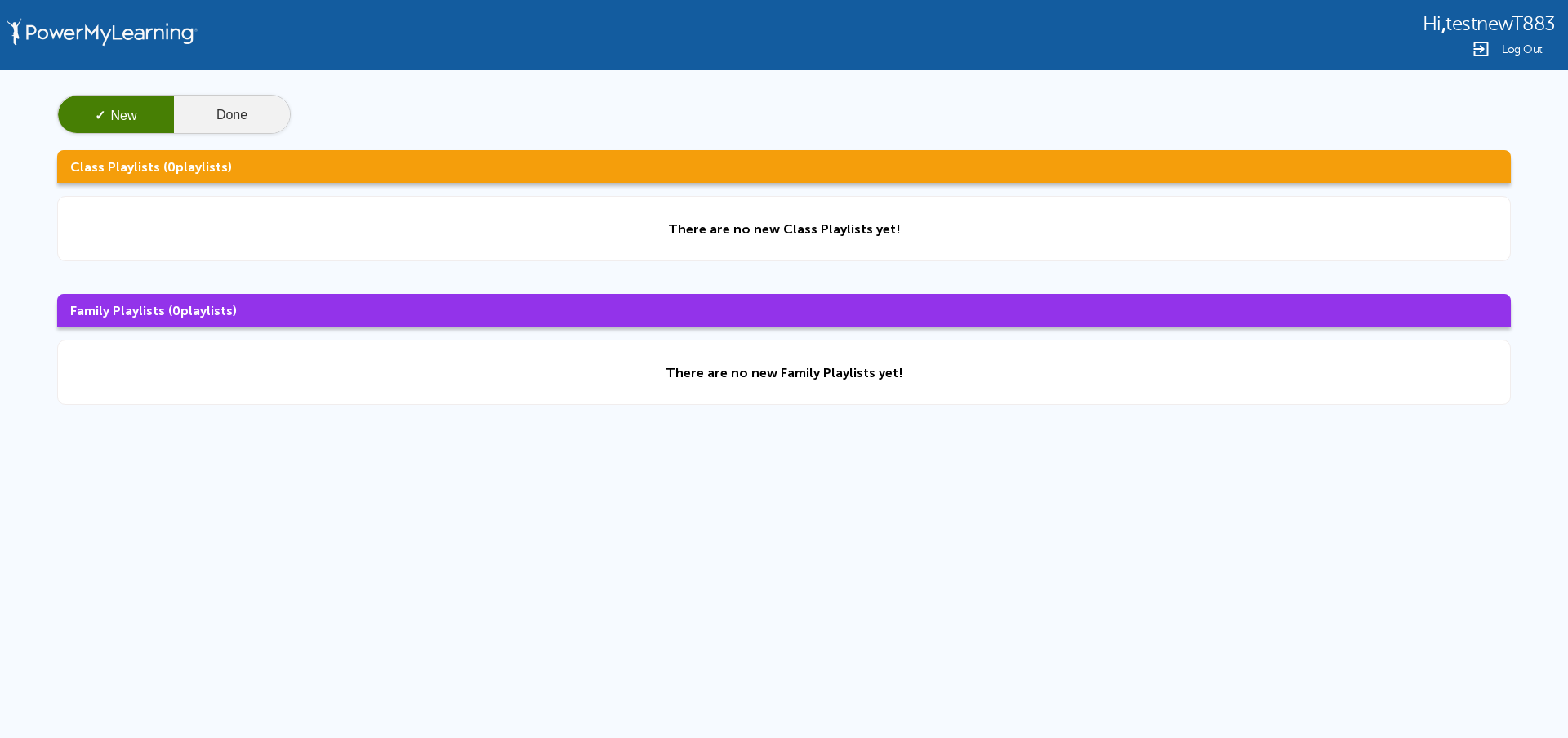
click at [180, 99] on button "Done" at bounding box center [231, 115] width 116 height 40
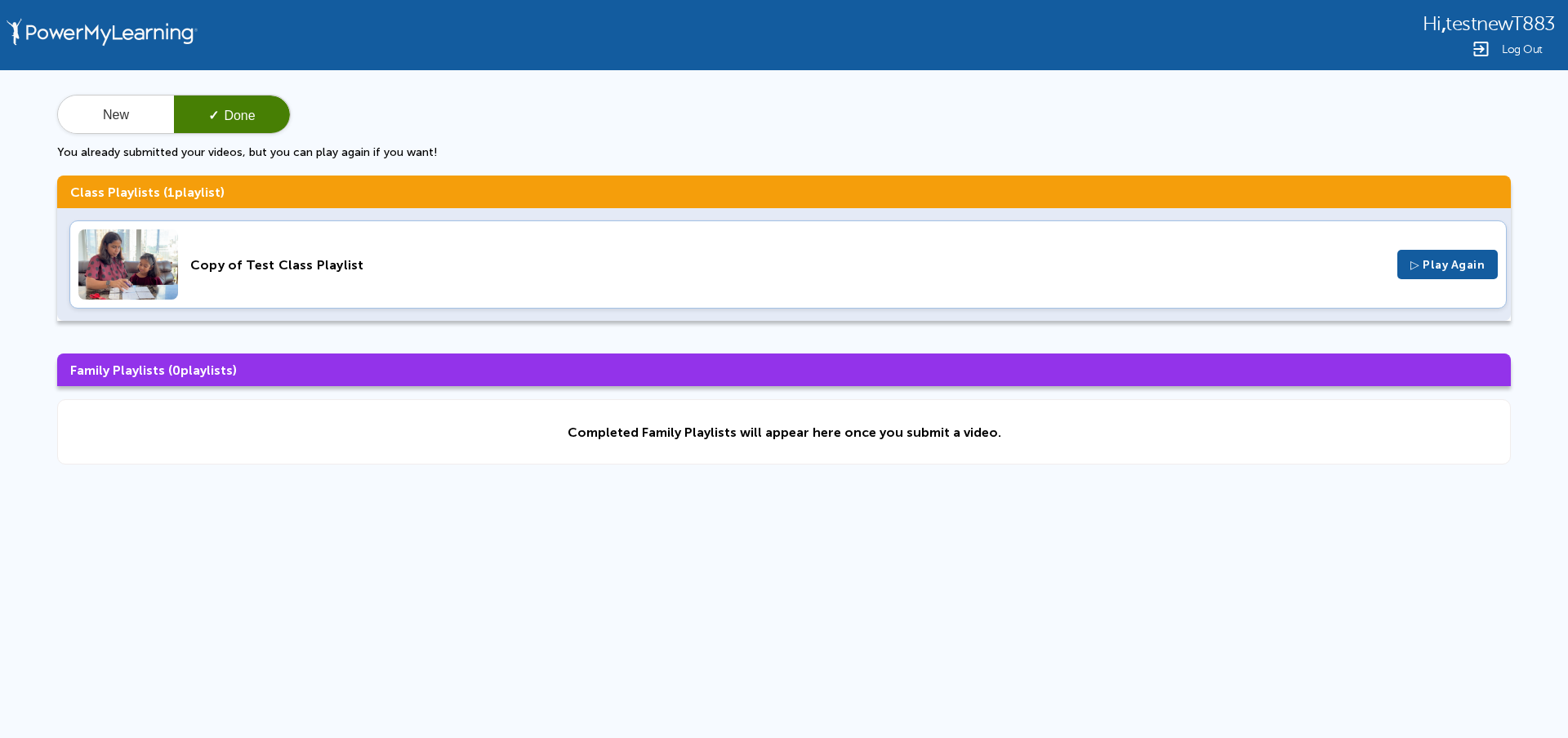
click at [204, 271] on div "Copy of Test Class Playlist" at bounding box center [788, 265] width 1195 height 15
